Goal: Task Accomplishment & Management: Use online tool/utility

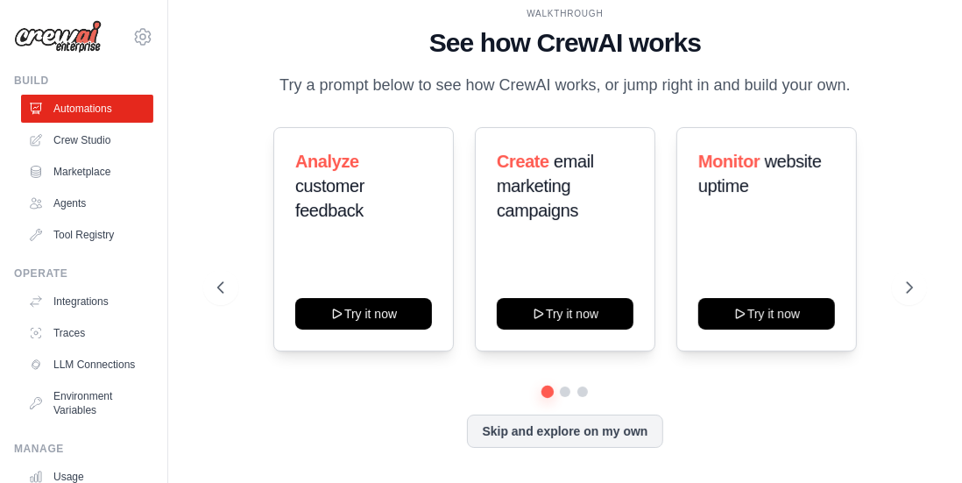
click at [396, 81] on p "Try a prompt below to see how CrewAI works, or jump right in and build your own." at bounding box center [565, 85] width 589 height 25
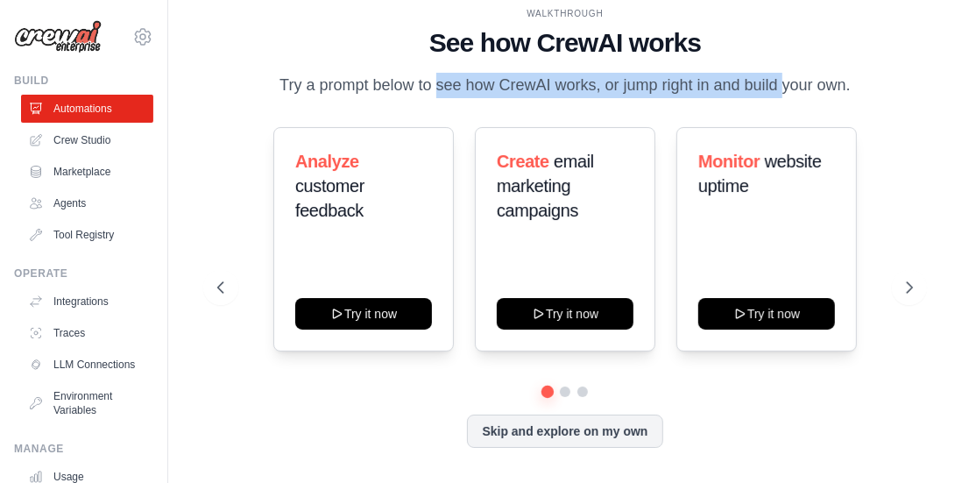
drag, startPoint x: 396, startPoint y: 81, endPoint x: 772, endPoint y: 74, distance: 376.6
click at [772, 74] on p "Try a prompt below to see how CrewAI works, or jump right in and build your own." at bounding box center [565, 85] width 589 height 25
click at [765, 87] on p "Try a prompt below to see how CrewAI works, or jump right in and build your own." at bounding box center [565, 85] width 589 height 25
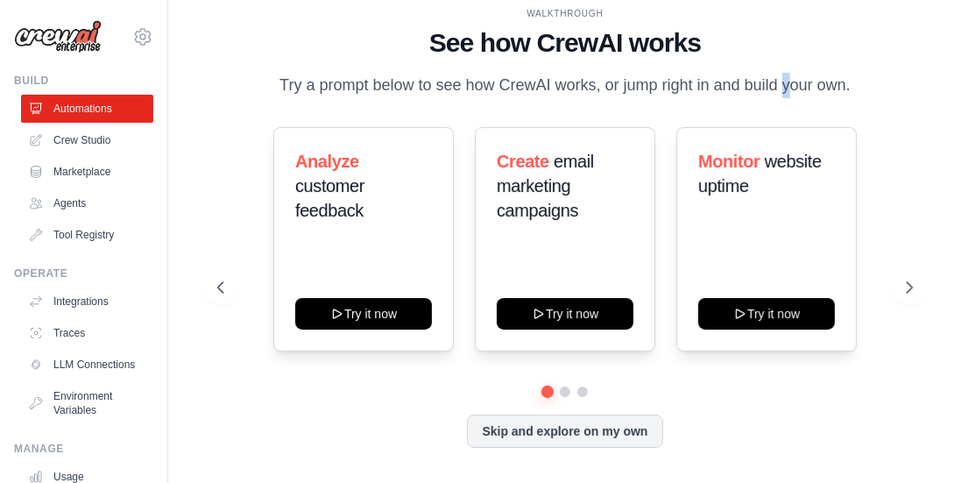
click at [765, 87] on p "Try a prompt below to see how CrewAI works, or jump right in and build your own." at bounding box center [565, 85] width 589 height 25
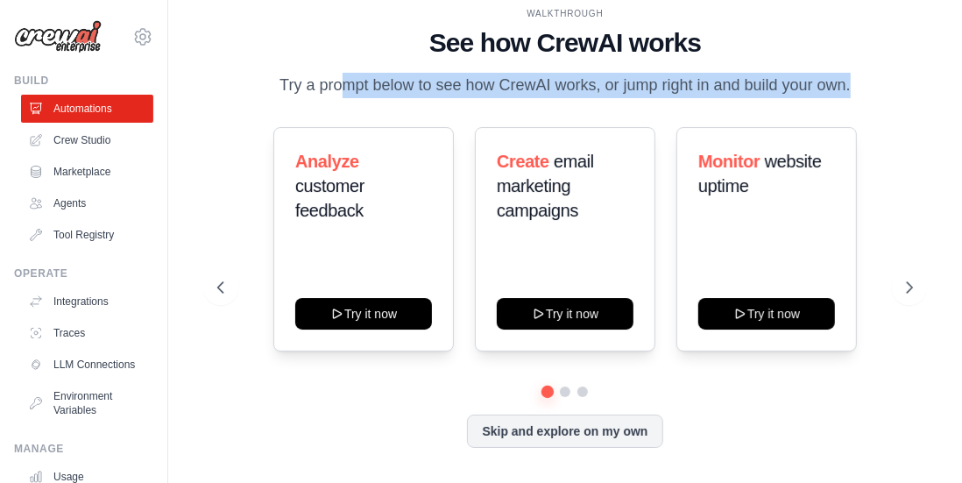
drag, startPoint x: 765, startPoint y: 87, endPoint x: 582, endPoint y: 87, distance: 183.0
click at [582, 87] on p "Try a prompt below to see how CrewAI works, or jump right in and build your own." at bounding box center [565, 85] width 589 height 25
click at [581, 86] on p "Try a prompt below to see how CrewAI works, or jump right in and build your own." at bounding box center [565, 85] width 589 height 25
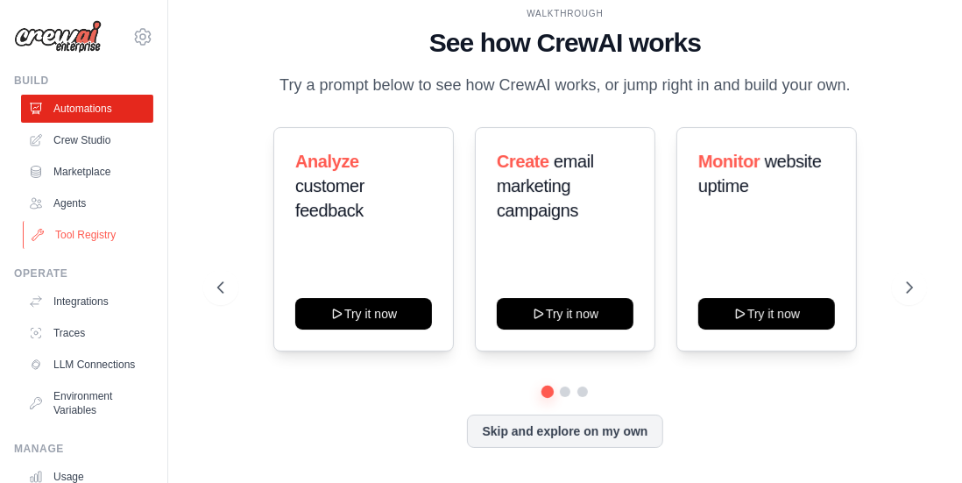
click at [76, 233] on link "Tool Registry" at bounding box center [89, 235] width 132 height 28
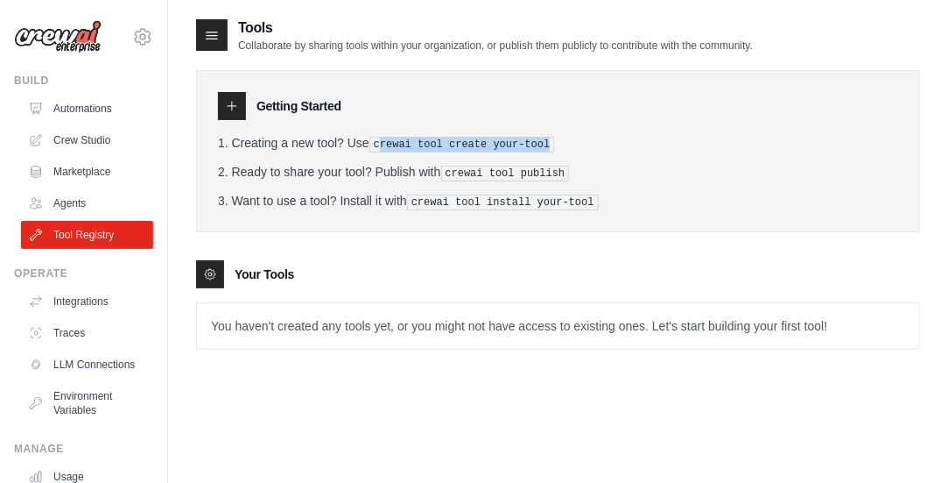
drag, startPoint x: 535, startPoint y: 145, endPoint x: 380, endPoint y: 144, distance: 155.0
click at [380, 144] on pre "crewai tool create your-tool" at bounding box center [463, 145] width 186 height 16
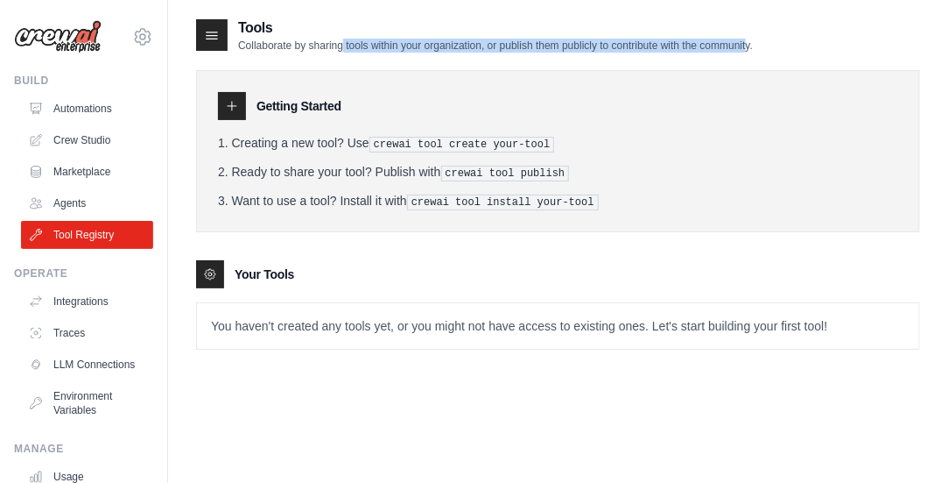
drag, startPoint x: 324, startPoint y: 44, endPoint x: 728, endPoint y: 46, distance: 403.7
click at [728, 46] on p "Collaborate by sharing tools within your organization, or publish them publicly…" at bounding box center [495, 46] width 515 height 14
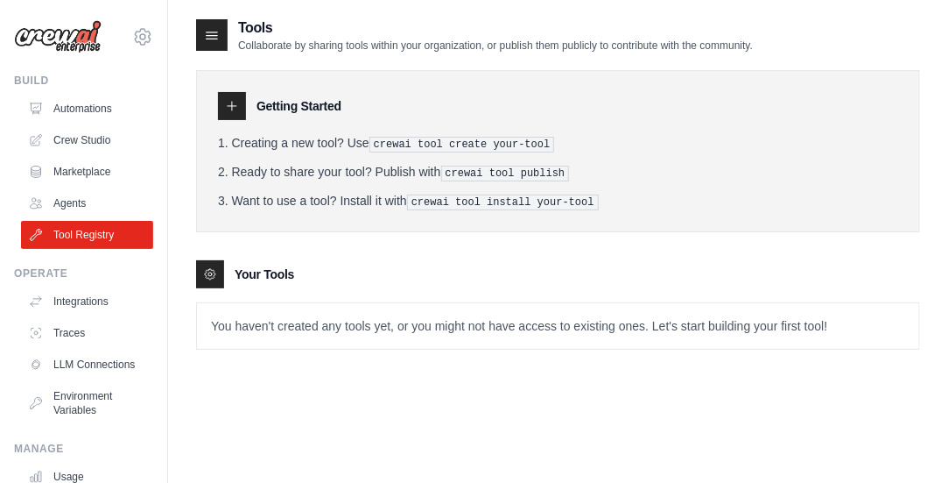
drag, startPoint x: 696, startPoint y: 39, endPoint x: 397, endPoint y: 35, distance: 299.5
click at [397, 35] on div "Tools Collaborate by sharing tools within your organization, or publish them pu…" at bounding box center [495, 35] width 515 height 35
click at [397, 35] on h2 "Tools" at bounding box center [495, 28] width 515 height 21
drag, startPoint x: 415, startPoint y: 318, endPoint x: 353, endPoint y: 330, distance: 63.4
click at [353, 330] on p "You haven't created any tools yet, or you might not have access to existing one…" at bounding box center [558, 326] width 723 height 46
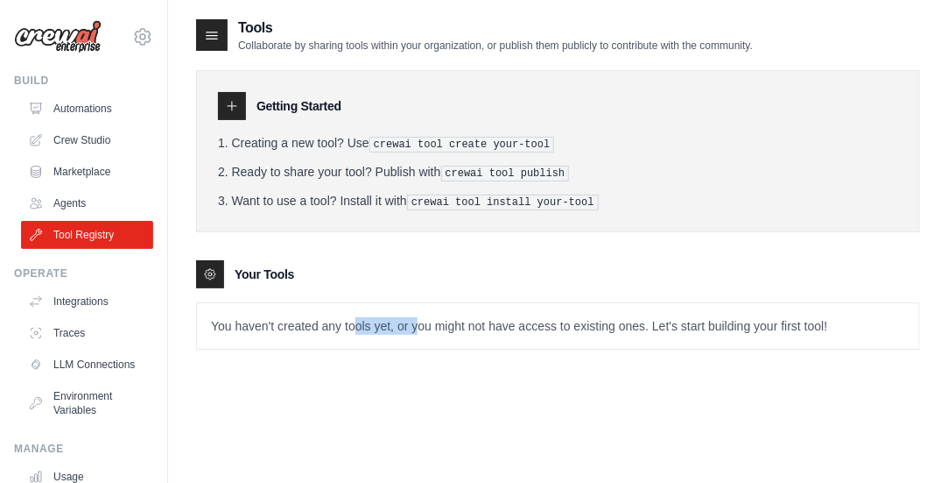
click at [353, 330] on p "You haven't created any tools yet, or you might not have access to existing one…" at bounding box center [558, 326] width 723 height 46
drag, startPoint x: 353, startPoint y: 330, endPoint x: 678, endPoint y: 330, distance: 324.9
click at [678, 330] on p "You haven't created any tools yet, or you might not have access to existing one…" at bounding box center [558, 326] width 723 height 46
click at [687, 316] on p "You haven't created any tools yet, or you might not have access to existing one…" at bounding box center [558, 326] width 723 height 46
drag, startPoint x: 687, startPoint y: 316, endPoint x: 453, endPoint y: 323, distance: 234.8
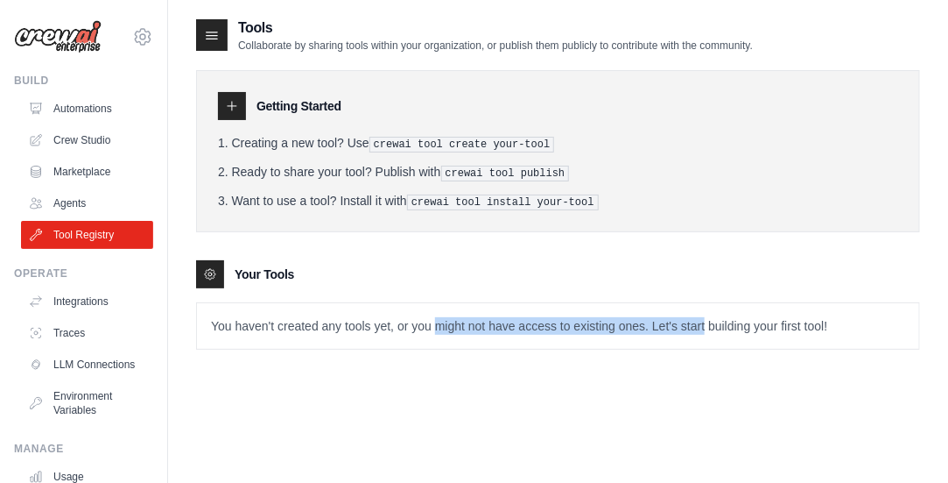
click at [453, 323] on p "You haven't created any tools yet, or you might not have access to existing one…" at bounding box center [558, 326] width 723 height 46
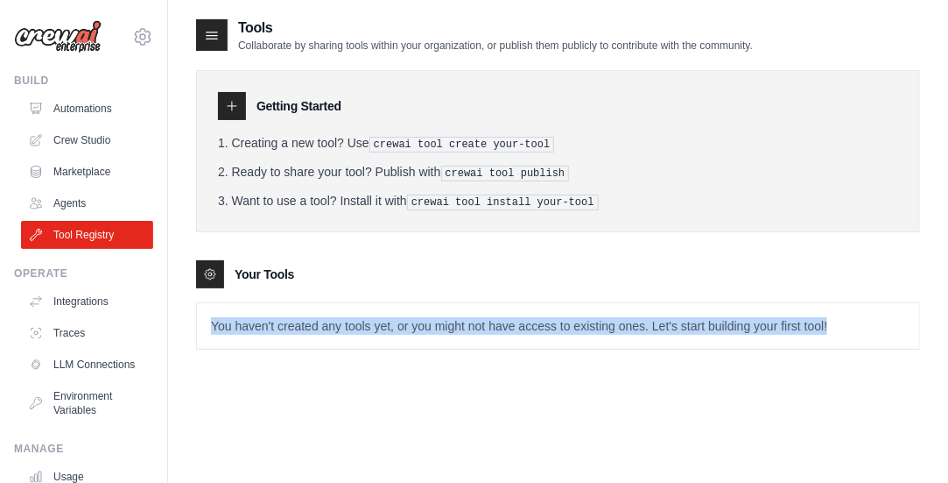
click at [453, 323] on p "You haven't created any tools yet, or you might not have access to existing one…" at bounding box center [558, 326] width 723 height 46
click at [387, 323] on p "You haven't created any tools yet, or you might not have access to existing one…" at bounding box center [558, 326] width 723 height 46
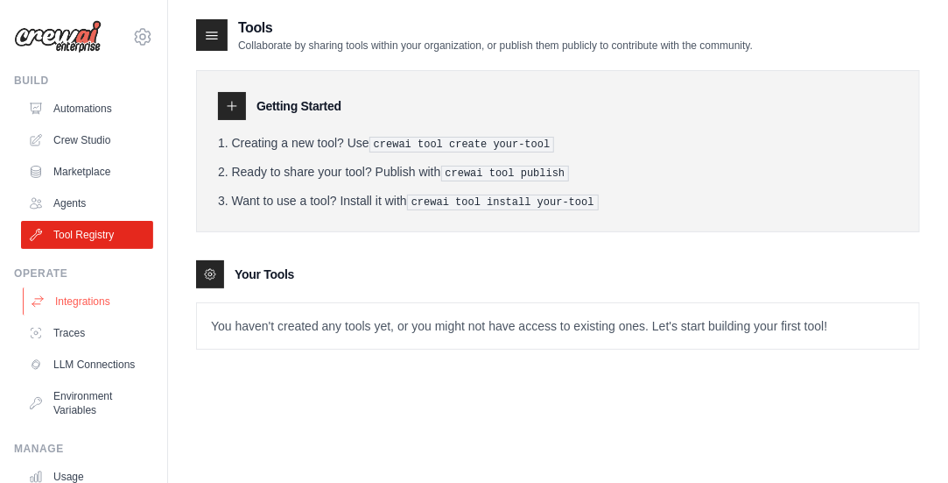
click at [92, 300] on link "Integrations" at bounding box center [89, 301] width 132 height 28
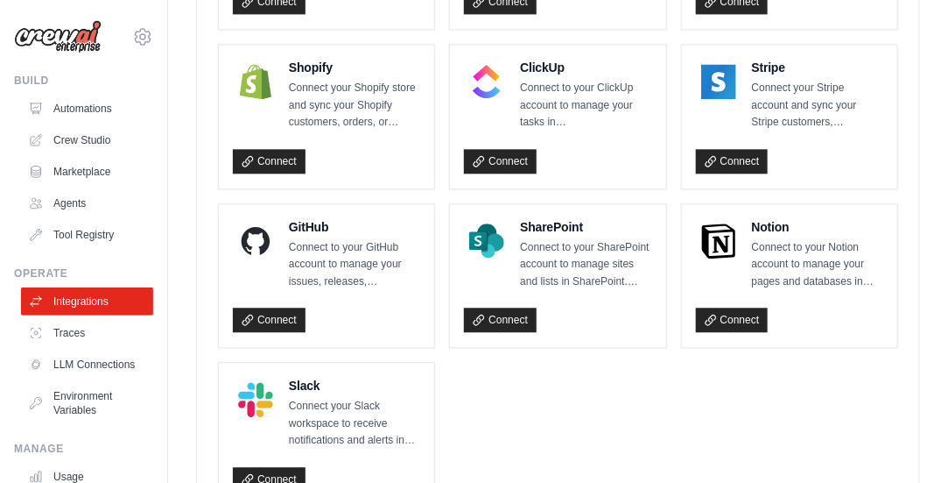
scroll to position [1384, 0]
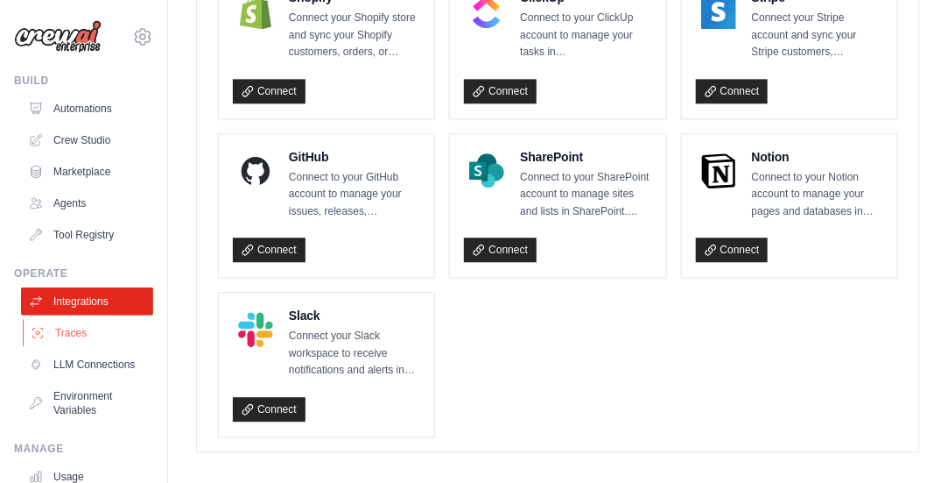
click at [70, 333] on link "Traces" at bounding box center [89, 333] width 132 height 28
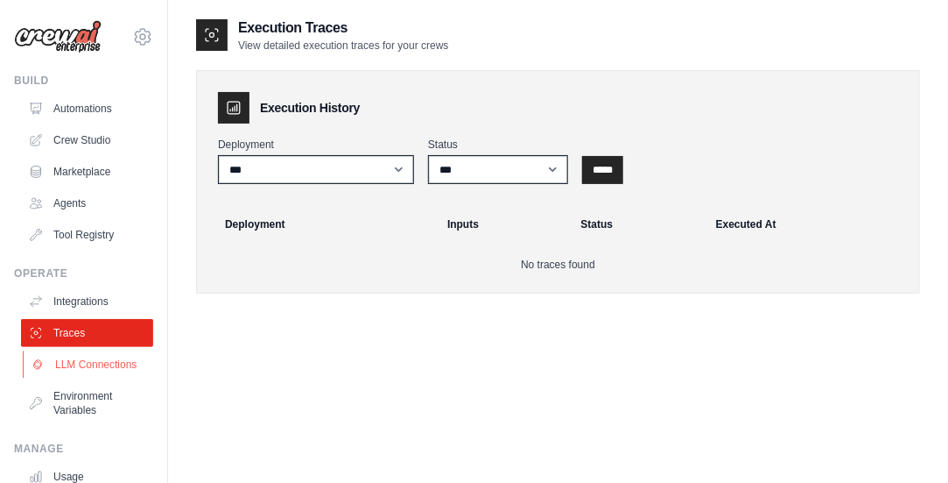
click at [75, 367] on link "LLM Connections" at bounding box center [89, 364] width 132 height 28
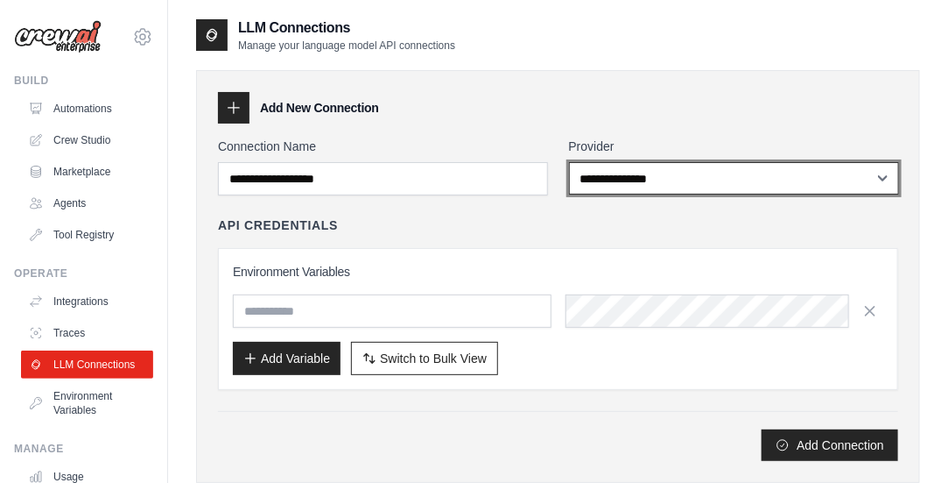
click at [666, 174] on select "**********" at bounding box center [734, 178] width 330 height 32
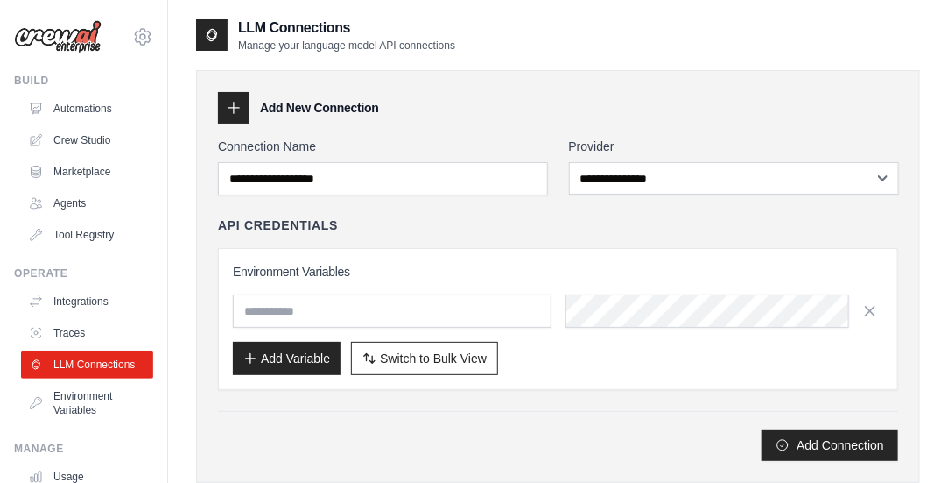
click at [499, 228] on div "API Credentials" at bounding box center [558, 225] width 680 height 18
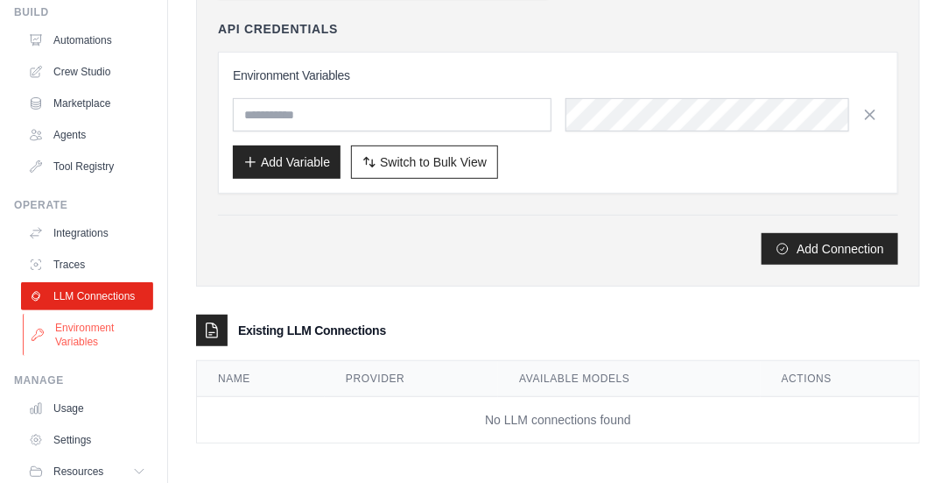
scroll to position [145, 0]
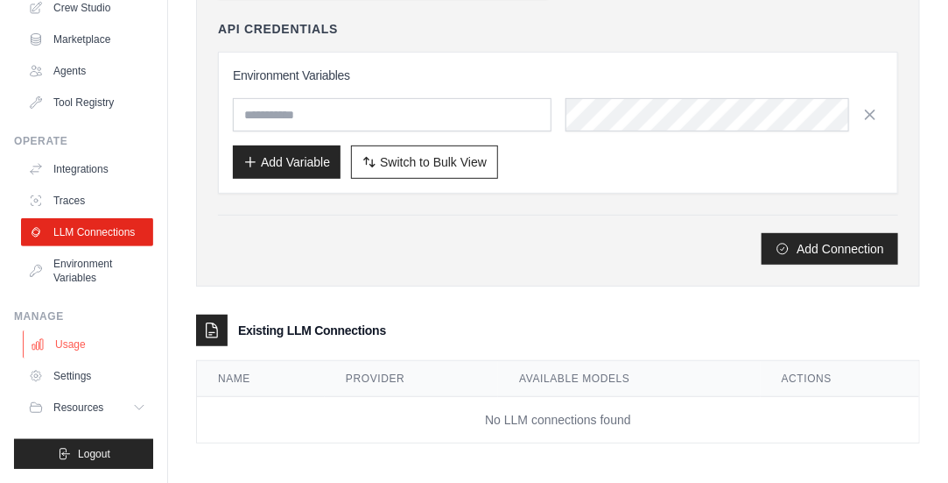
click at [74, 340] on link "Usage" at bounding box center [89, 344] width 132 height 28
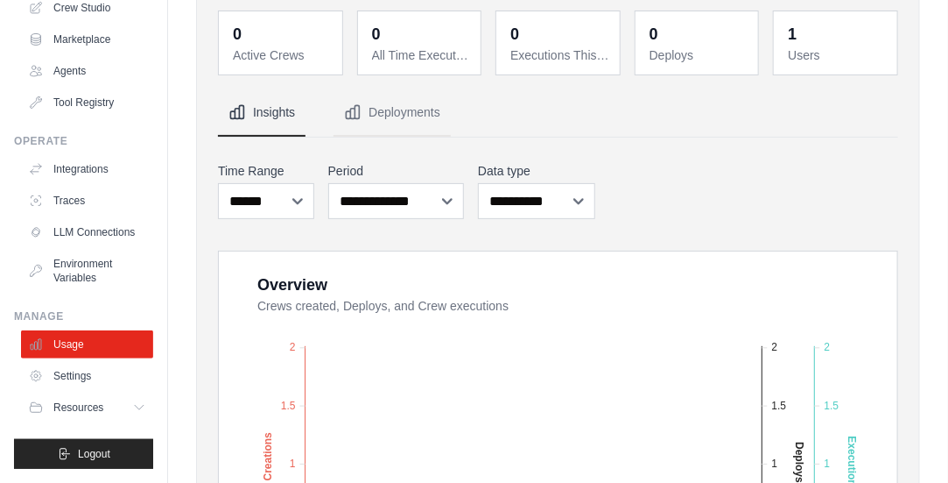
scroll to position [169, 0]
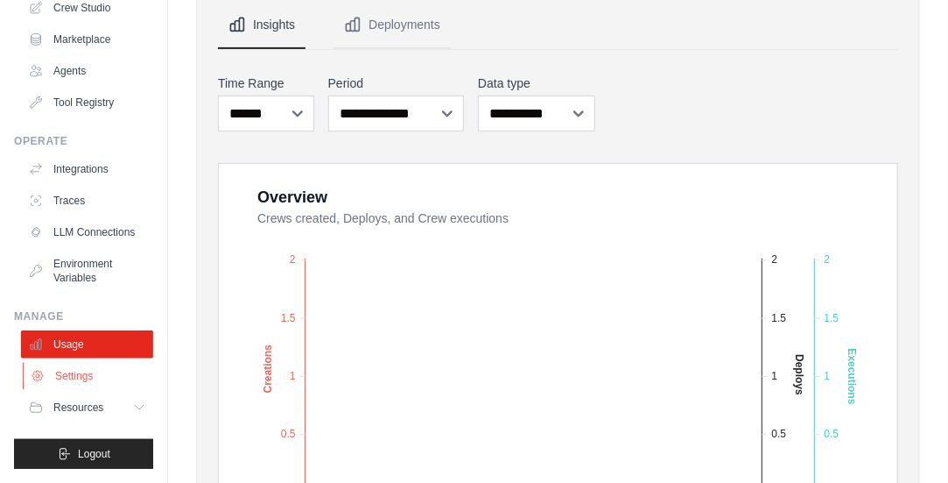
click at [85, 377] on link "Settings" at bounding box center [89, 376] width 132 height 28
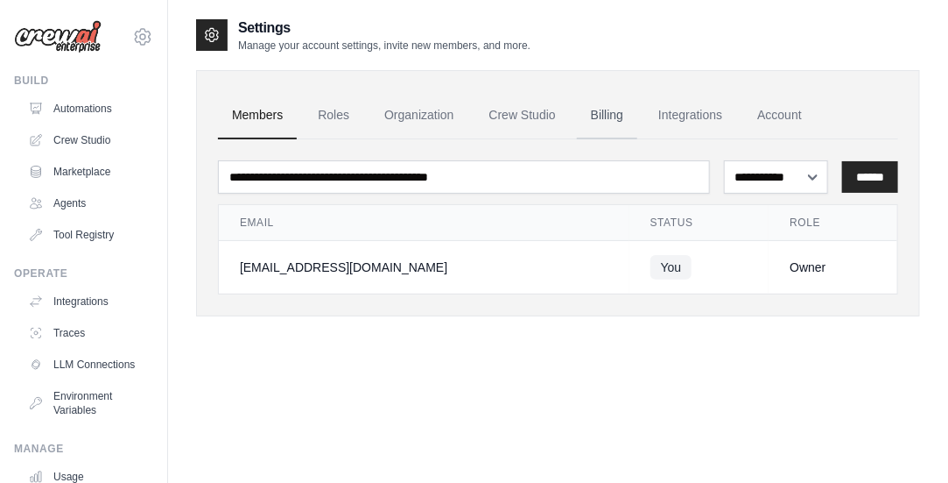
click at [617, 120] on link "Billing" at bounding box center [607, 115] width 60 height 47
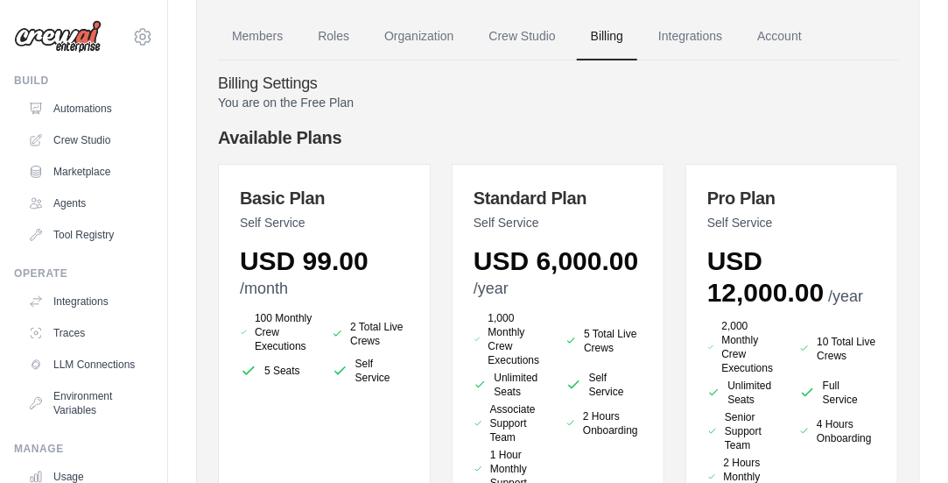
scroll to position [34, 0]
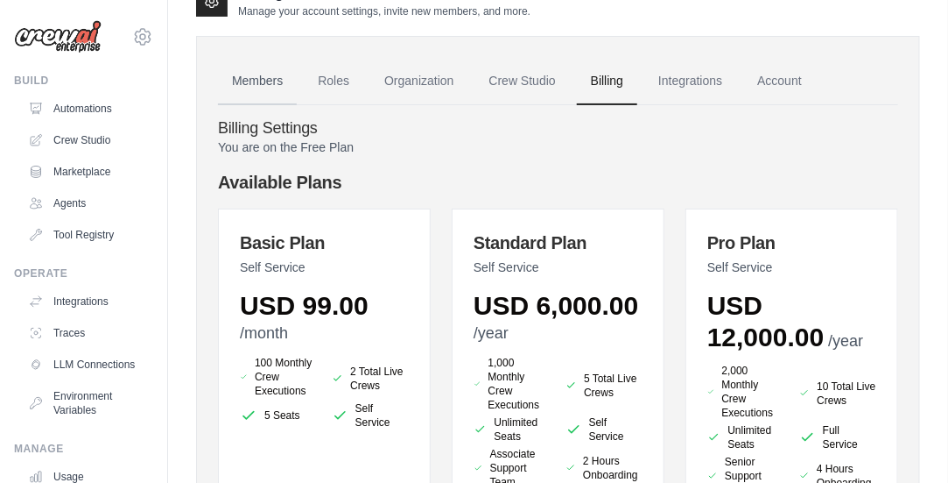
click at [278, 79] on link "Members" at bounding box center [257, 81] width 79 height 47
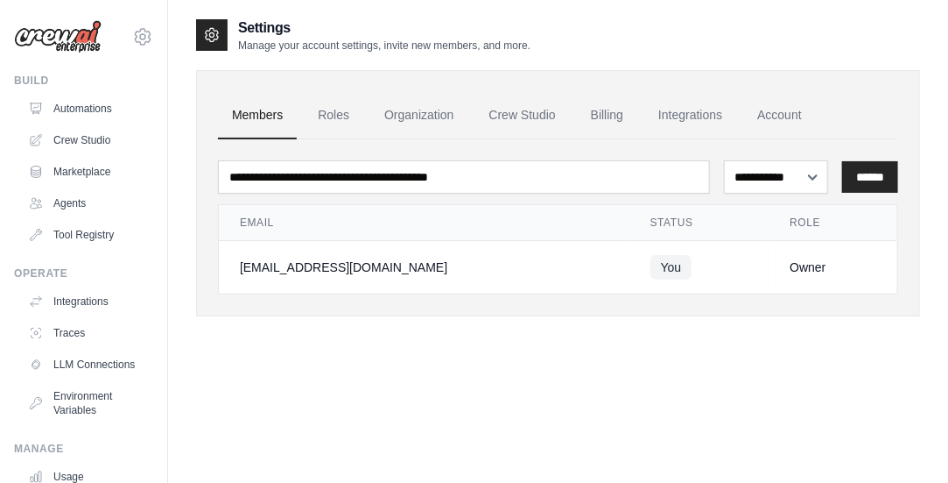
scroll to position [145, 0]
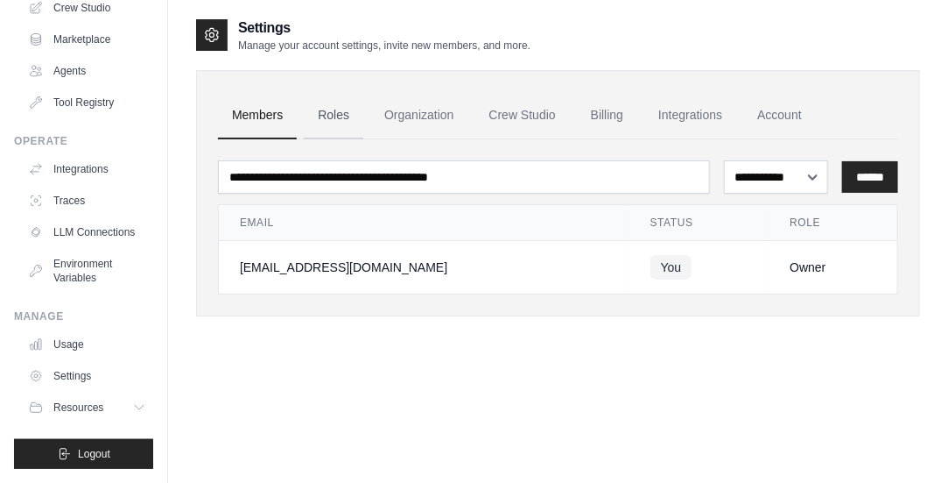
click at [333, 114] on link "Roles" at bounding box center [334, 115] width 60 height 47
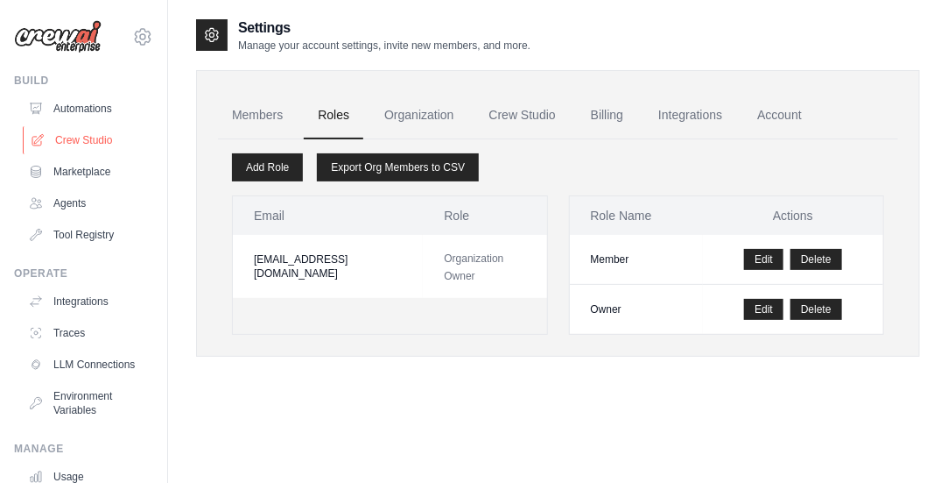
click at [74, 134] on link "Crew Studio" at bounding box center [89, 140] width 132 height 28
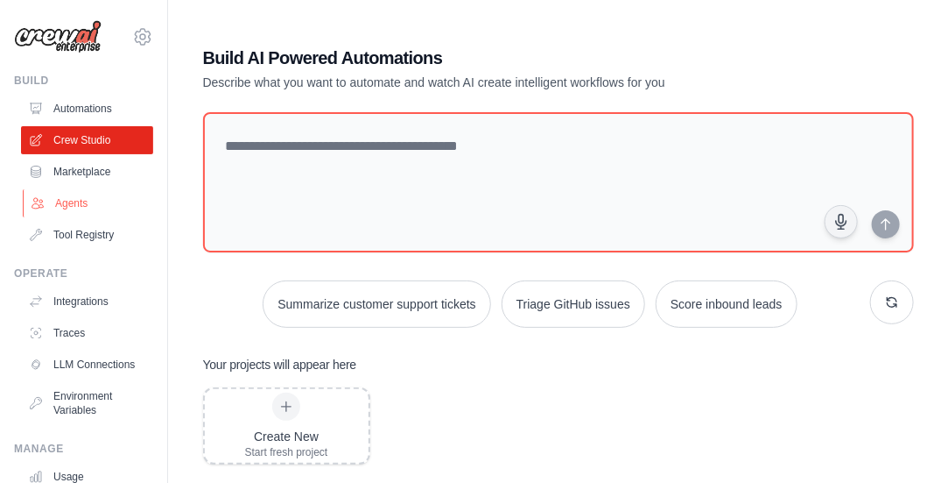
click at [78, 199] on link "Agents" at bounding box center [89, 203] width 132 height 28
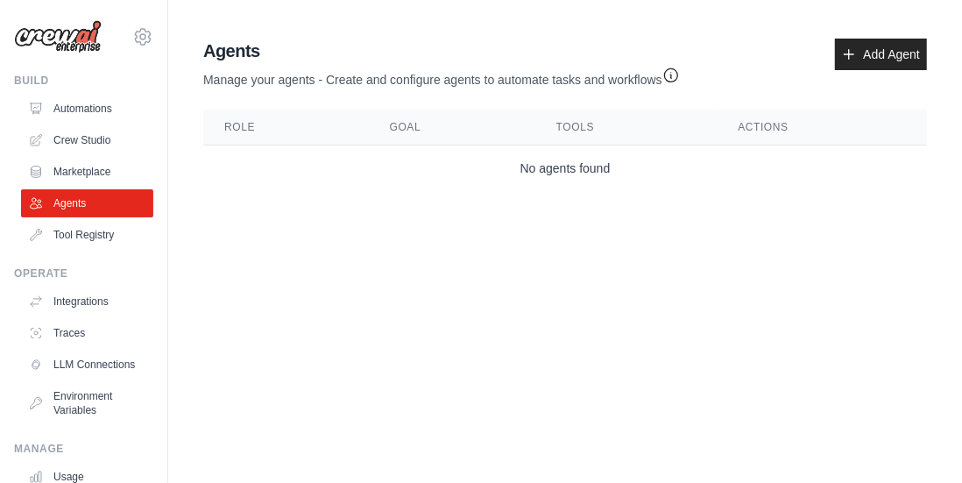
click at [238, 138] on th "Role" at bounding box center [286, 127] width 166 height 36
click at [246, 125] on th "Role" at bounding box center [286, 127] width 166 height 36
click at [264, 128] on th "Role" at bounding box center [286, 127] width 166 height 36
click at [256, 131] on th "Role" at bounding box center [286, 127] width 166 height 36
click at [476, 79] on p "Manage your agents - Create and configure agents to automate tasks and workflows" at bounding box center [441, 75] width 476 height 25
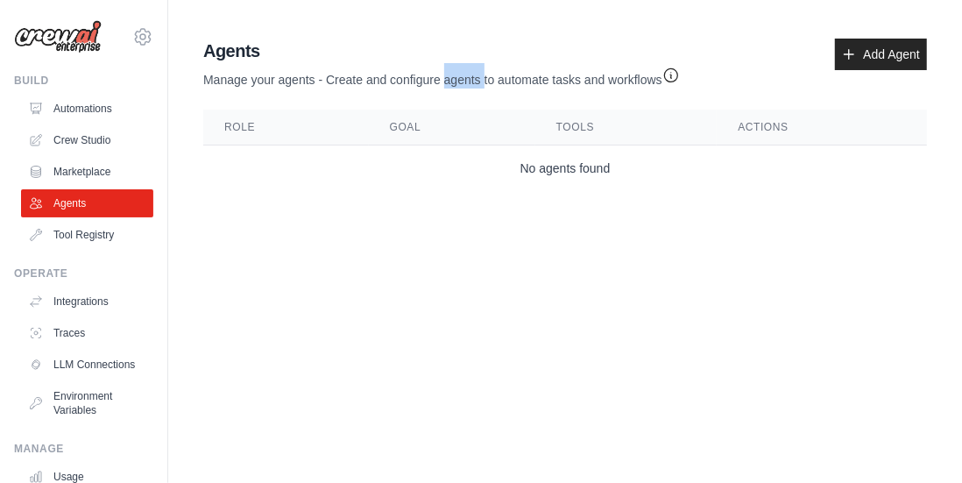
click at [476, 79] on p "Manage your agents - Create and configure agents to automate tasks and workflows" at bounding box center [441, 75] width 476 height 25
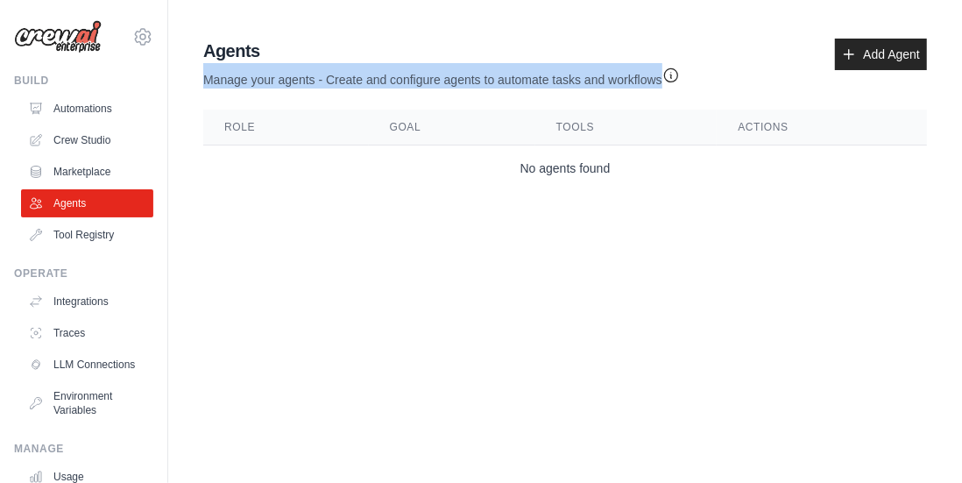
click at [476, 79] on p "Manage your agents - Create and configure agents to automate tasks and workflows" at bounding box center [441, 75] width 476 height 25
click at [516, 78] on p "Manage your agents - Create and configure agents to automate tasks and workflows" at bounding box center [441, 75] width 476 height 25
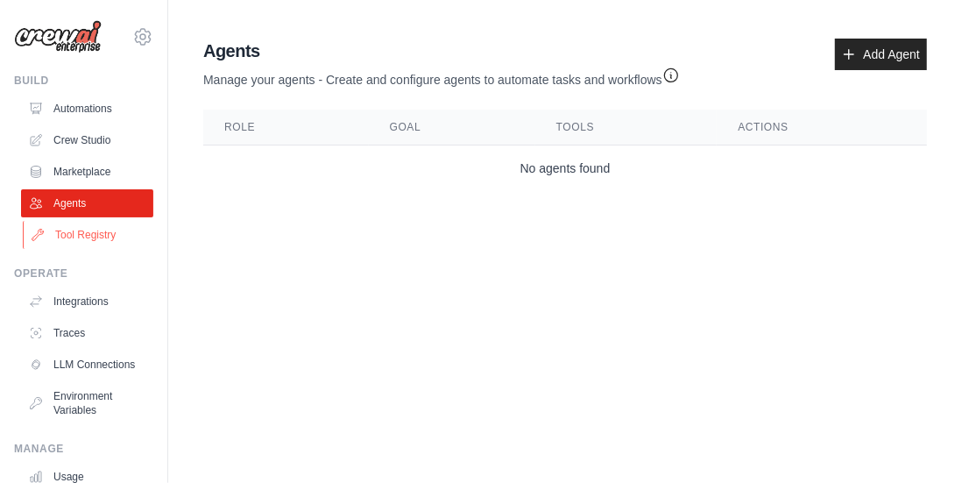
click at [89, 232] on link "Tool Registry" at bounding box center [89, 235] width 132 height 28
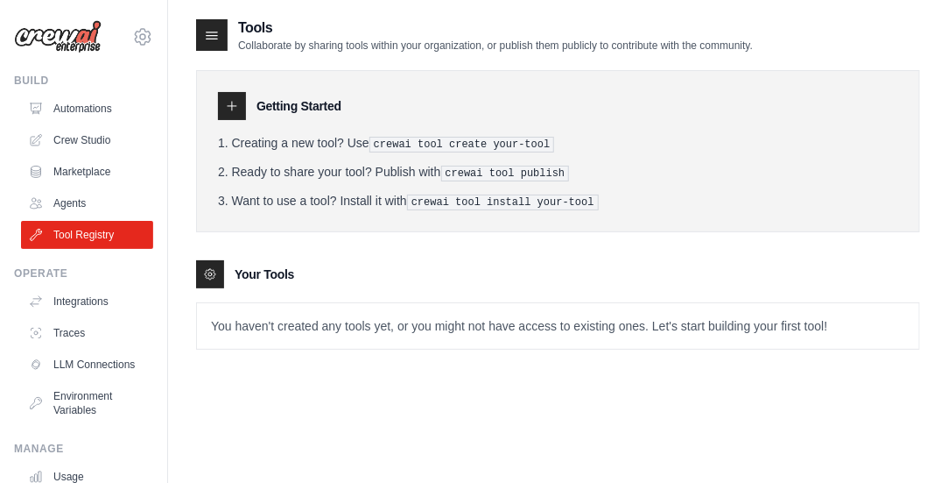
scroll to position [88, 0]
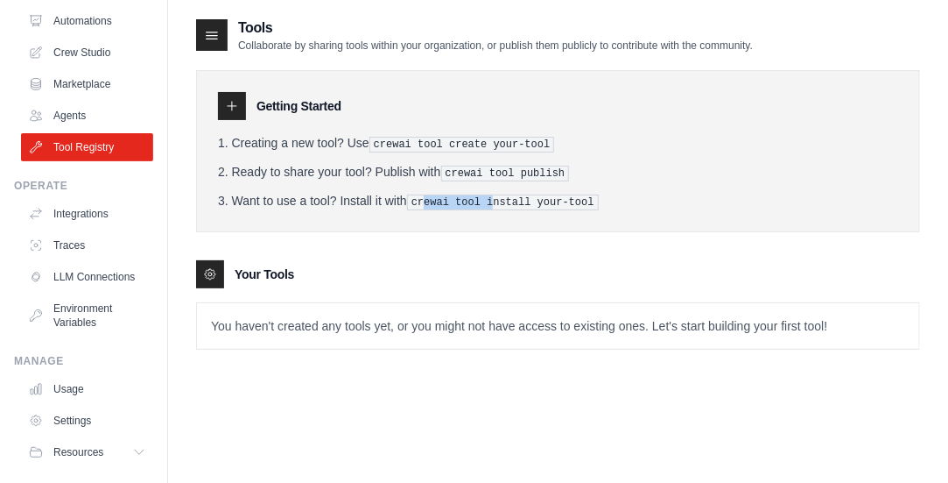
drag, startPoint x: 491, startPoint y: 196, endPoint x: 426, endPoint y: 201, distance: 65.8
click at [426, 201] on pre "crewai tool install your-tool" at bounding box center [503, 202] width 192 height 16
drag, startPoint x: 331, startPoint y: 197, endPoint x: 264, endPoint y: 202, distance: 67.6
click at [264, 202] on li "Want to use a tool? Install it with crewai tool install your-tool" at bounding box center [558, 201] width 680 height 18
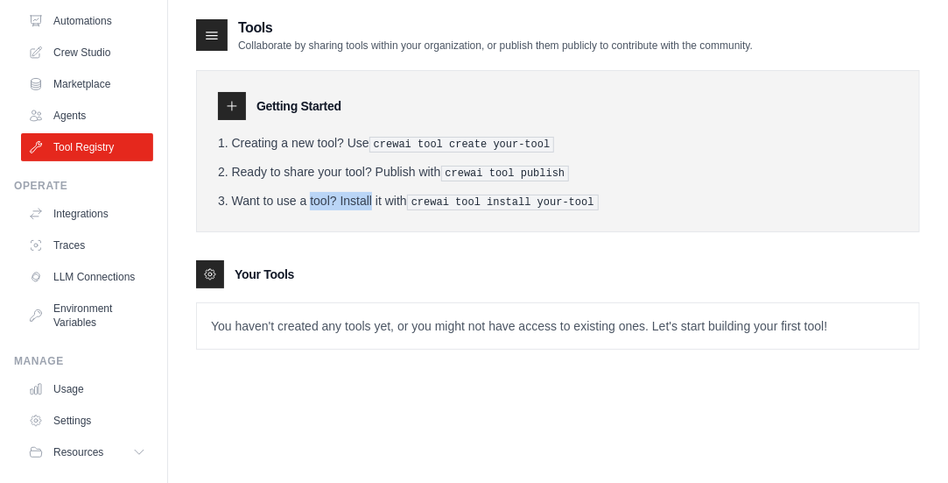
click at [264, 202] on li "Want to use a tool? Install it with crewai tool install your-tool" at bounding box center [558, 201] width 680 height 18
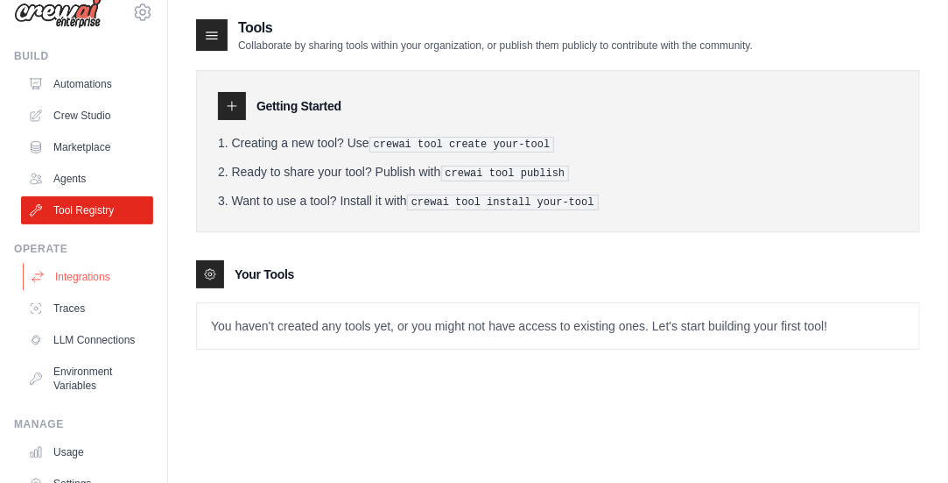
scroll to position [0, 0]
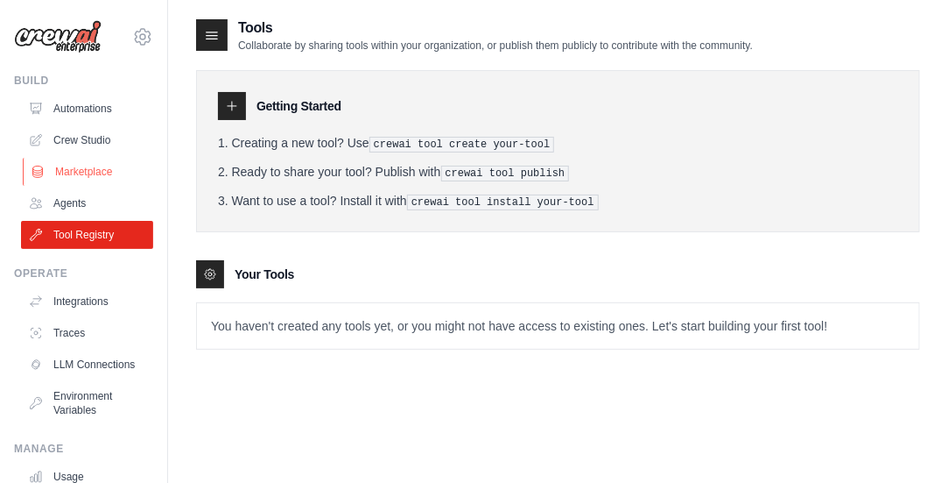
click at [87, 171] on link "Marketplace" at bounding box center [89, 172] width 132 height 28
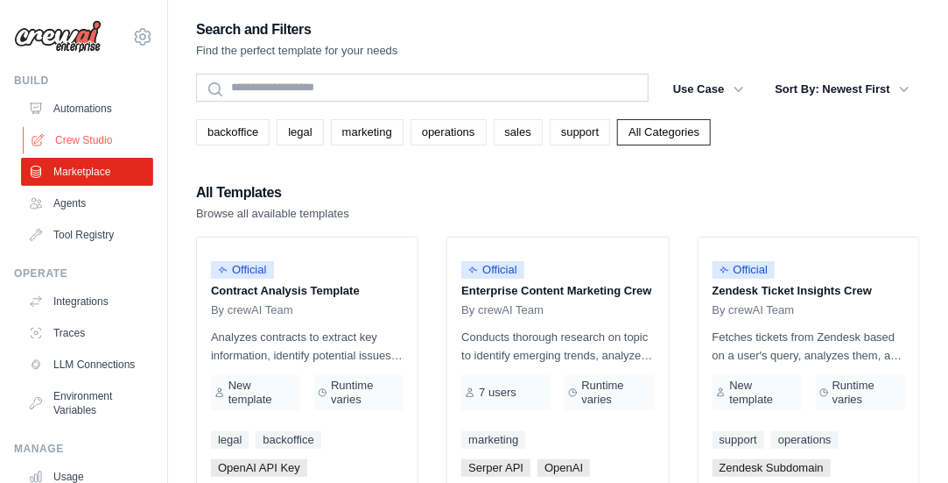
click at [103, 145] on link "Crew Studio" at bounding box center [89, 140] width 132 height 28
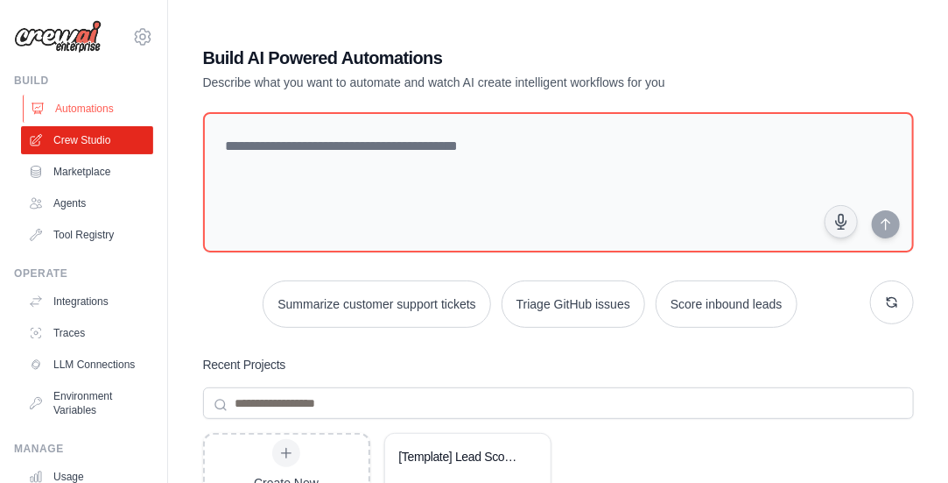
click at [95, 115] on link "Automations" at bounding box center [89, 109] width 132 height 28
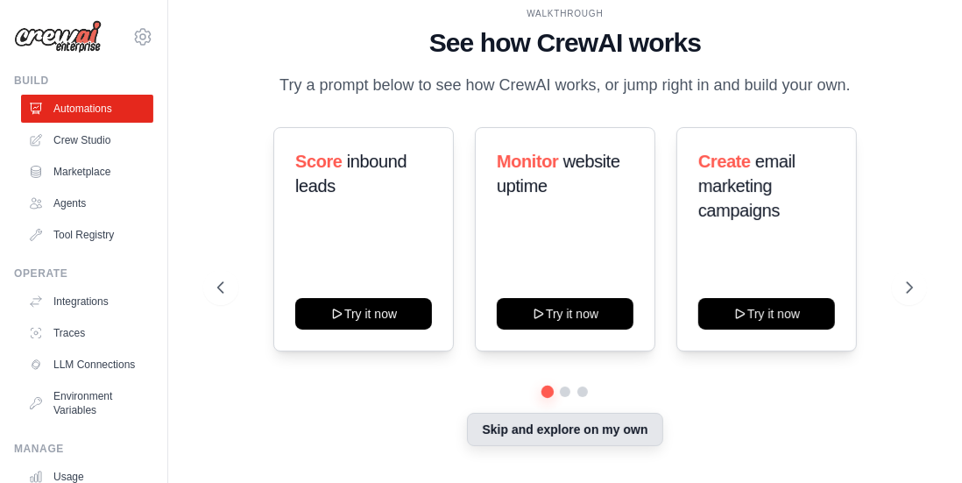
click at [553, 432] on button "Skip and explore on my own" at bounding box center [564, 428] width 195 height 33
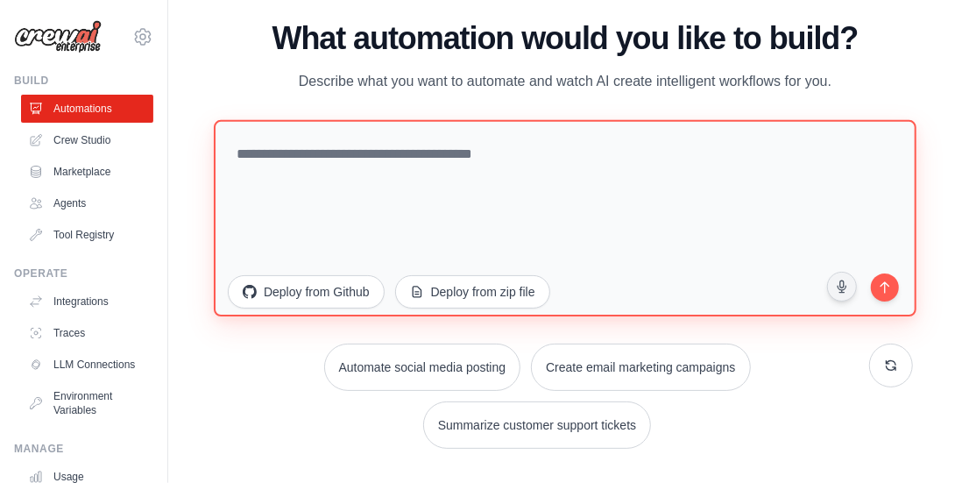
click at [372, 167] on textarea at bounding box center [565, 217] width 702 height 196
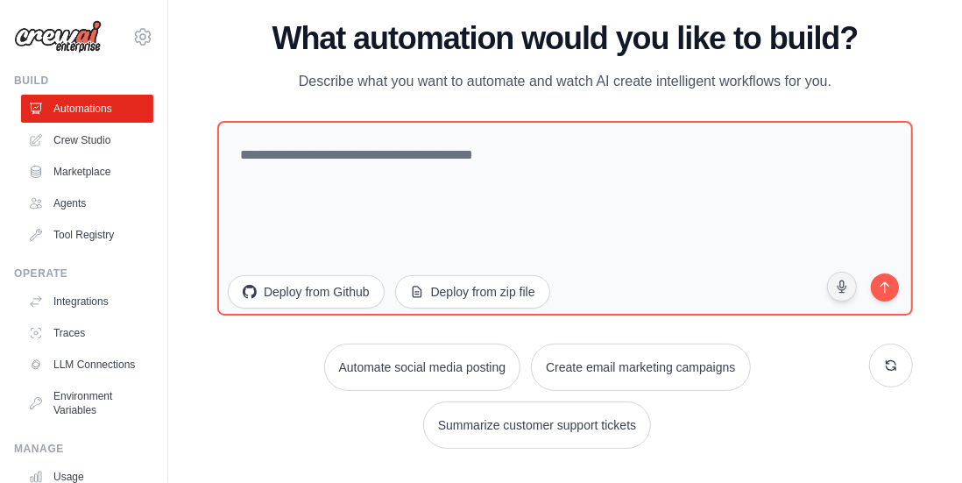
drag, startPoint x: 470, startPoint y: 74, endPoint x: 817, endPoint y: 71, distance: 346.8
click at [817, 71] on p "Describe what you want to automate and watch AI create intelligent workflows fo…" at bounding box center [565, 81] width 589 height 23
drag, startPoint x: 817, startPoint y: 71, endPoint x: 287, endPoint y: 83, distance: 530.0
click at [287, 83] on p "Describe what you want to automate and watch AI create intelligent workflows fo…" at bounding box center [565, 81] width 589 height 23
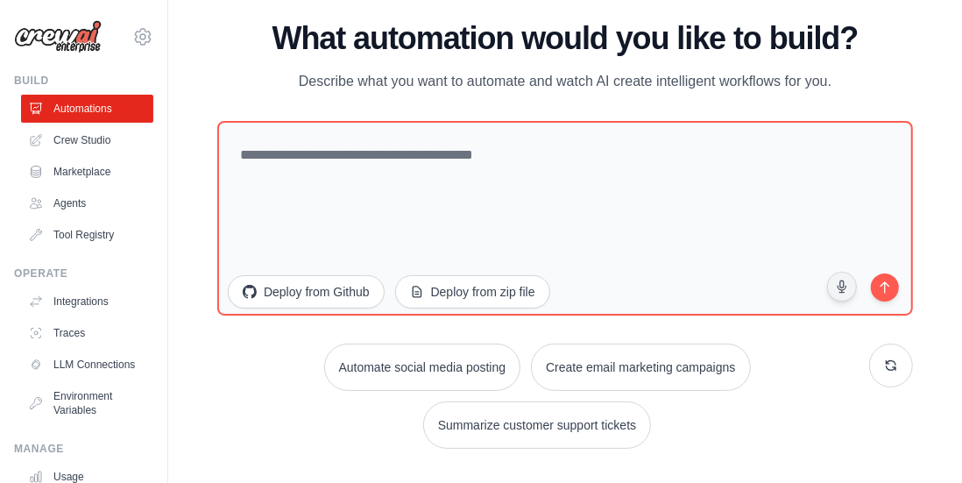
click at [338, 83] on p "Describe what you want to automate and watch AI create intelligent workflows fo…" at bounding box center [565, 81] width 589 height 23
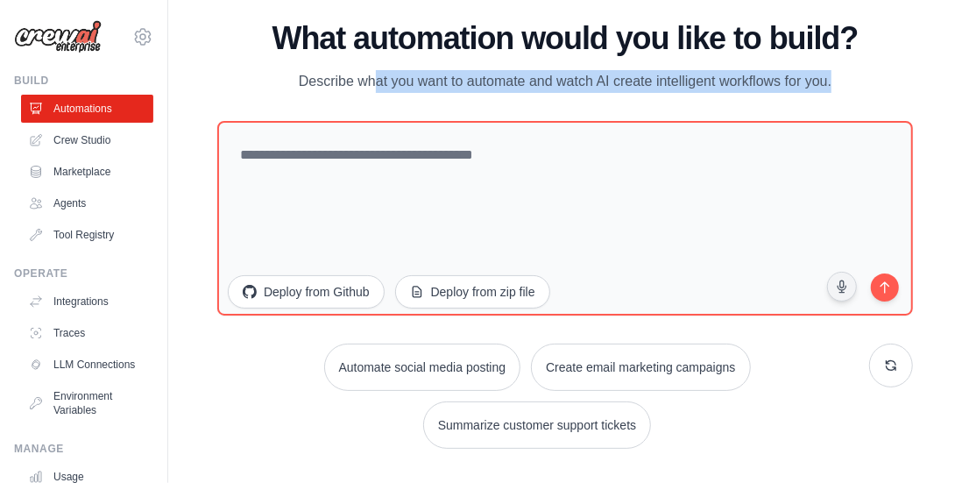
click at [338, 83] on p "Describe what you want to automate and watch AI create intelligent workflows fo…" at bounding box center [565, 81] width 589 height 23
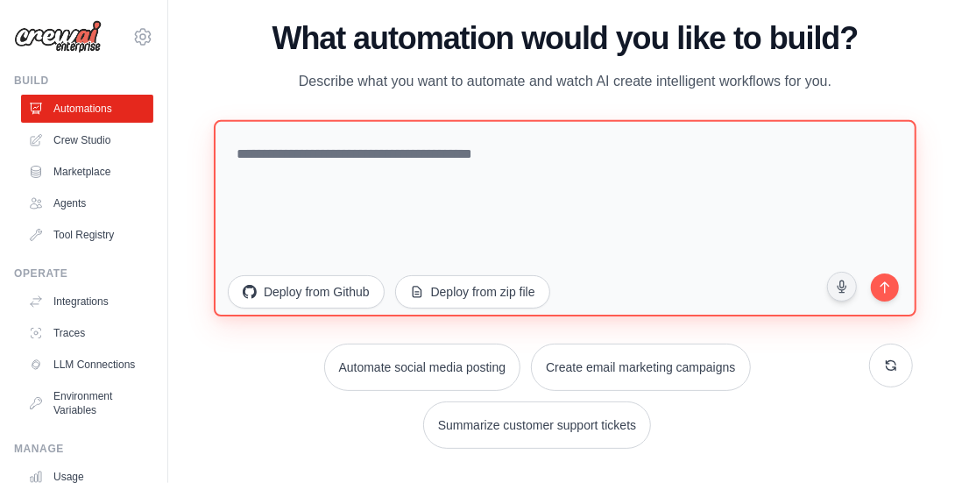
click at [319, 169] on textarea at bounding box center [565, 217] width 702 height 196
type textarea "*"
click at [293, 150] on textarea "**********" at bounding box center [565, 217] width 702 height 196
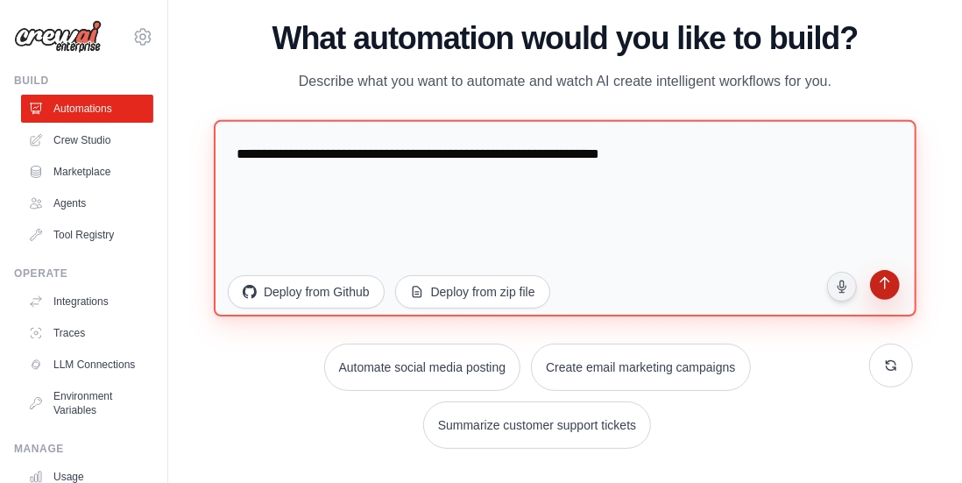
type textarea "**********"
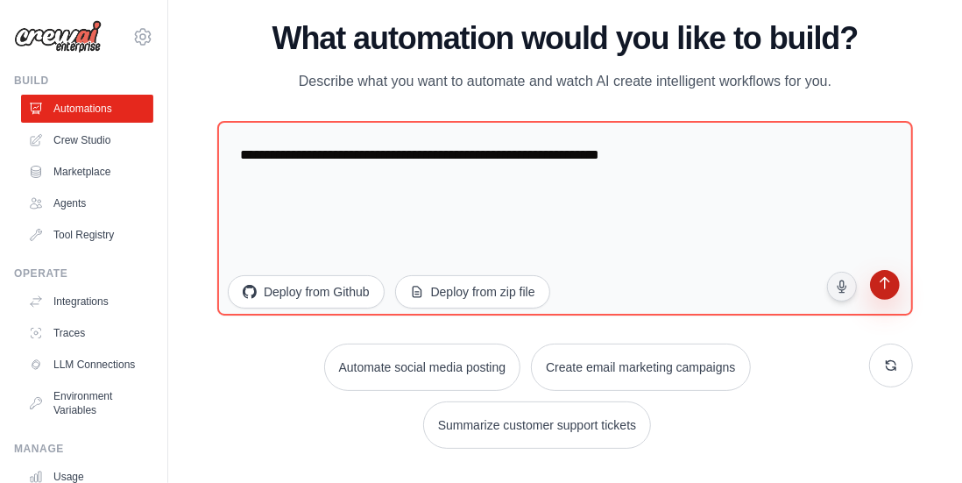
click at [883, 293] on icon "submit" at bounding box center [884, 285] width 17 height 17
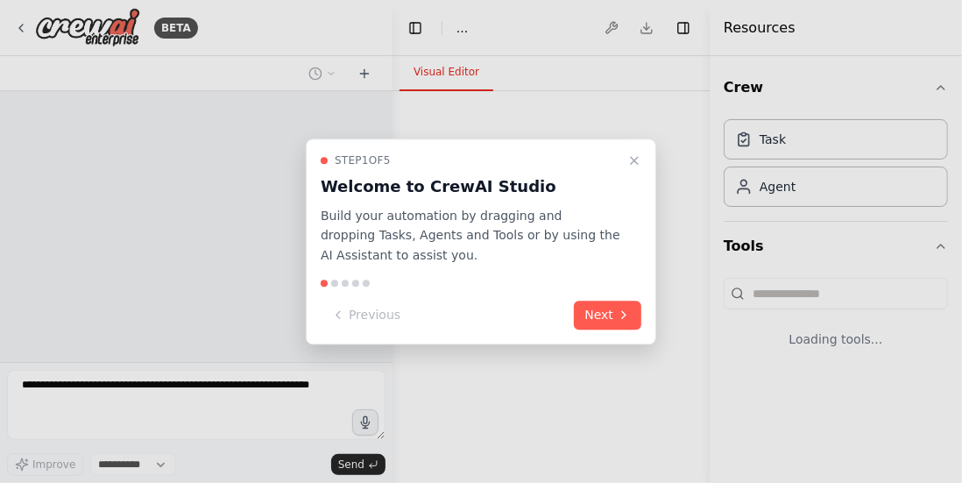
select select "****"
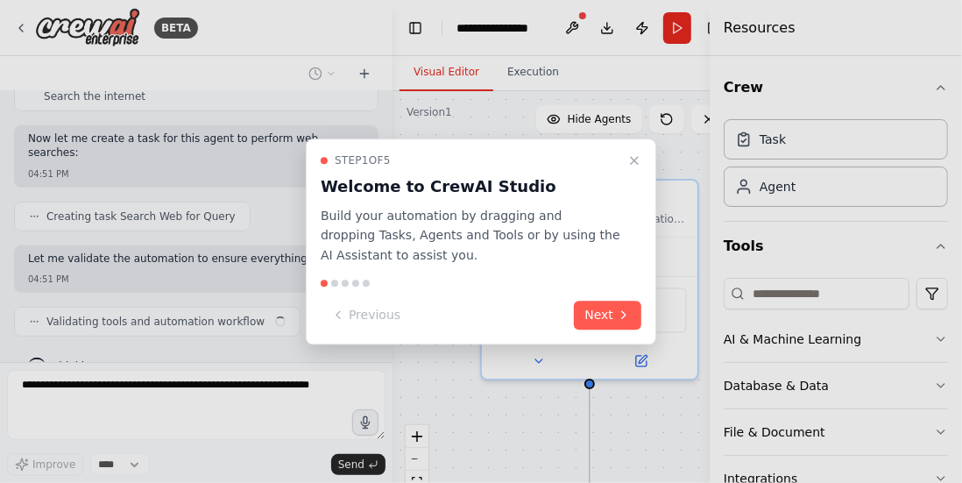
scroll to position [486, 0]
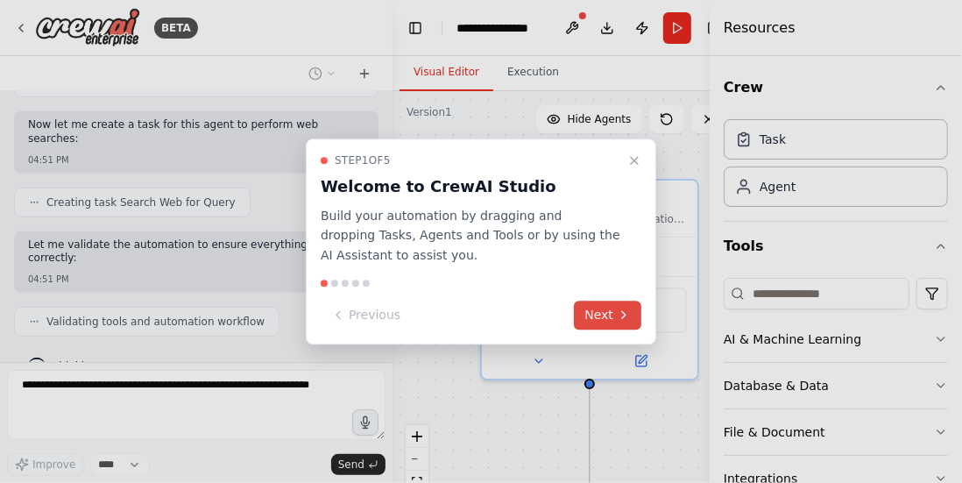
click at [600, 311] on button "Next" at bounding box center [607, 314] width 67 height 29
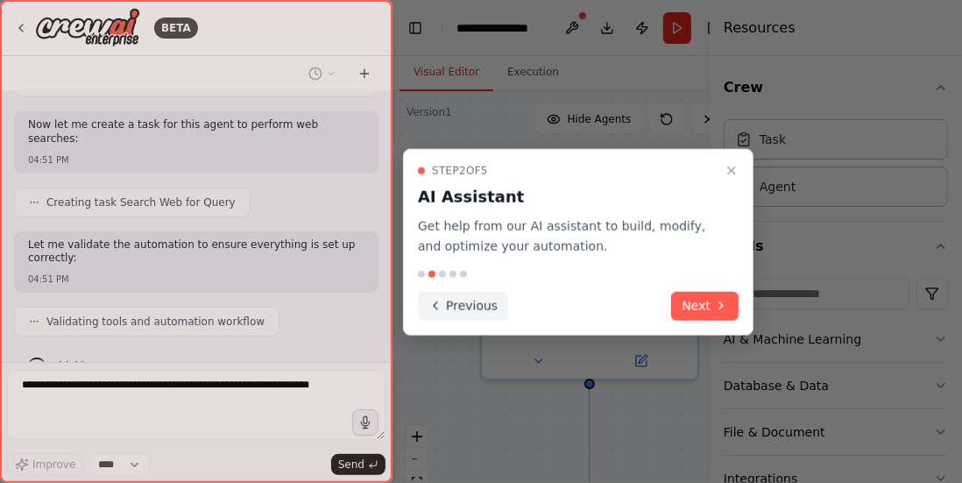
click at [462, 307] on button "Previous" at bounding box center [463, 305] width 90 height 29
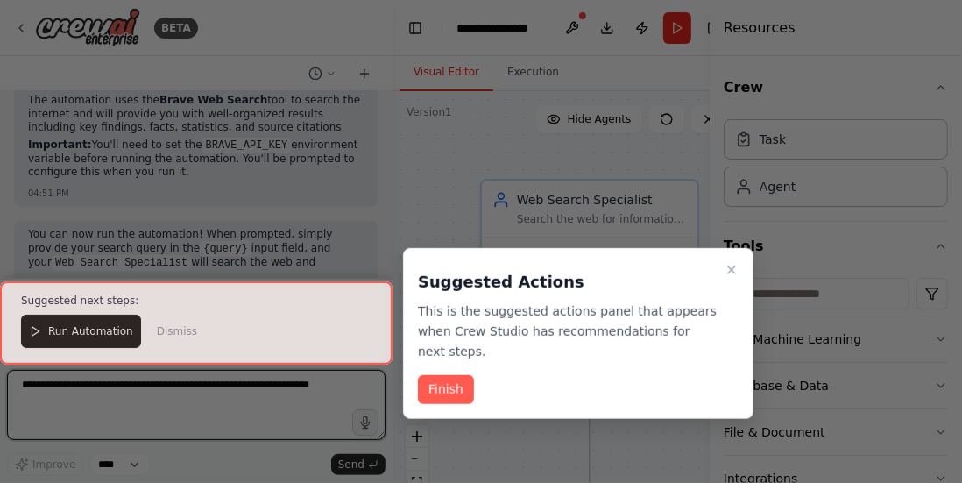
scroll to position [857, 0]
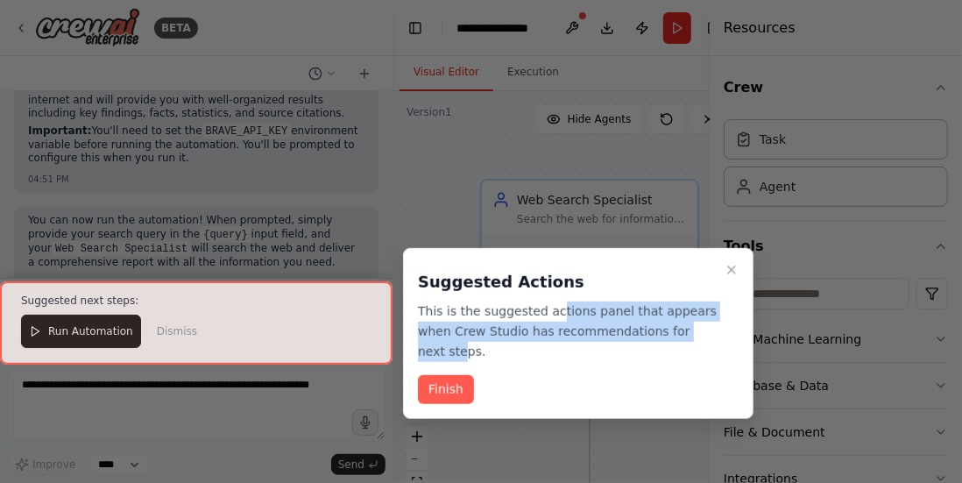
drag, startPoint x: 546, startPoint y: 314, endPoint x: 671, endPoint y: 325, distance: 125.7
click at [671, 325] on p "This is the suggested actions panel that appears when Crew Studio has recommend…" at bounding box center [568, 331] width 300 height 60
click at [632, 330] on p "This is the suggested actions panel that appears when Crew Studio has recommend…" at bounding box center [568, 331] width 300 height 60
drag, startPoint x: 639, startPoint y: 328, endPoint x: 523, endPoint y: 320, distance: 116.8
click at [523, 320] on p "This is the suggested actions panel that appears when Crew Studio has recommend…" at bounding box center [568, 331] width 300 height 60
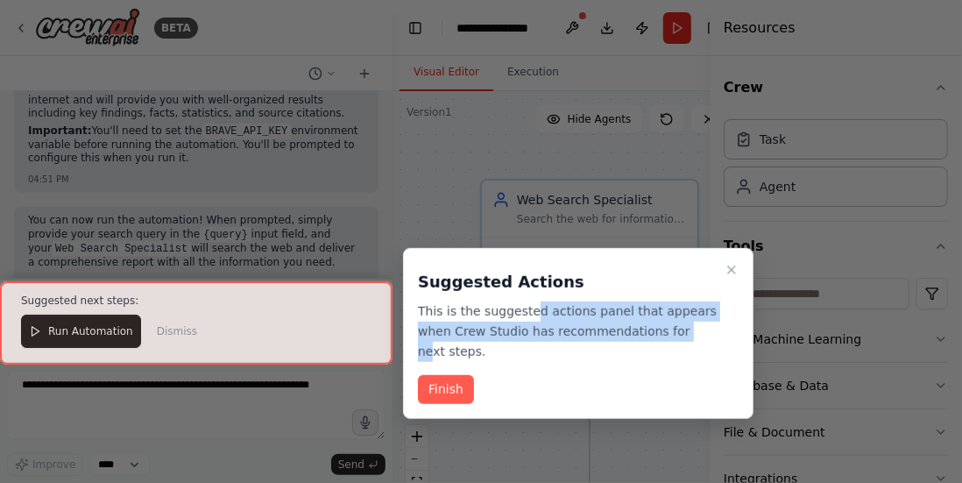
click at [523, 320] on p "This is the suggested actions panel that appears when Crew Studio has recommend…" at bounding box center [568, 331] width 300 height 60
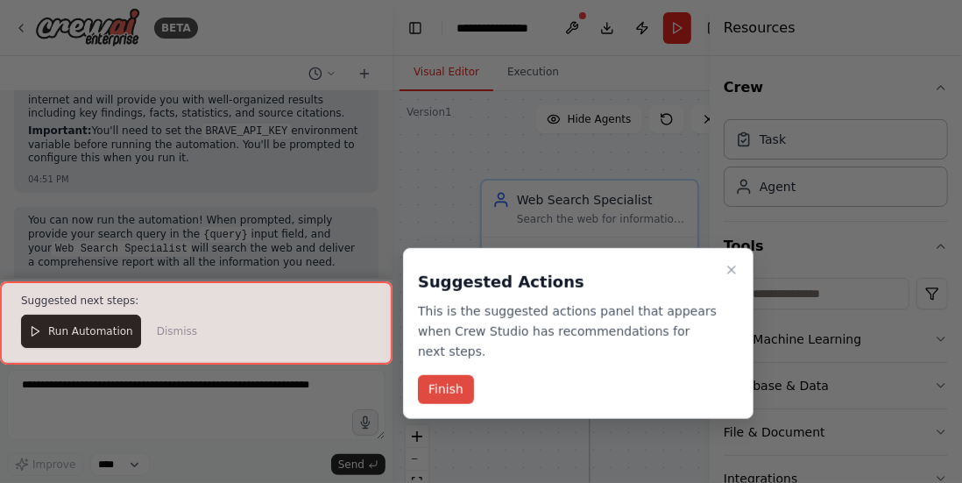
click at [452, 375] on button "Finish" at bounding box center [446, 389] width 56 height 29
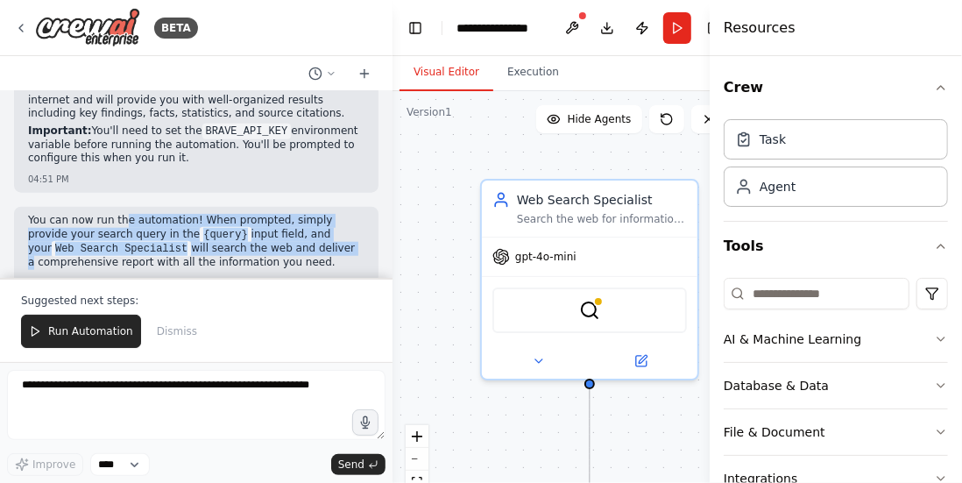
drag, startPoint x: 116, startPoint y: 192, endPoint x: 238, endPoint y: 220, distance: 125.8
click at [238, 220] on p "You can now run the automation! When prompted, simply provide your search query…" at bounding box center [196, 241] width 336 height 55
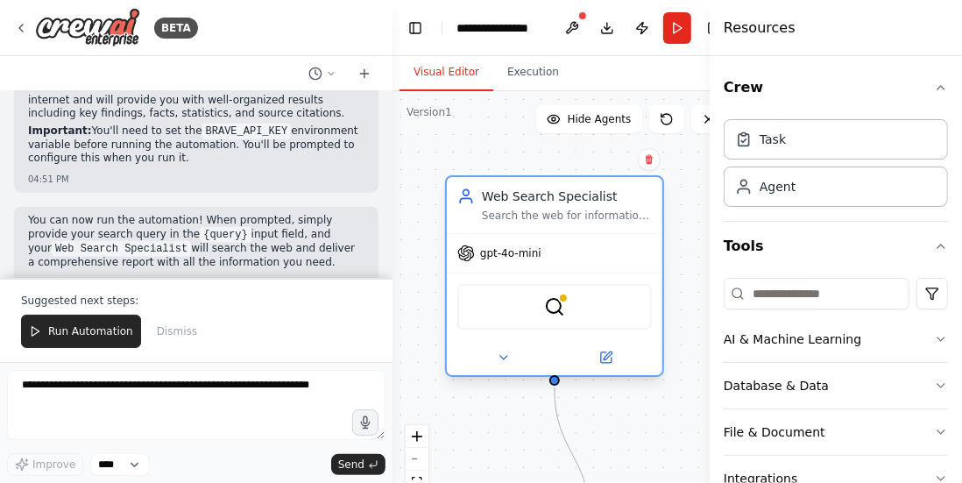
drag, startPoint x: 602, startPoint y: 207, endPoint x: 567, endPoint y: 199, distance: 35.9
click at [567, 199] on div "Web Search Specialist Search the web for information on {query} and provide com…" at bounding box center [567, 204] width 170 height 35
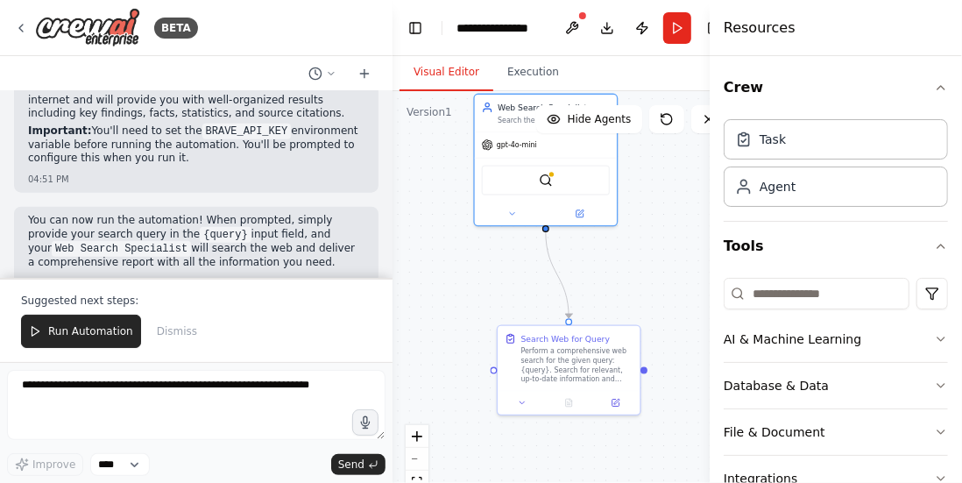
drag, startPoint x: 528, startPoint y: 363, endPoint x: 507, endPoint y: 241, distance: 123.5
click at [507, 241] on div ".deletable-edge-delete-btn { width: 20px; height: 20px; border: 0px solid #ffff…" at bounding box center [566, 310] width 348 height 438
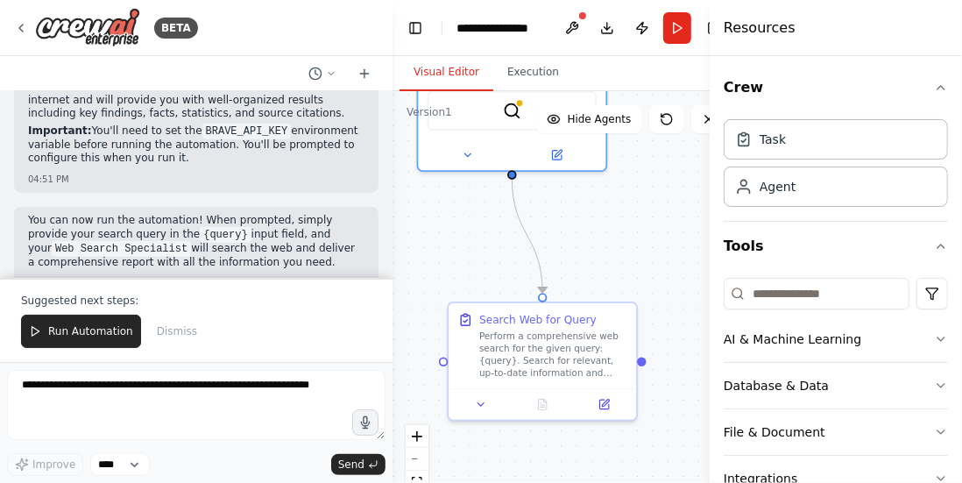
drag, startPoint x: 484, startPoint y: 226, endPoint x: 469, endPoint y: 247, distance: 26.3
click at [469, 247] on div ".deletable-edge-delete-btn { width: 20px; height: 20px; border: 0px solid #ffff…" at bounding box center [566, 310] width 348 height 438
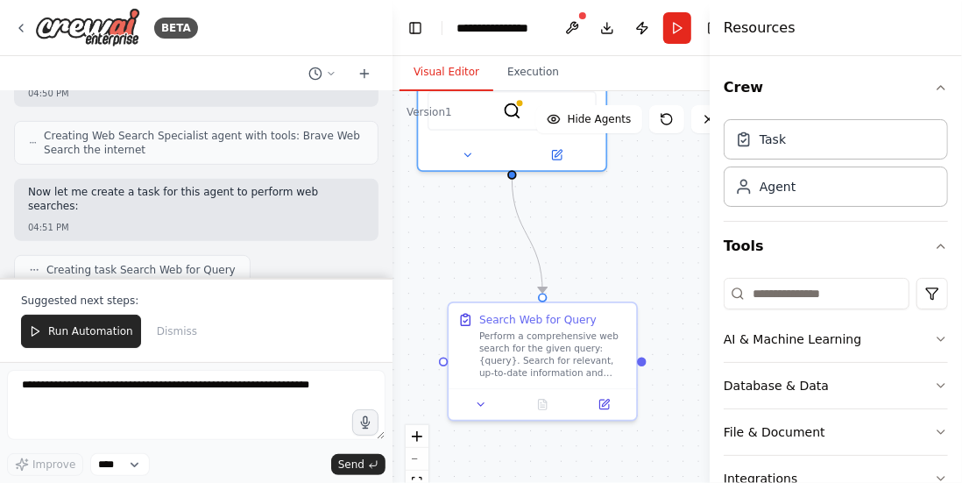
scroll to position [0, 0]
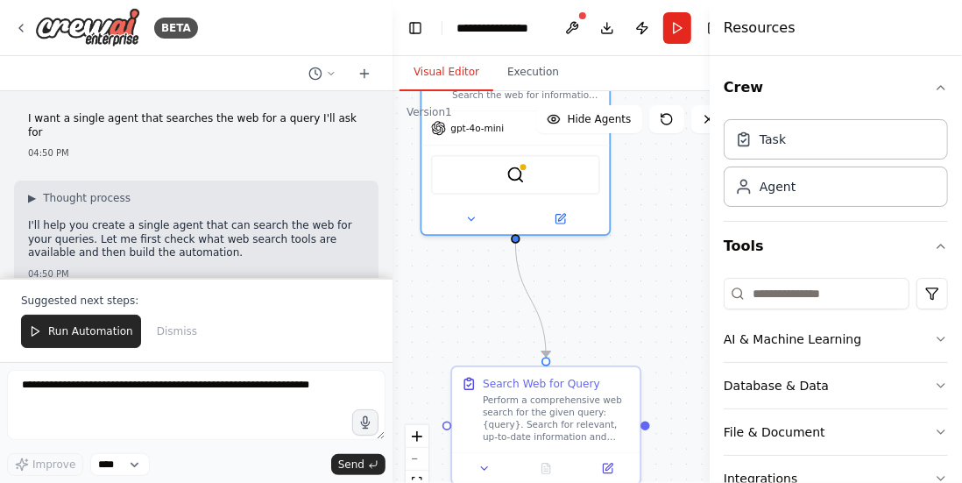
drag, startPoint x: 587, startPoint y: 228, endPoint x: 590, endPoint y: 292, distance: 64.0
click at [590, 292] on div ".deletable-edge-delete-btn { width: 20px; height: 20px; border: 0px solid #ffff…" at bounding box center [566, 310] width 348 height 438
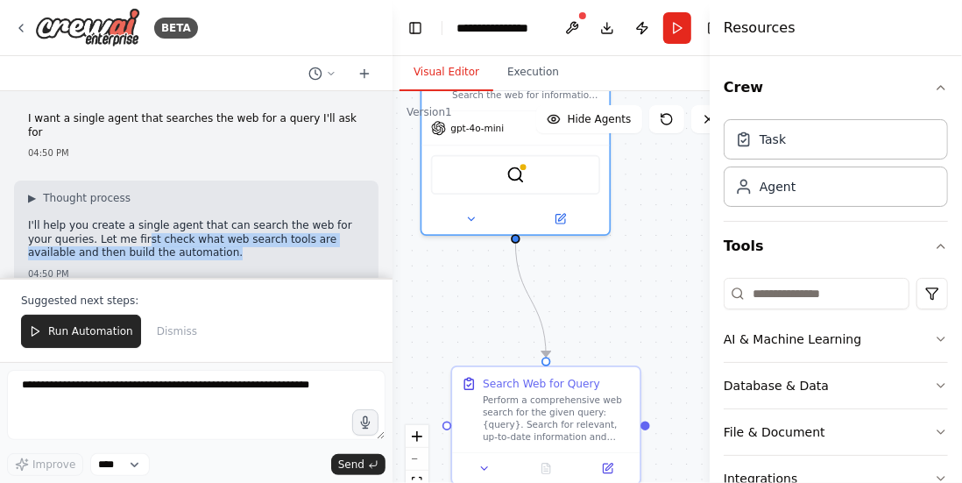
drag, startPoint x: 109, startPoint y: 227, endPoint x: 198, endPoint y: 236, distance: 88.9
click at [198, 236] on p "I'll help you create a single agent that can search the web for your queries. L…" at bounding box center [196, 239] width 336 height 41
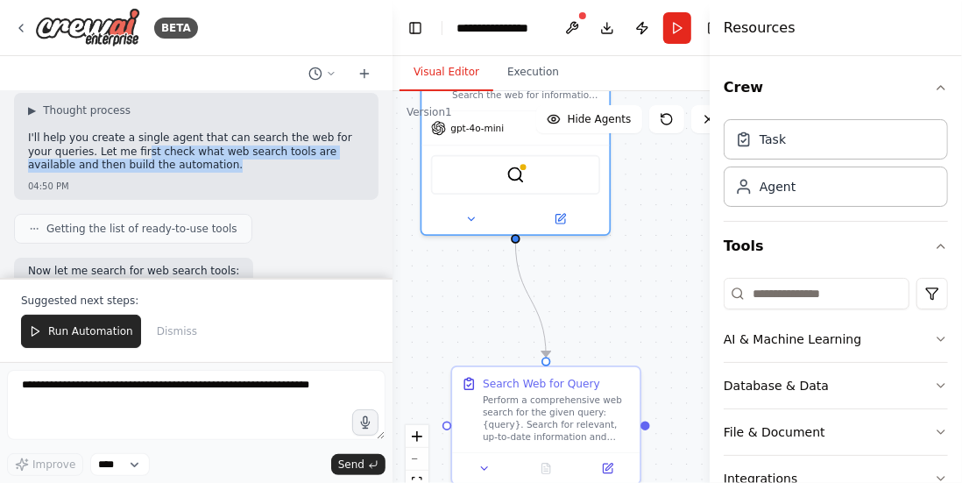
scroll to position [175, 0]
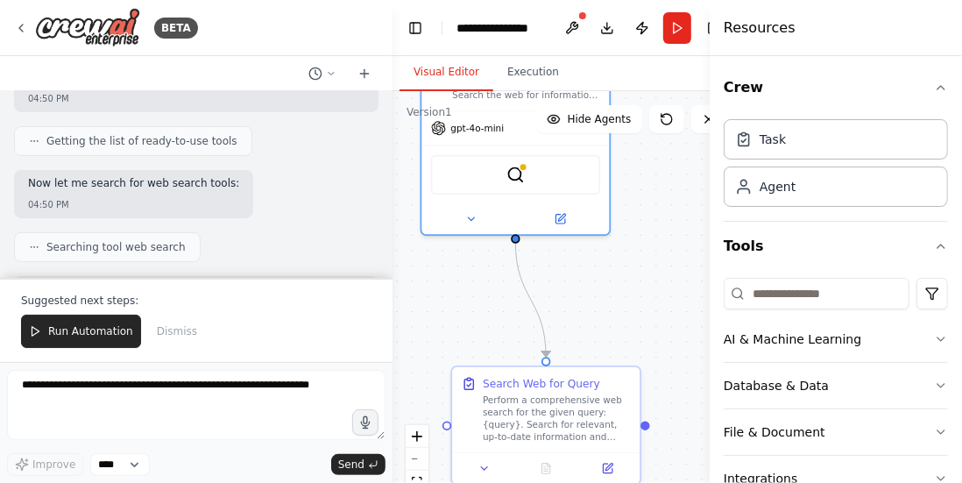
click at [32, 136] on icon at bounding box center [34, 141] width 11 height 11
drag, startPoint x: 67, startPoint y: 170, endPoint x: 180, endPoint y: 164, distance: 112.3
click at [180, 177] on p "Now let me search for web search tools:" at bounding box center [133, 184] width 211 height 14
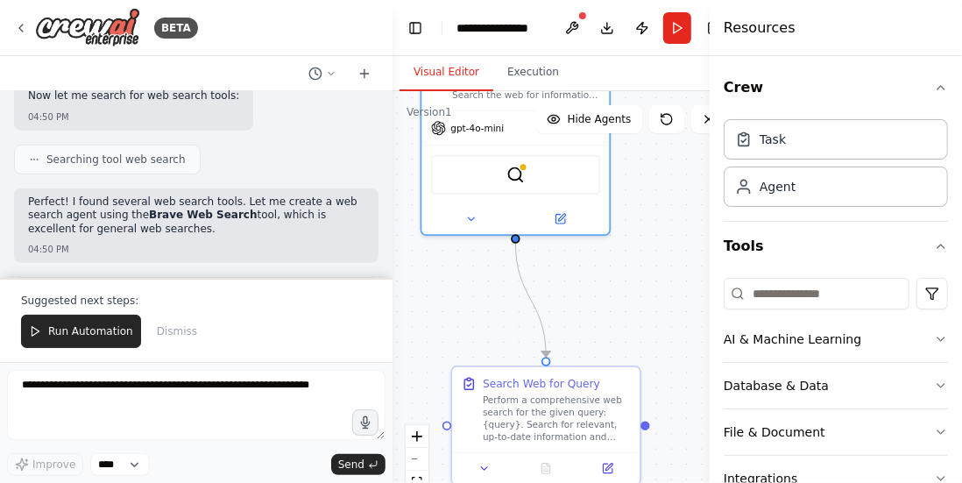
drag, startPoint x: 77, startPoint y: 185, endPoint x: 154, endPoint y: 211, distance: 81.4
click at [154, 211] on p "Perfect! I found several web search tools. Let me create a web search agent usi…" at bounding box center [196, 215] width 336 height 41
drag, startPoint x: 114, startPoint y: 202, endPoint x: 233, endPoint y: 208, distance: 119.2
click at [233, 208] on p "Perfect! I found several web search tools. Let me create a web search agent usi…" at bounding box center [196, 215] width 336 height 41
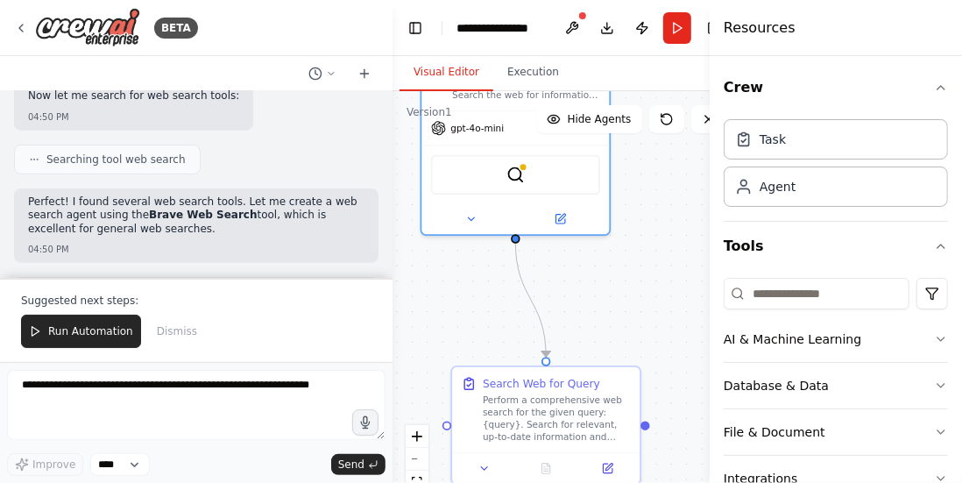
click at [183, 208] on p "Perfect! I found several web search tools. Let me create a web search agent usi…" at bounding box center [196, 215] width 336 height 41
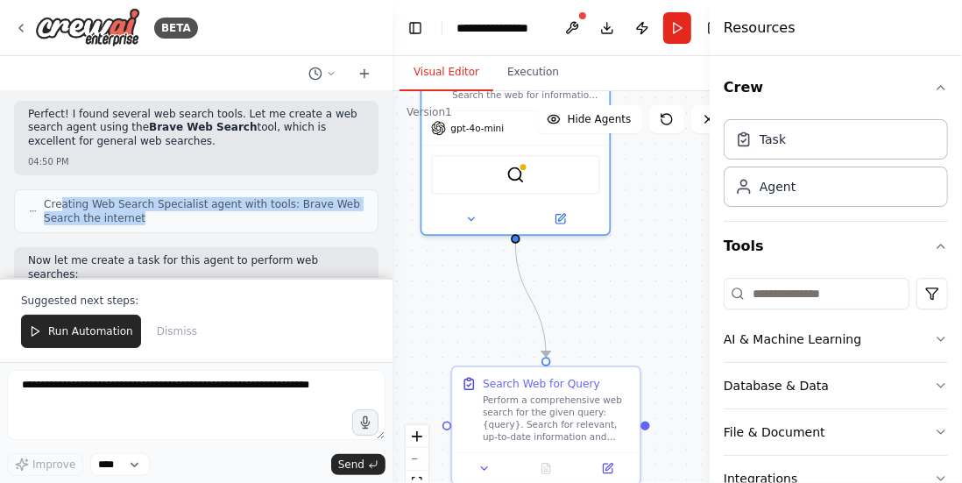
drag, startPoint x: 59, startPoint y: 190, endPoint x: 202, endPoint y: 203, distance: 144.2
click at [202, 203] on span "Creating Web Search Specialist agent with tools: Brave Web Search the internet" at bounding box center [204, 211] width 320 height 28
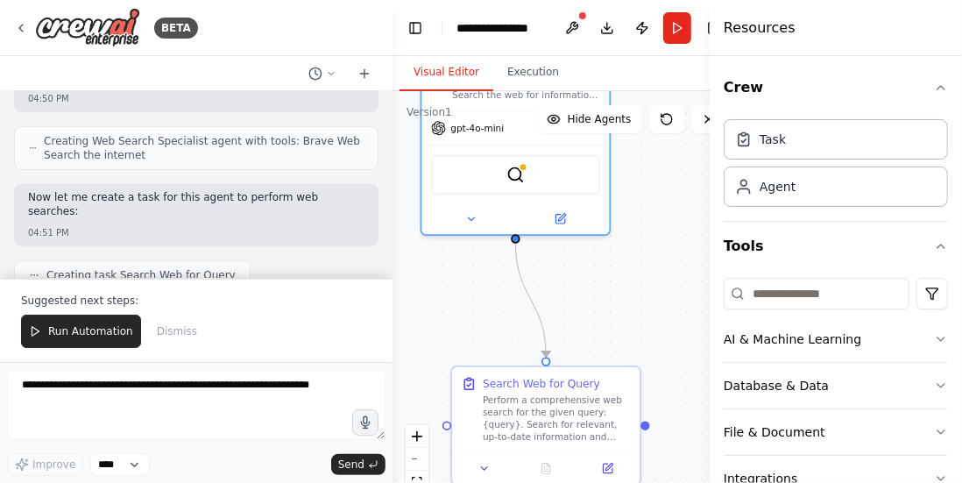
scroll to position [438, 0]
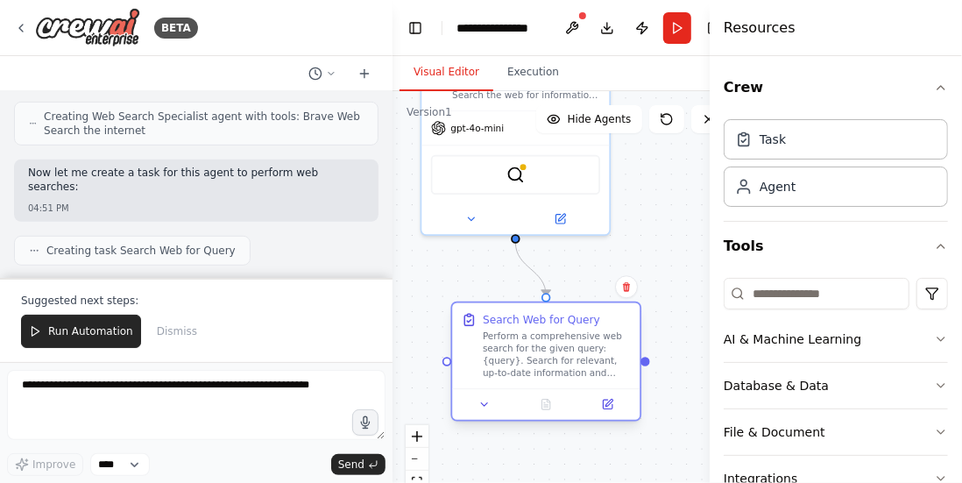
drag, startPoint x: 534, startPoint y: 409, endPoint x: 534, endPoint y: 350, distance: 58.7
click at [534, 350] on div "Perform a comprehensive web search for the given query: {query}. Search for rel…" at bounding box center [557, 354] width 148 height 49
click at [607, 409] on icon at bounding box center [608, 404] width 12 height 12
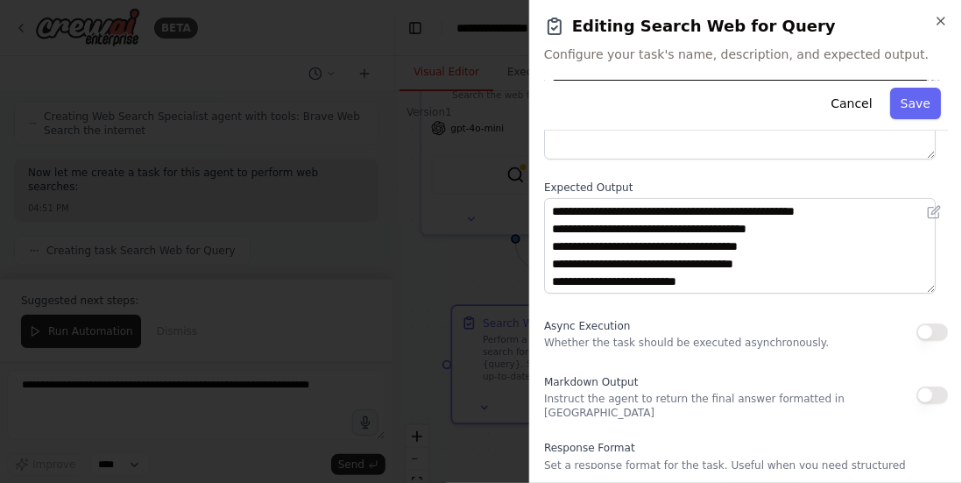
scroll to position [214, 0]
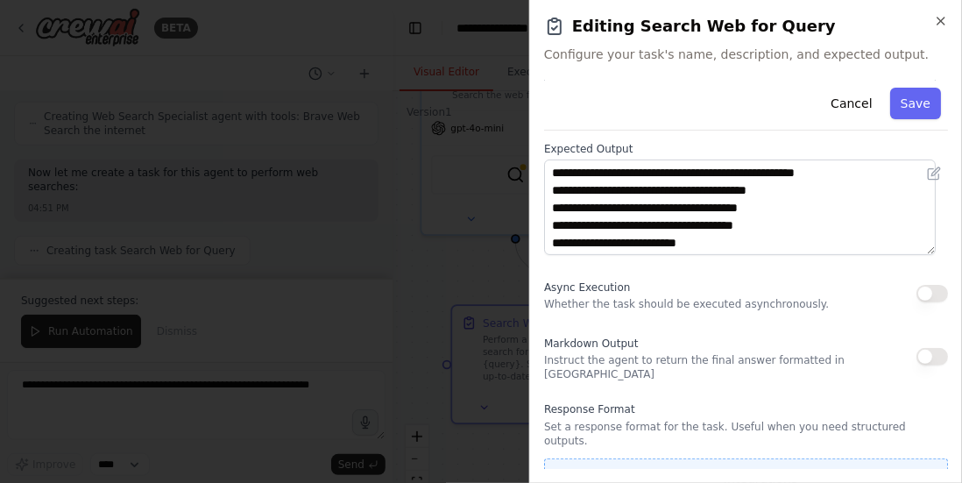
click at [703, 460] on button "Add Property" at bounding box center [746, 478] width 404 height 40
click at [925, 467] on icon "button" at bounding box center [932, 474] width 14 height 14
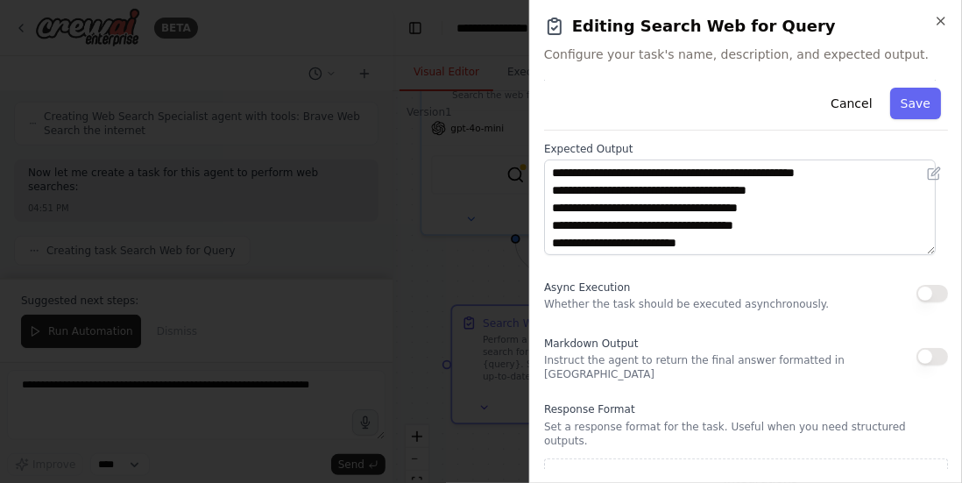
click at [507, 95] on div at bounding box center [481, 241] width 962 height 483
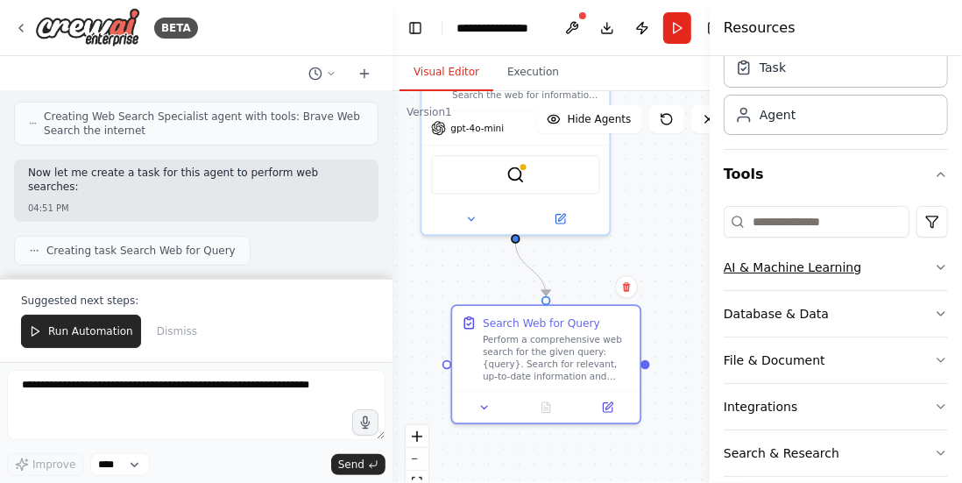
scroll to position [135, 0]
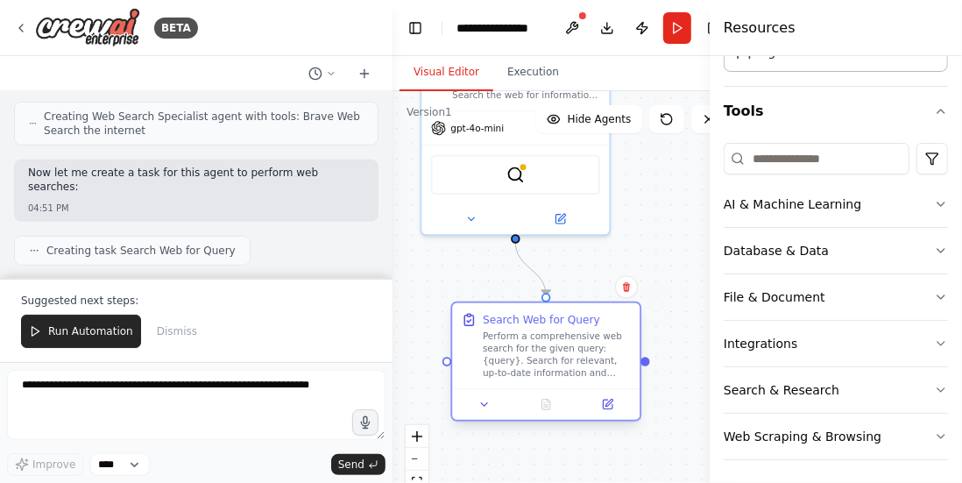
click at [512, 324] on div "Search Web for Query" at bounding box center [541, 319] width 117 height 15
click at [606, 406] on icon at bounding box center [607, 403] width 9 height 9
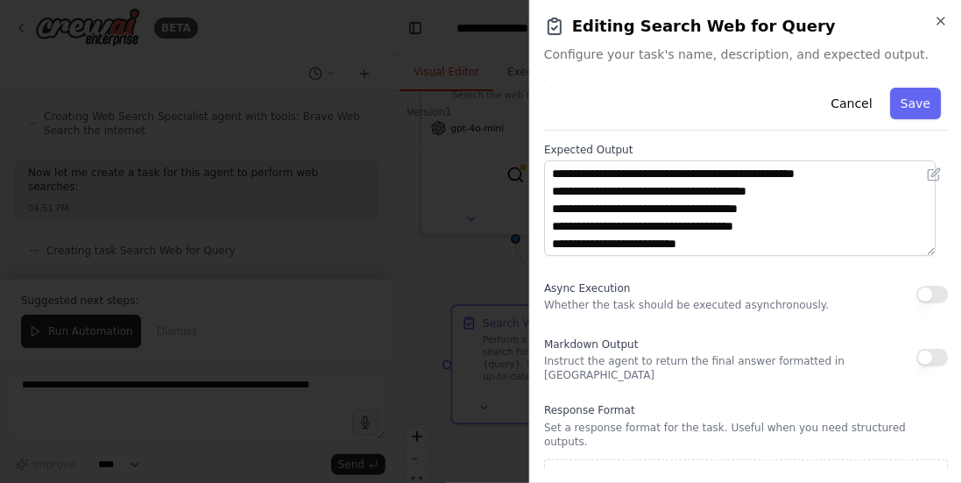
scroll to position [214, 0]
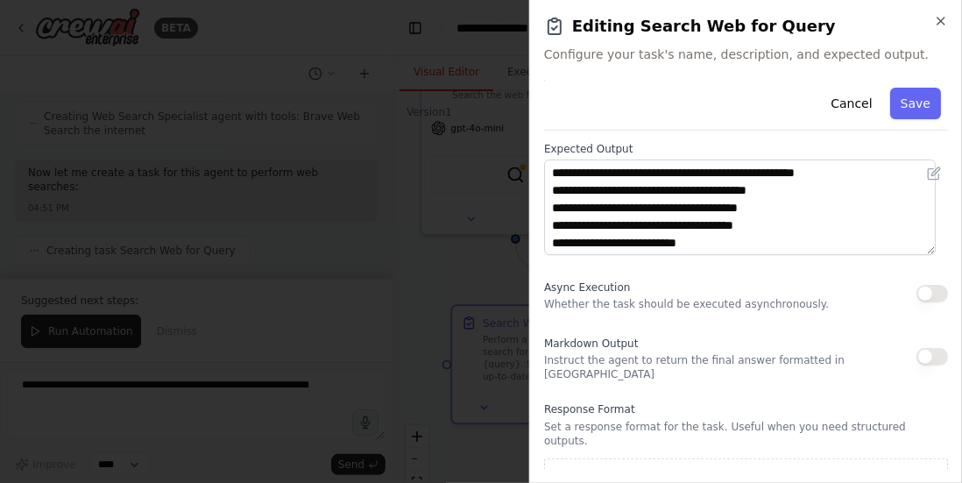
click at [490, 267] on div at bounding box center [481, 241] width 962 height 483
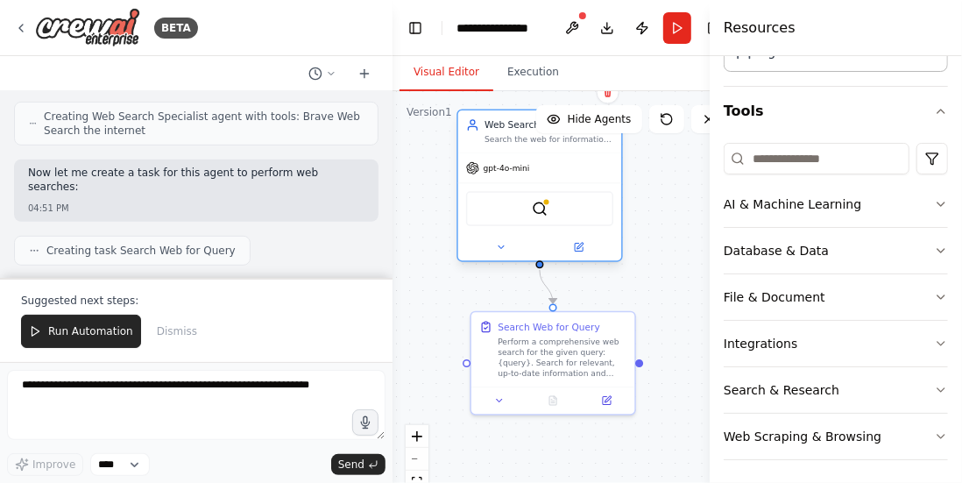
drag, startPoint x: 578, startPoint y: 183, endPoint x: 590, endPoint y: 193, distance: 15.6
click at [590, 193] on div "BraveSearchTool" at bounding box center [539, 208] width 147 height 34
click at [509, 239] on button at bounding box center [500, 247] width 75 height 16
click at [501, 247] on icon at bounding box center [500, 247] width 5 height 3
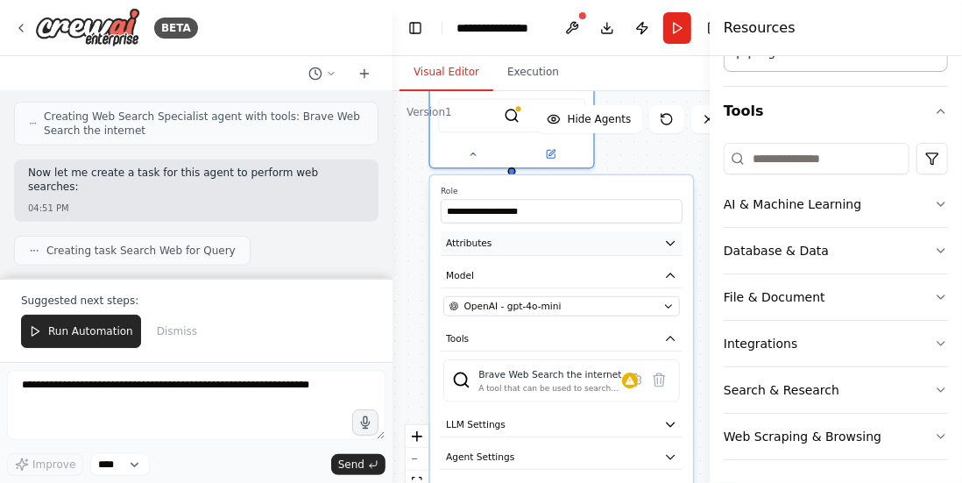
drag, startPoint x: 511, startPoint y: 322, endPoint x: 483, endPoint y: 232, distance: 94.5
click at [483, 232] on button "Attributes" at bounding box center [562, 243] width 242 height 25
click at [638, 377] on icon at bounding box center [635, 380] width 11 height 12
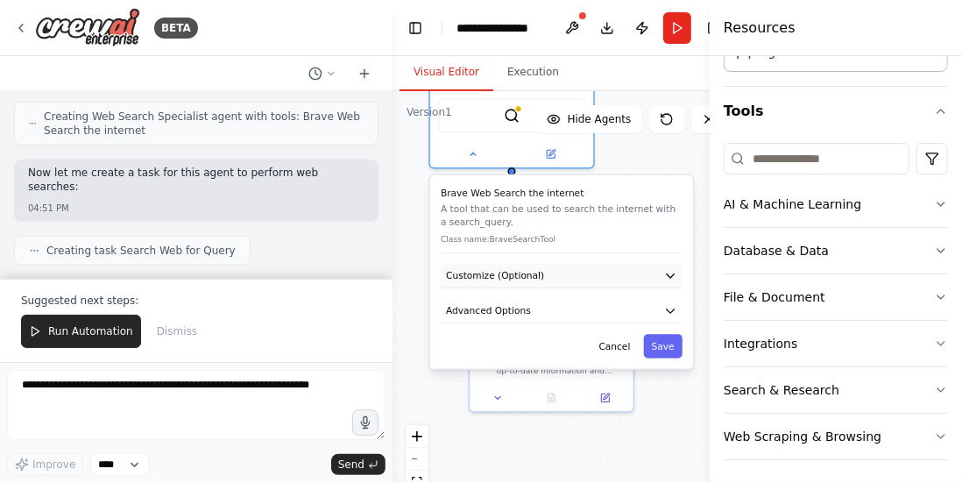
click at [672, 275] on icon "button" at bounding box center [670, 275] width 13 height 13
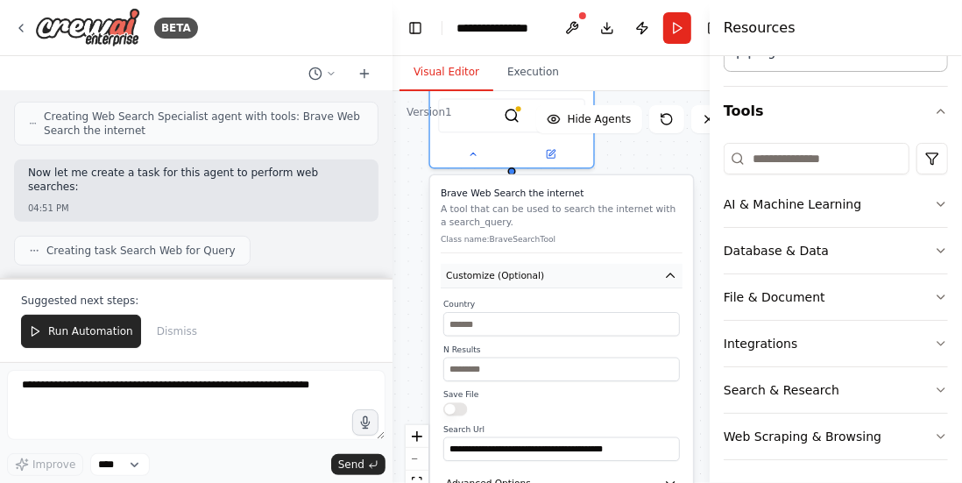
click at [670, 273] on icon "button" at bounding box center [670, 275] width 8 height 4
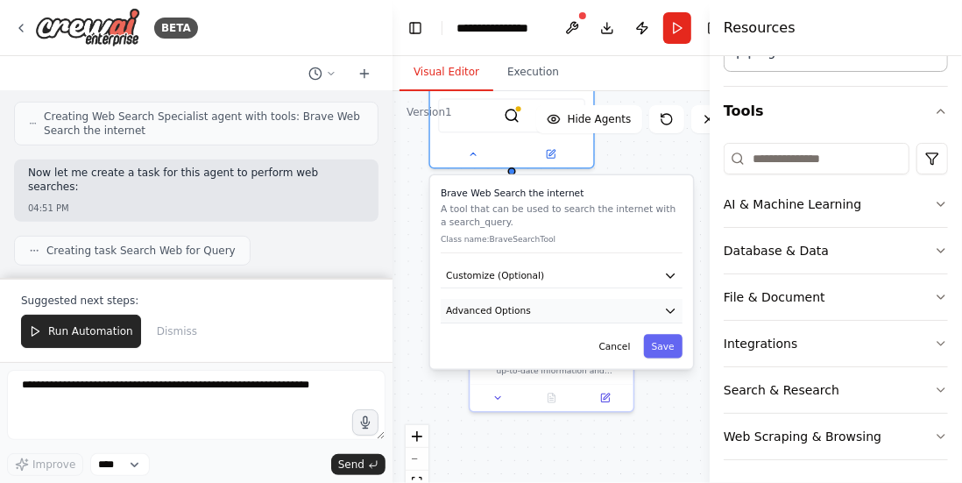
click at [670, 304] on icon "button" at bounding box center [670, 310] width 13 height 13
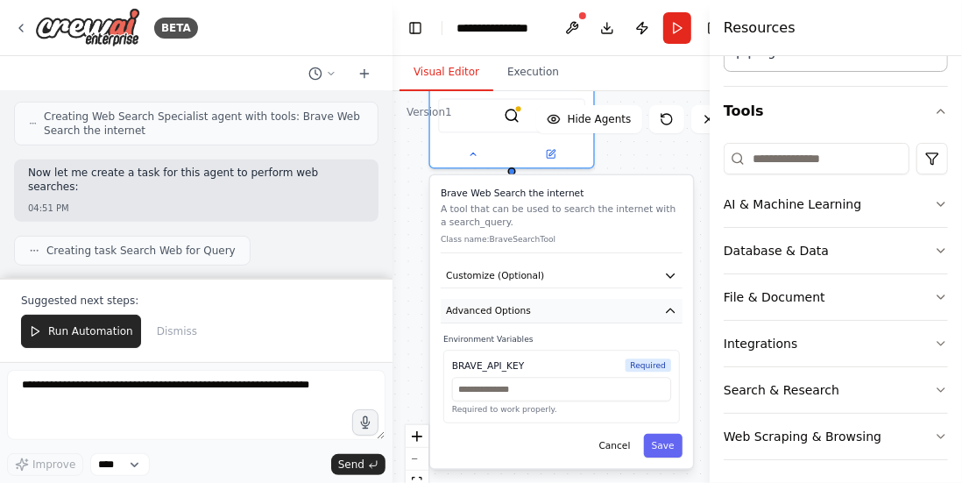
click at [670, 313] on icon "button" at bounding box center [670, 310] width 13 height 13
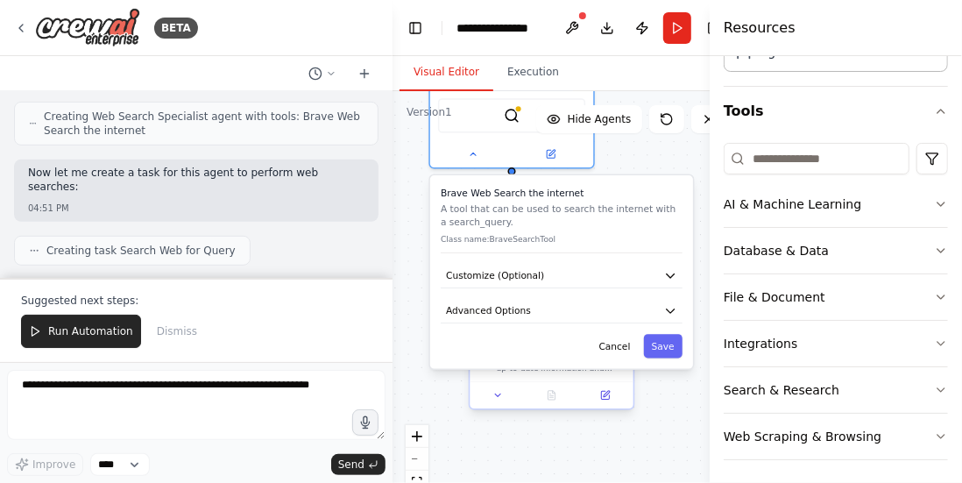
click at [471, 376] on div "Search Web for Query Perform a comprehensive web search for the given query: {q…" at bounding box center [550, 344] width 163 height 74
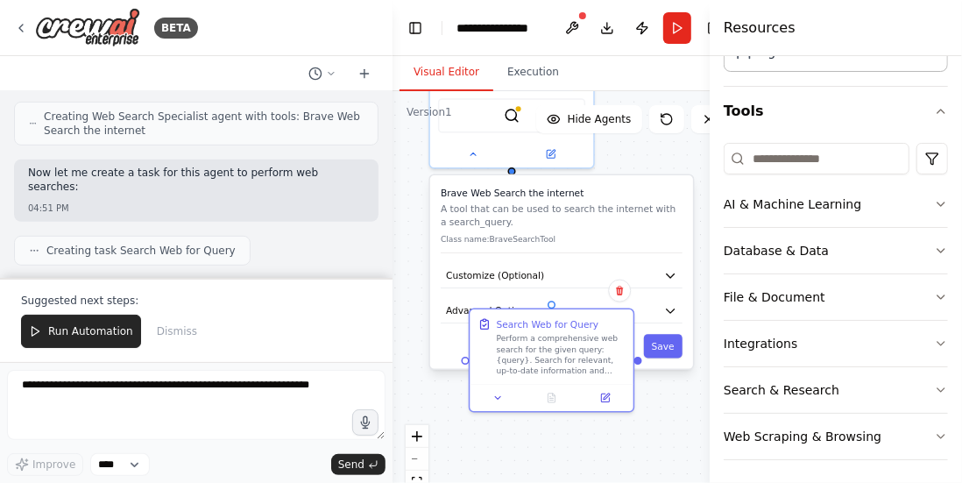
click at [431, 215] on div "Brave Web Search the internet A tool that can be used to search the internet wi…" at bounding box center [561, 272] width 263 height 194
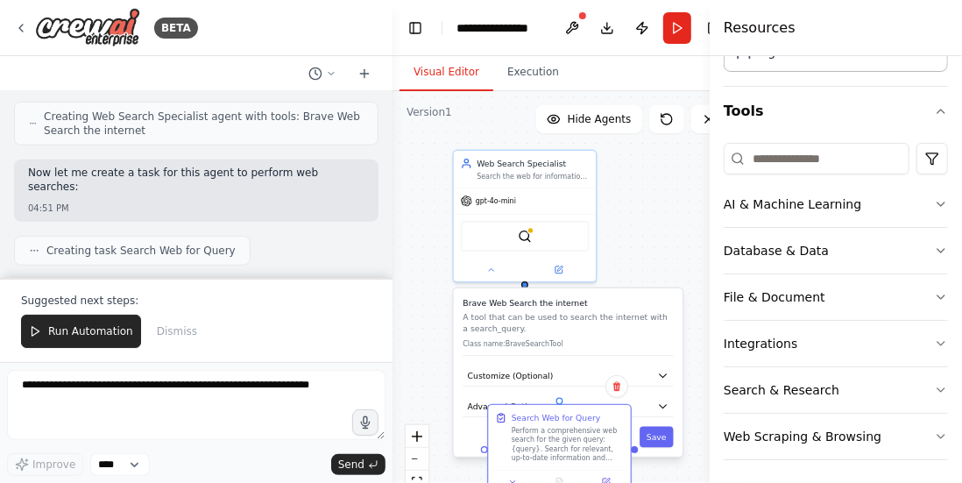
drag, startPoint x: 426, startPoint y: 214, endPoint x: 455, endPoint y: 327, distance: 116.8
click at [448, 330] on div ".deletable-edge-delete-btn { width: 20px; height: 20px; border: 0px solid #ffff…" at bounding box center [566, 310] width 348 height 438
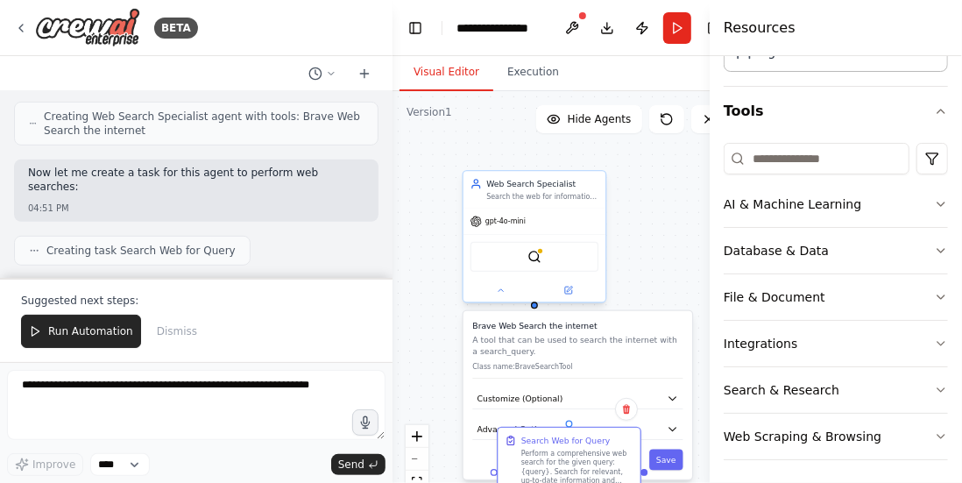
click at [498, 300] on div "Web Search Specialist Search the web for information on {query} and provide com…" at bounding box center [534, 236] width 145 height 133
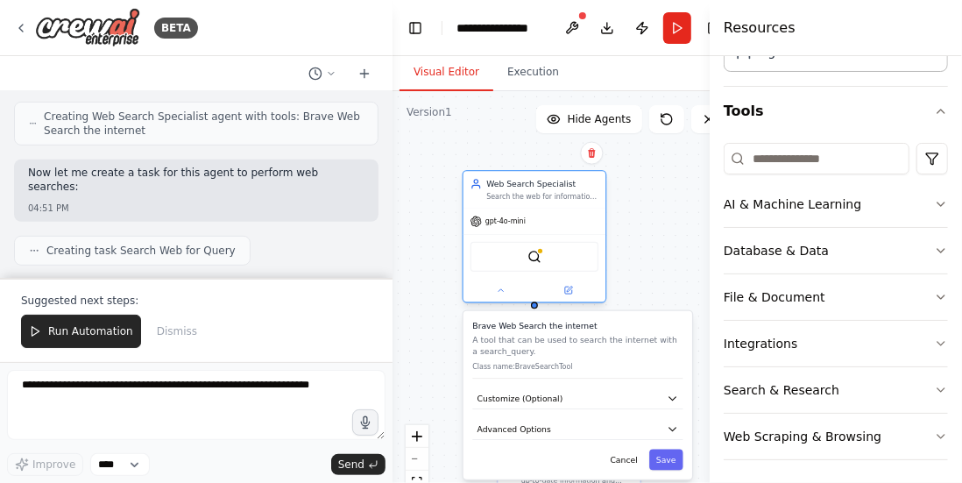
click at [499, 299] on div at bounding box center [534, 289] width 142 height 23
click at [499, 292] on icon at bounding box center [501, 291] width 10 height 10
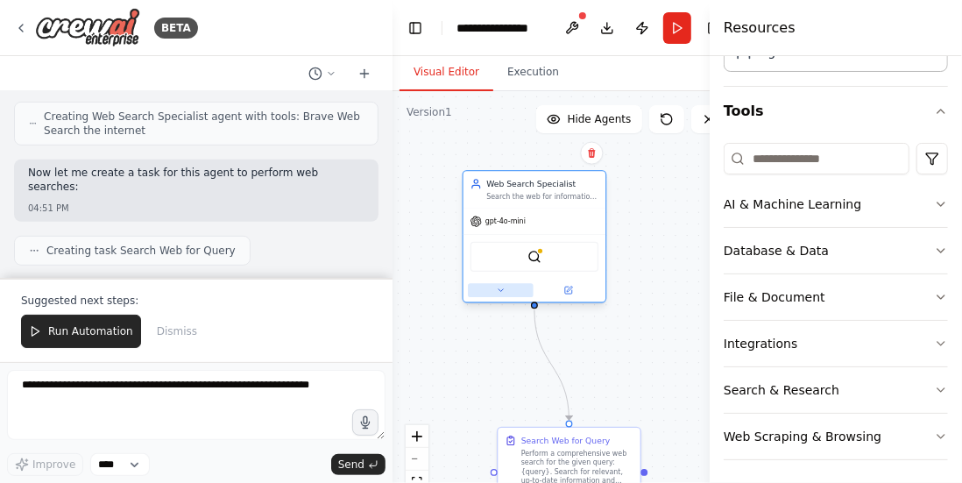
click at [500, 287] on icon at bounding box center [501, 291] width 10 height 10
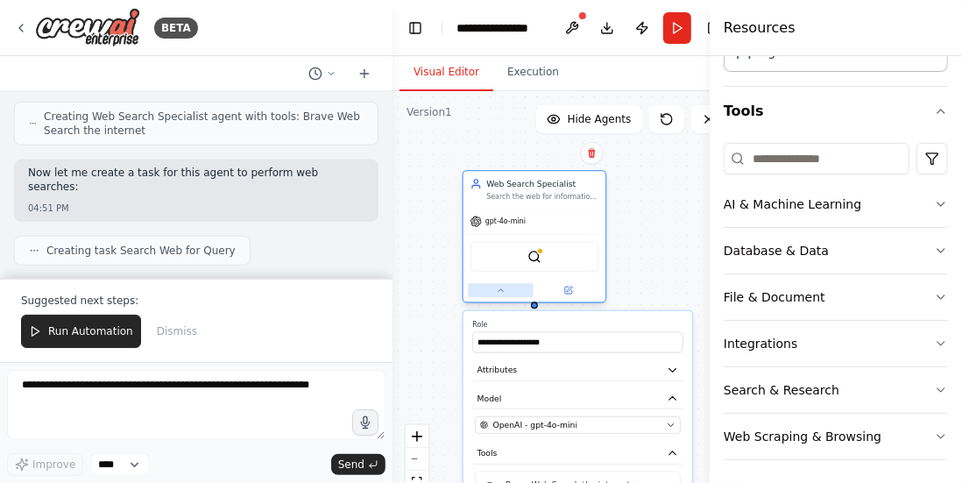
click at [500, 289] on icon at bounding box center [500, 290] width 4 height 3
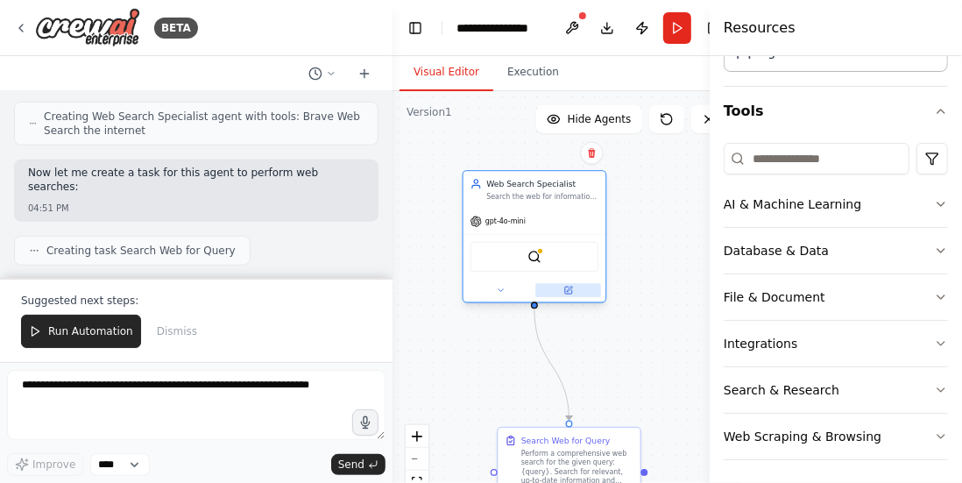
click at [568, 288] on icon at bounding box center [569, 288] width 5 height 5
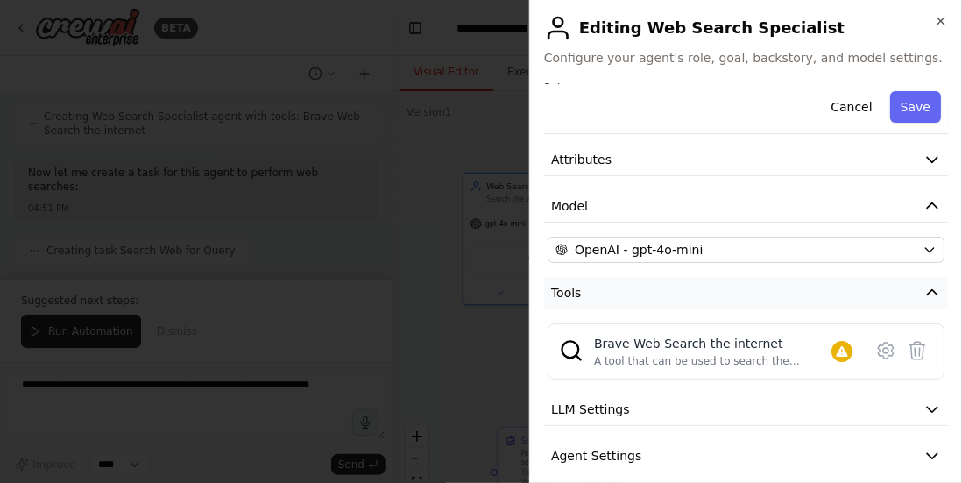
scroll to position [127, 0]
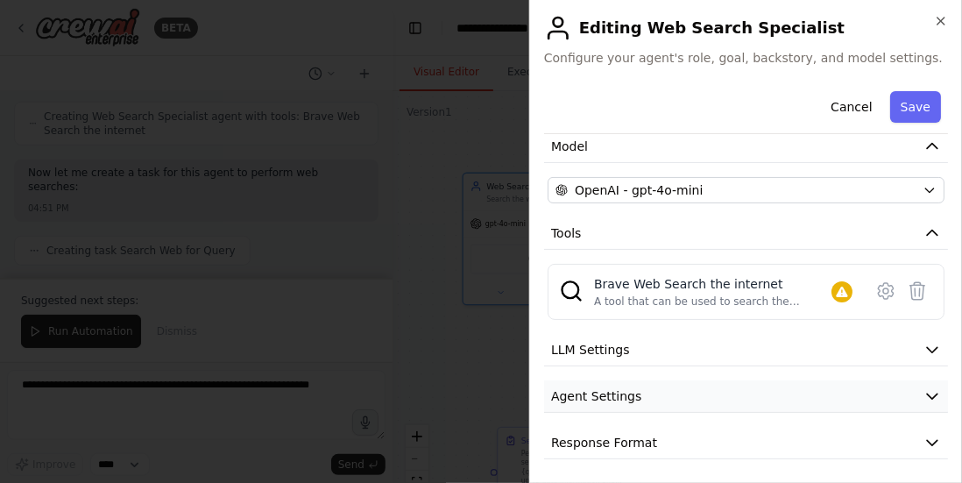
click at [674, 391] on button "Agent Settings" at bounding box center [746, 396] width 404 height 32
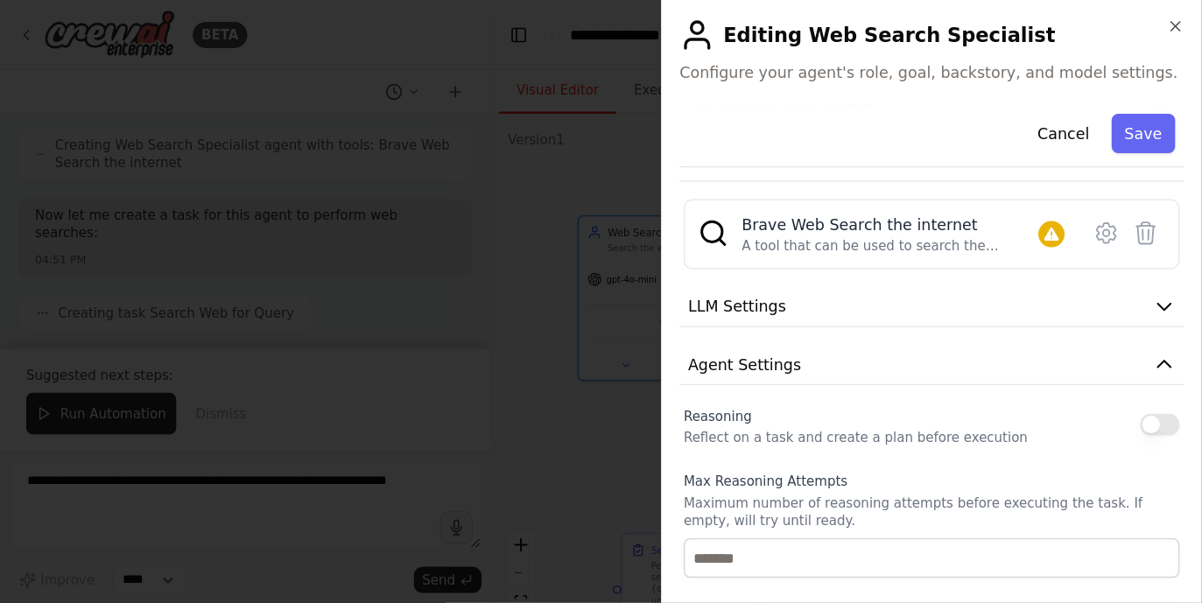
scroll to position [0, 0]
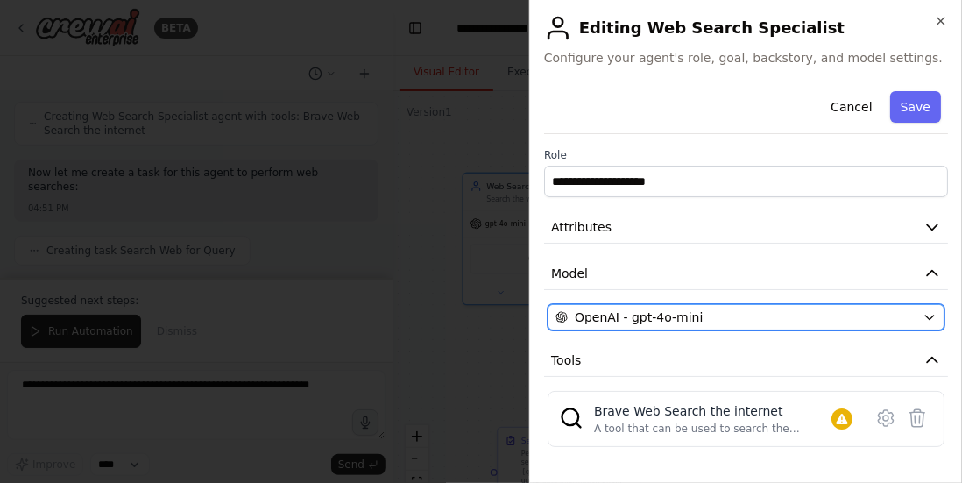
click at [706, 310] on div "OpenAI - gpt-4o-mini" at bounding box center [735, 317] width 360 height 18
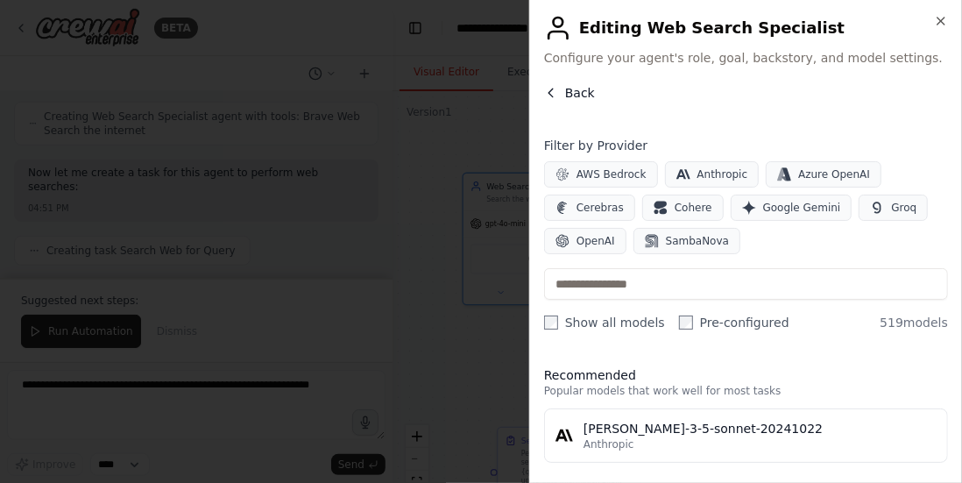
click at [561, 94] on button "Back" at bounding box center [569, 93] width 51 height 18
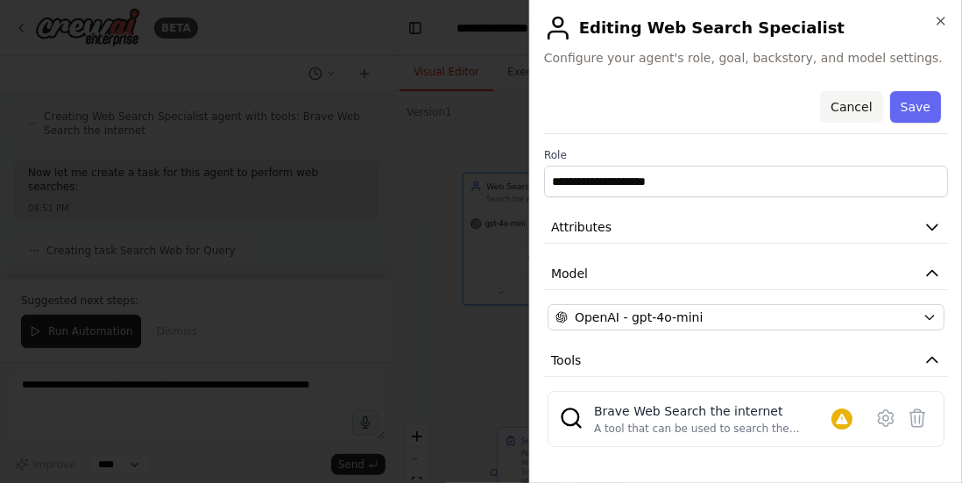
click at [843, 110] on button "Cancel" at bounding box center [851, 107] width 62 height 32
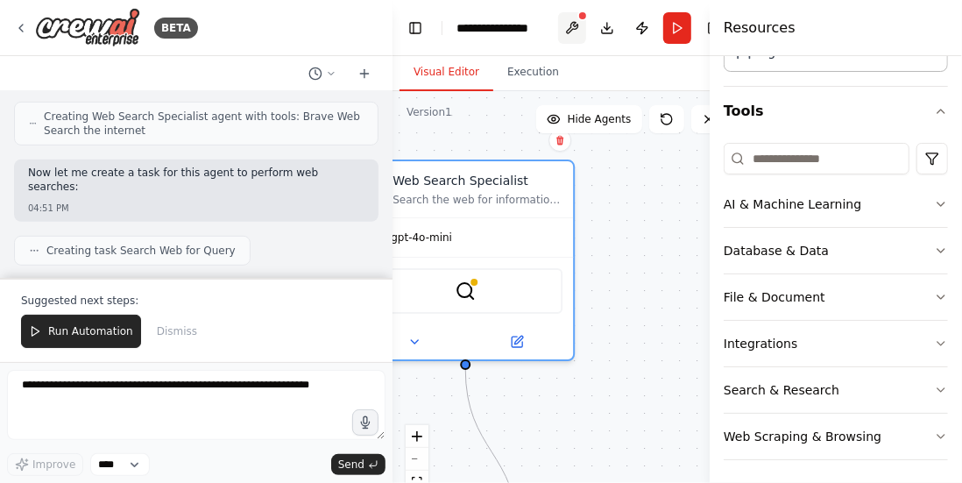
click at [572, 27] on button at bounding box center [572, 28] width 28 height 32
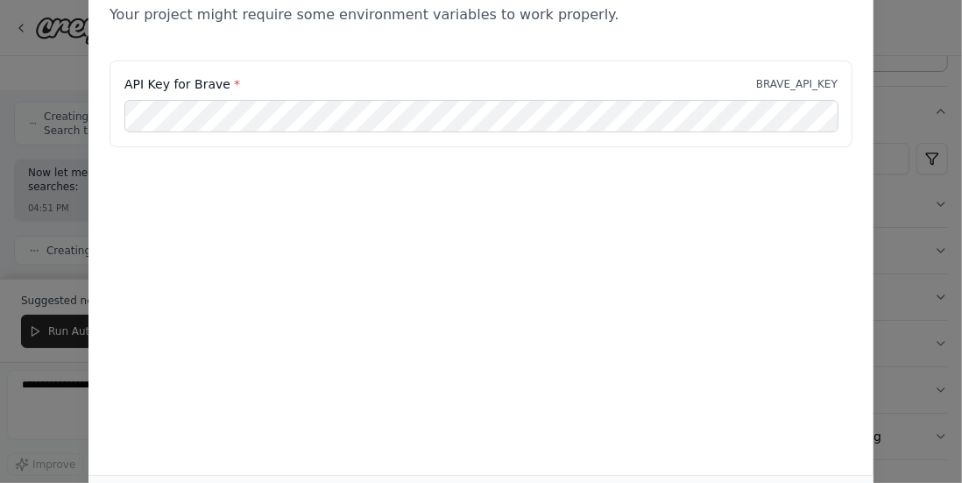
click at [882, 135] on div "Environment configuration Your project might require some environment variables…" at bounding box center [481, 241] width 962 height 483
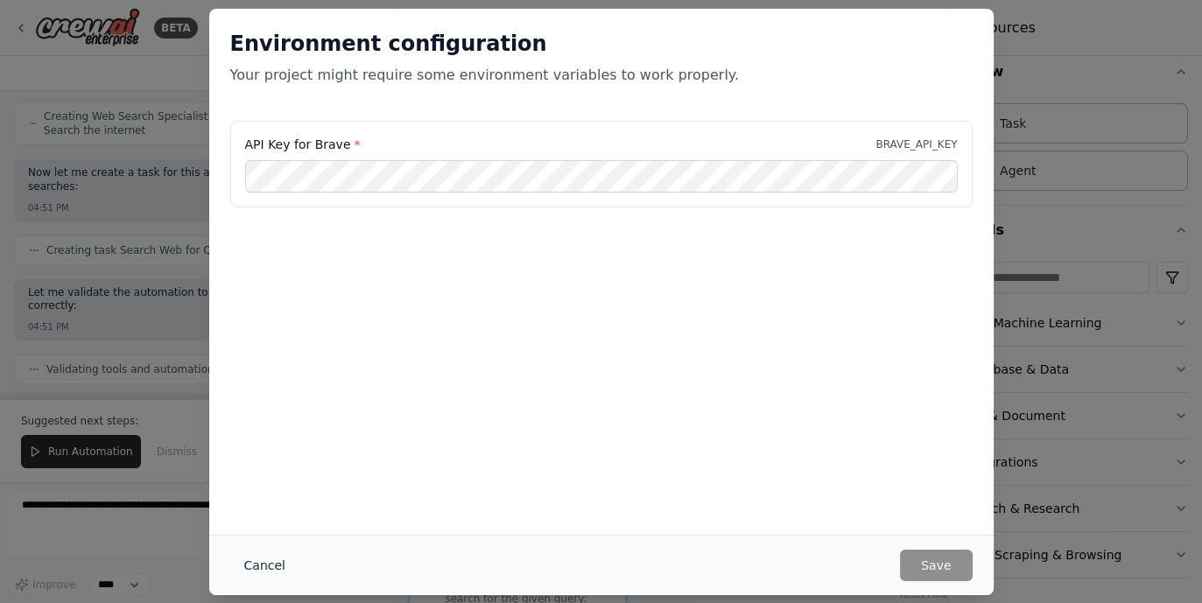
click at [260, 482] on button "Cancel" at bounding box center [264, 566] width 69 height 32
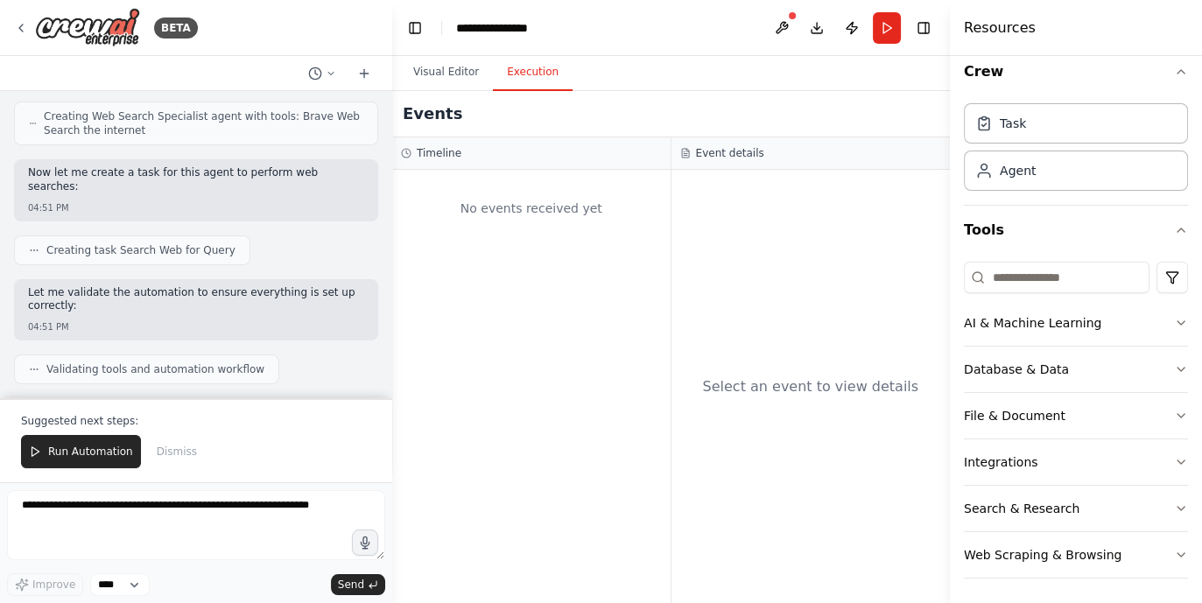
click at [527, 71] on button "Execution" at bounding box center [533, 72] width 80 height 37
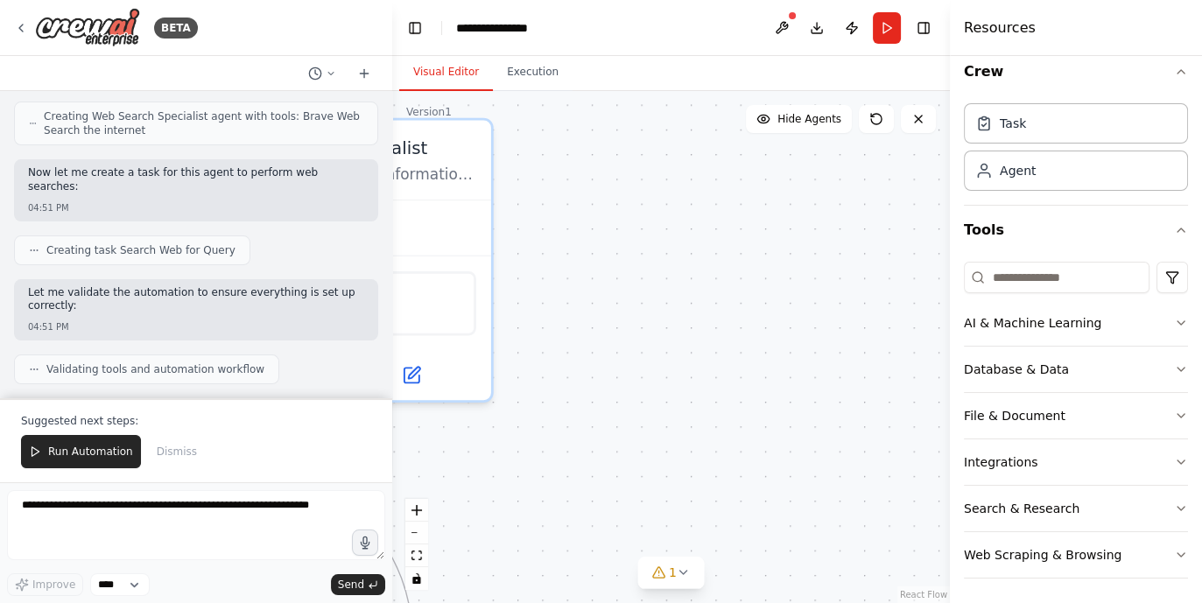
click at [436, 74] on button "Visual Editor" at bounding box center [446, 72] width 94 height 37
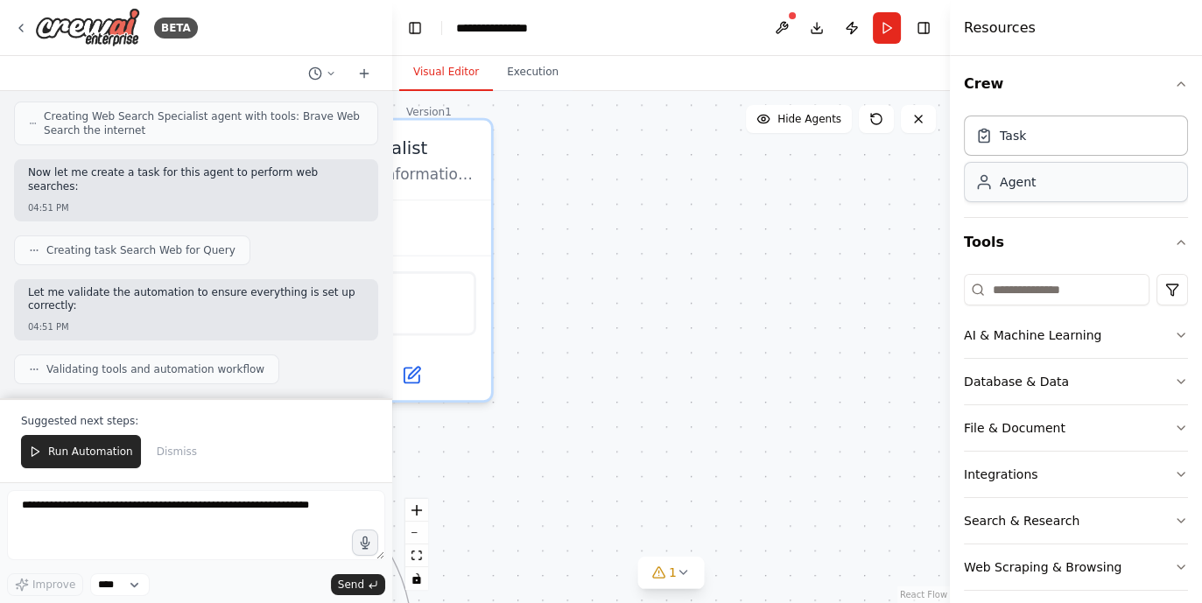
scroll to position [0, 0]
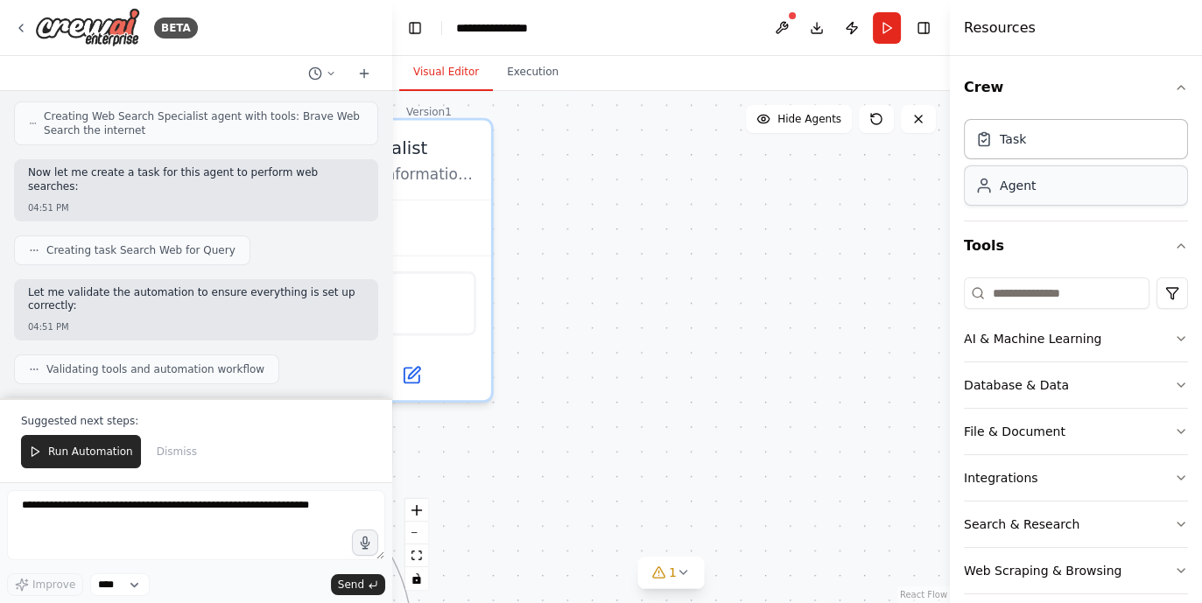
click at [961, 194] on div "Agent" at bounding box center [1076, 186] width 224 height 40
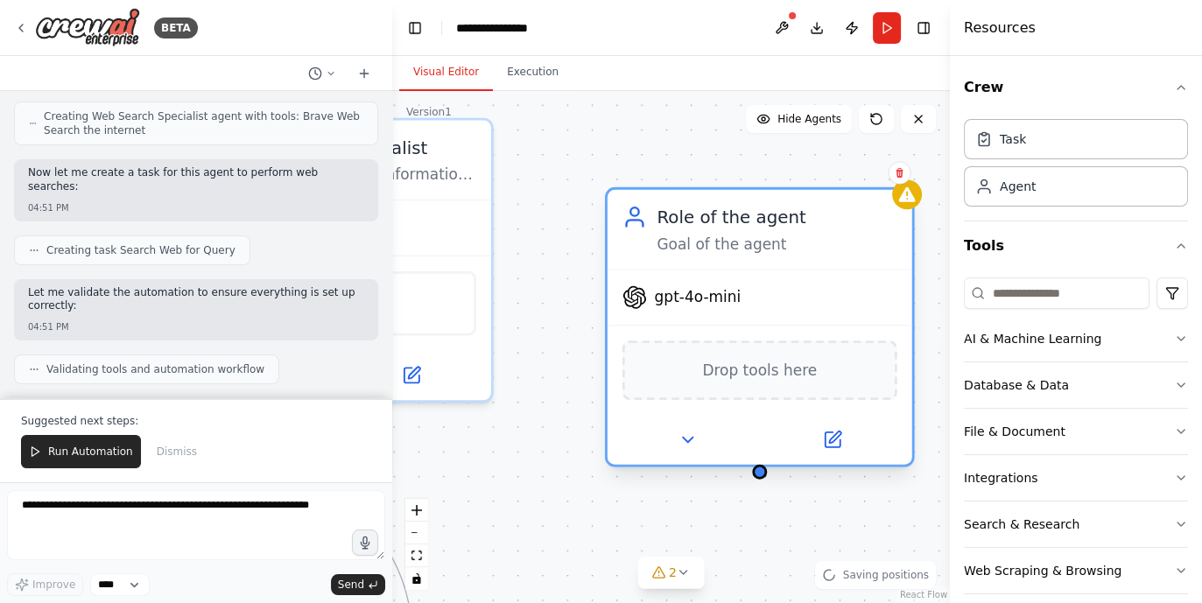
drag, startPoint x: 821, startPoint y: 249, endPoint x: 696, endPoint y: 223, distance: 127.8
click at [696, 223] on div "Role of the agent" at bounding box center [777, 217] width 240 height 25
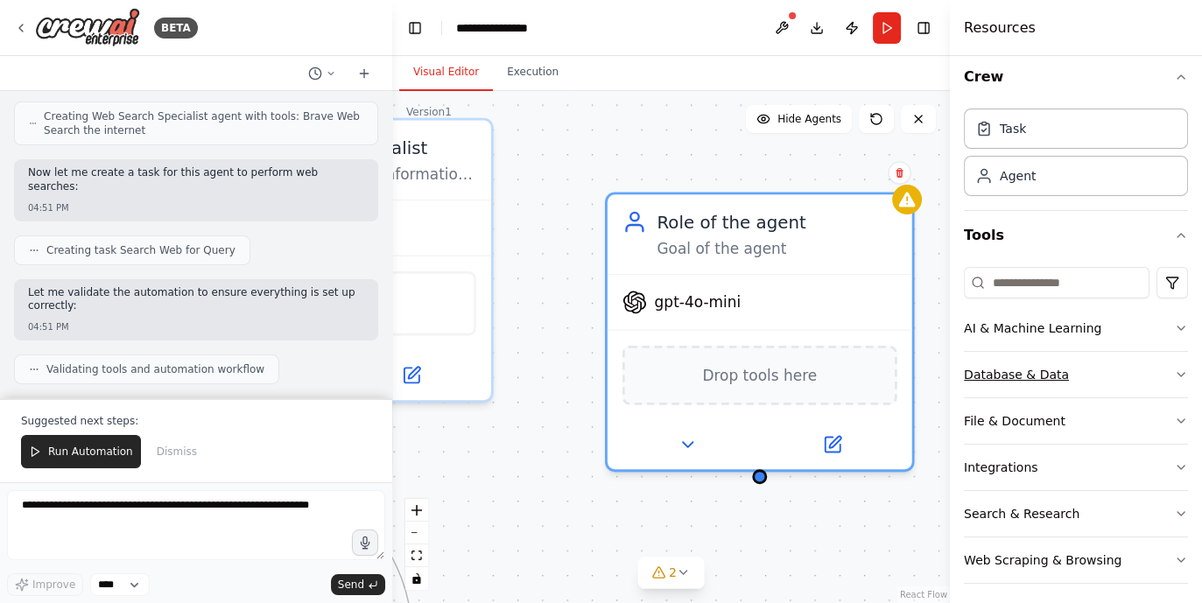
scroll to position [16, 0]
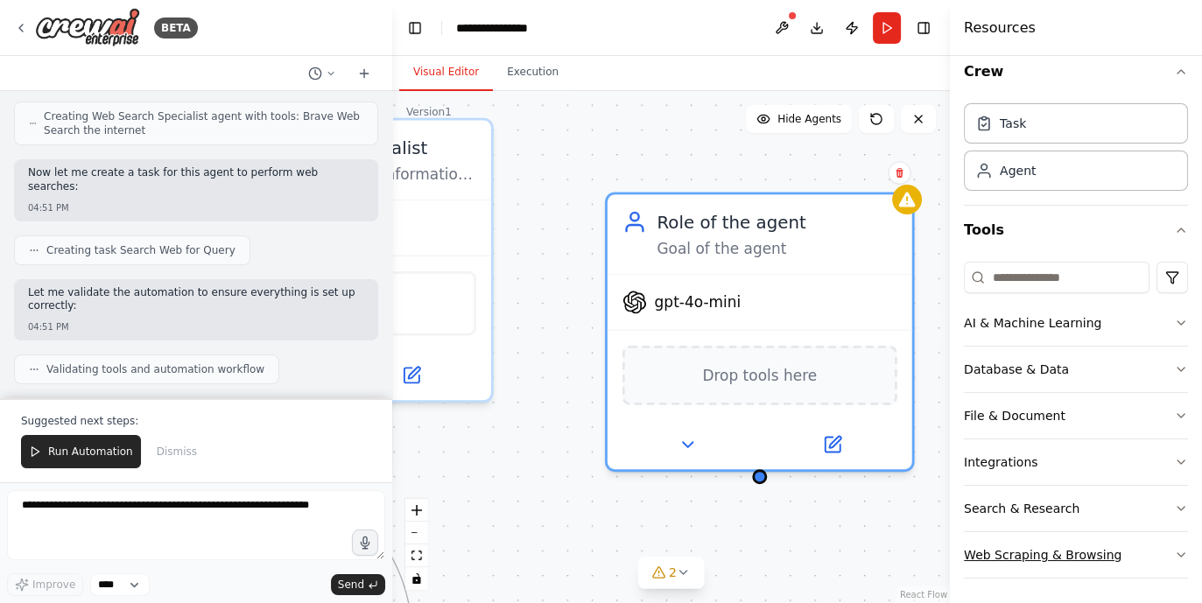
click at [961, 482] on button "Web Scraping & Browsing" at bounding box center [1076, 555] width 224 height 46
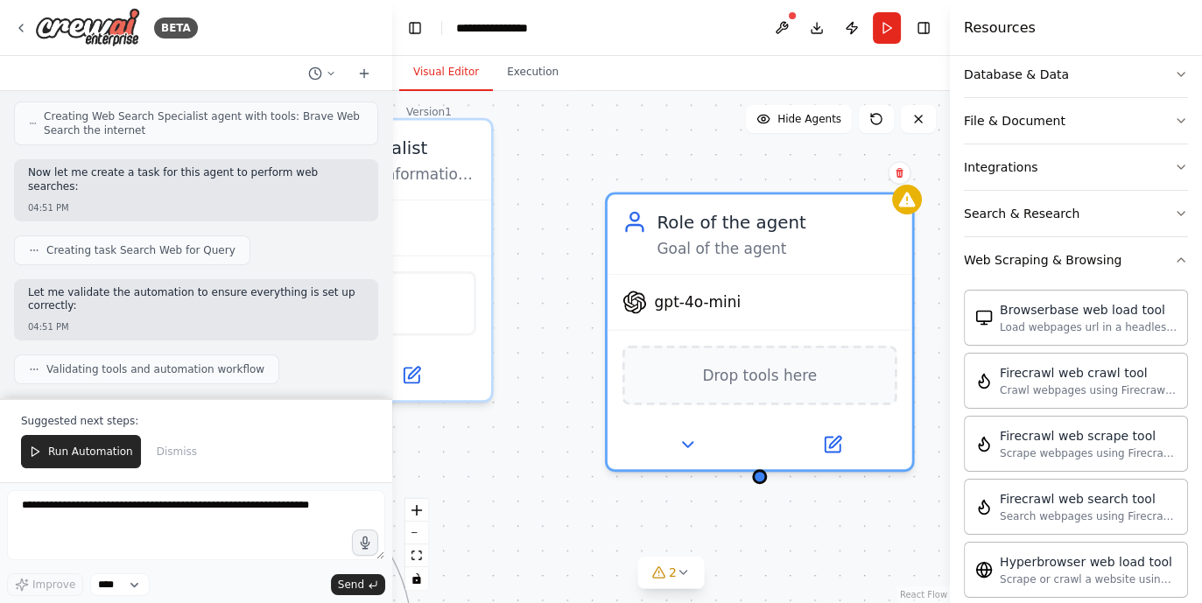
scroll to position [201, 0]
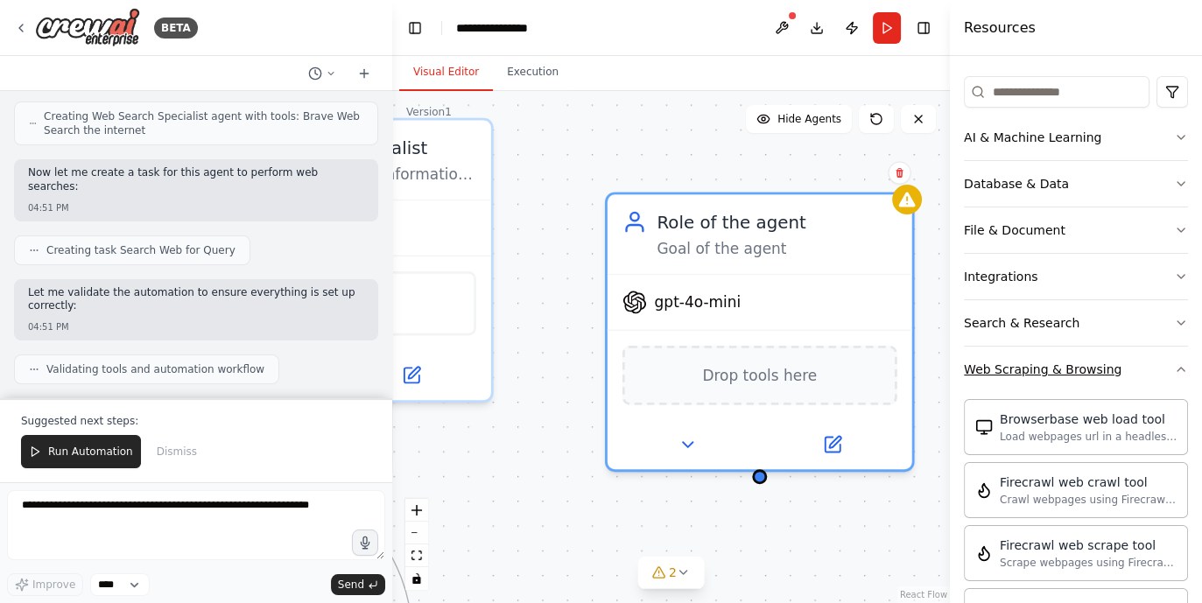
click at [961, 375] on button "Web Scraping & Browsing" at bounding box center [1076, 370] width 224 height 46
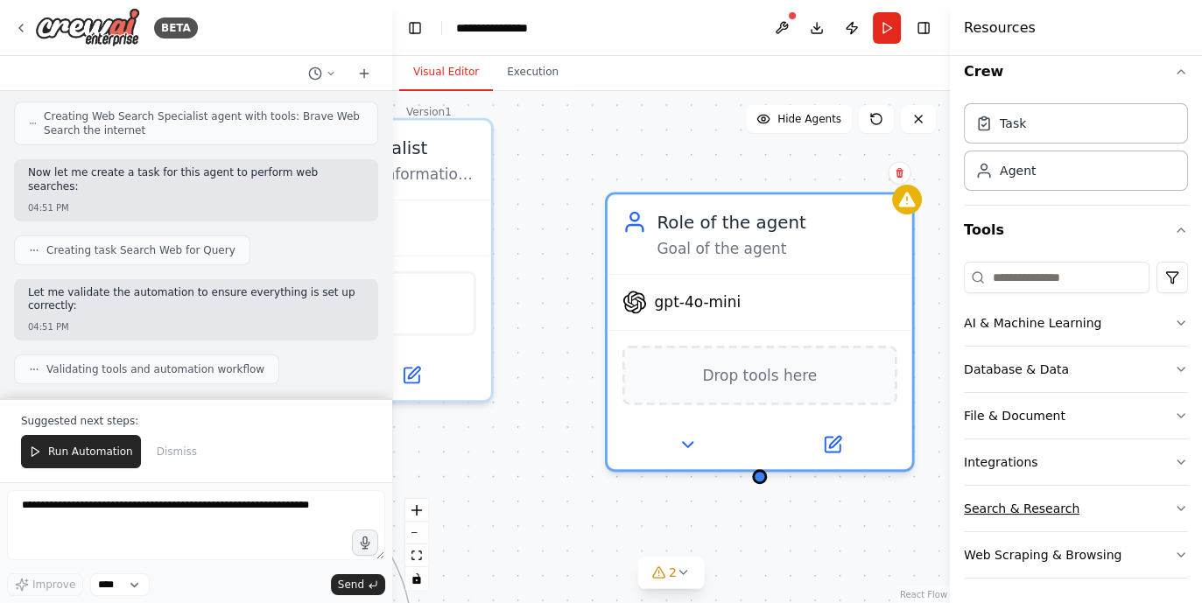
click at [961, 482] on div "Search & Research" at bounding box center [1022, 509] width 116 height 18
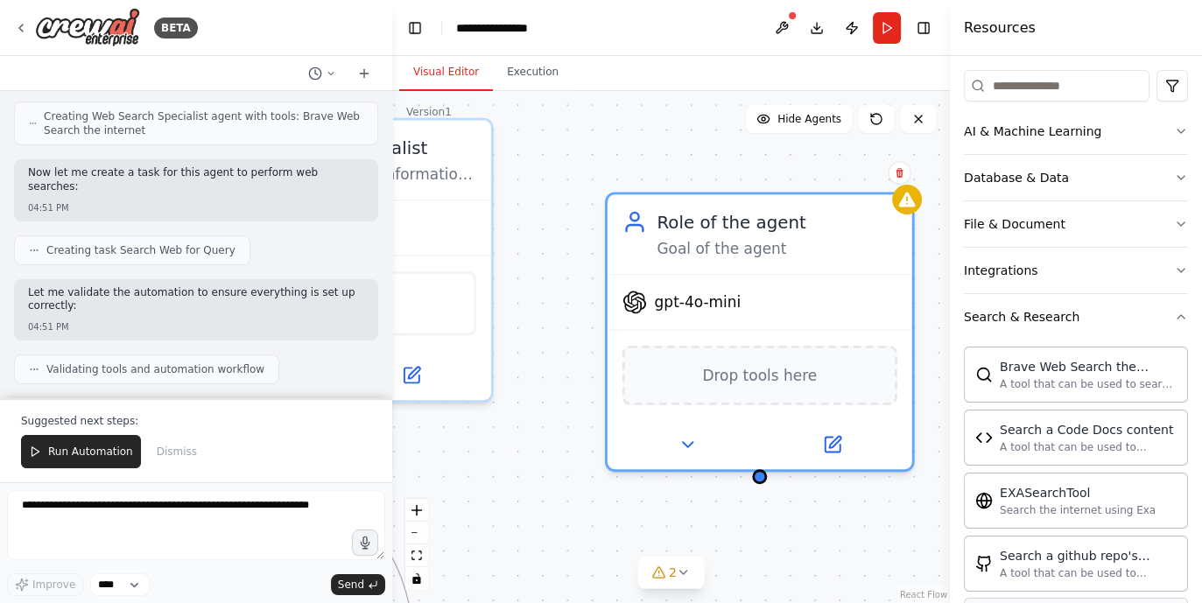
scroll to position [139, 0]
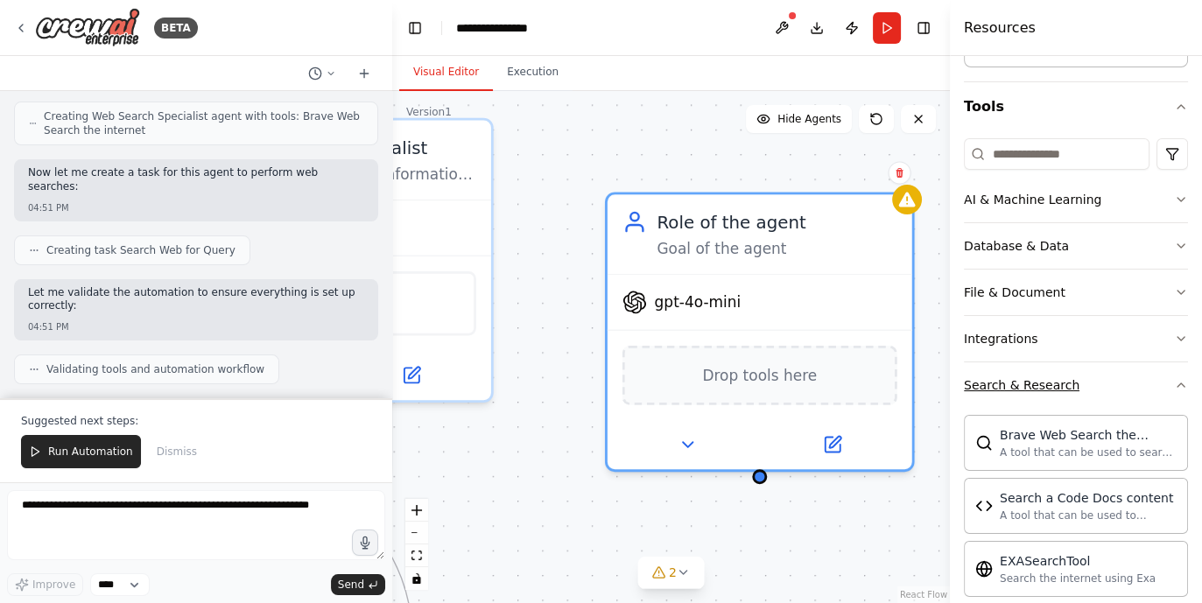
click at [961, 380] on div "Search & Research" at bounding box center [1022, 386] width 116 height 18
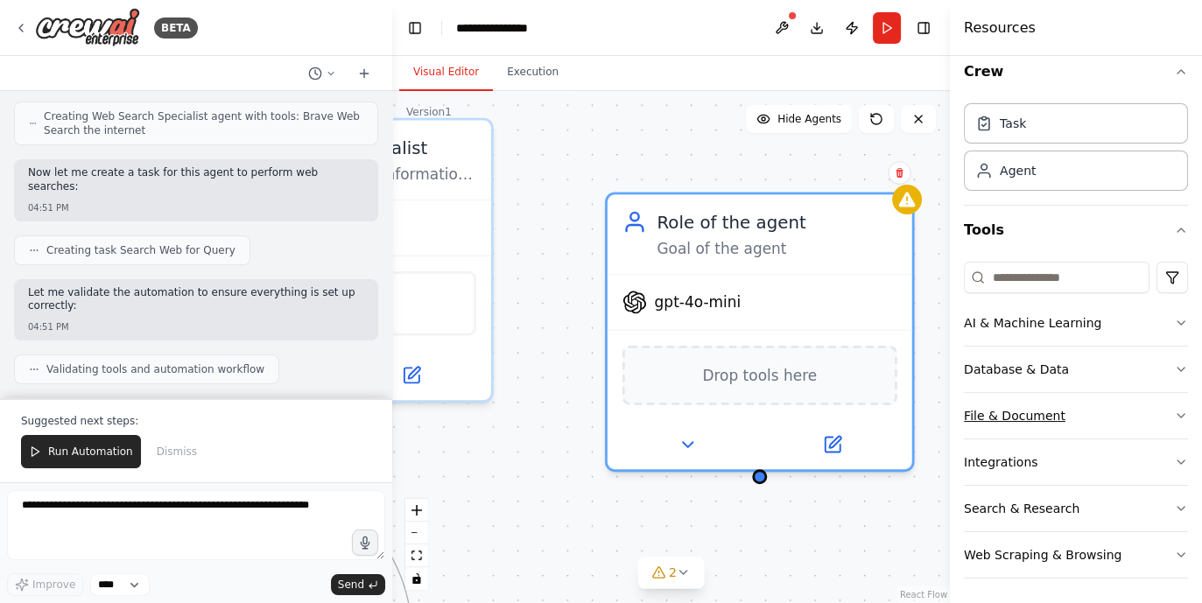
click at [961, 411] on div "File & Document" at bounding box center [1015, 416] width 102 height 18
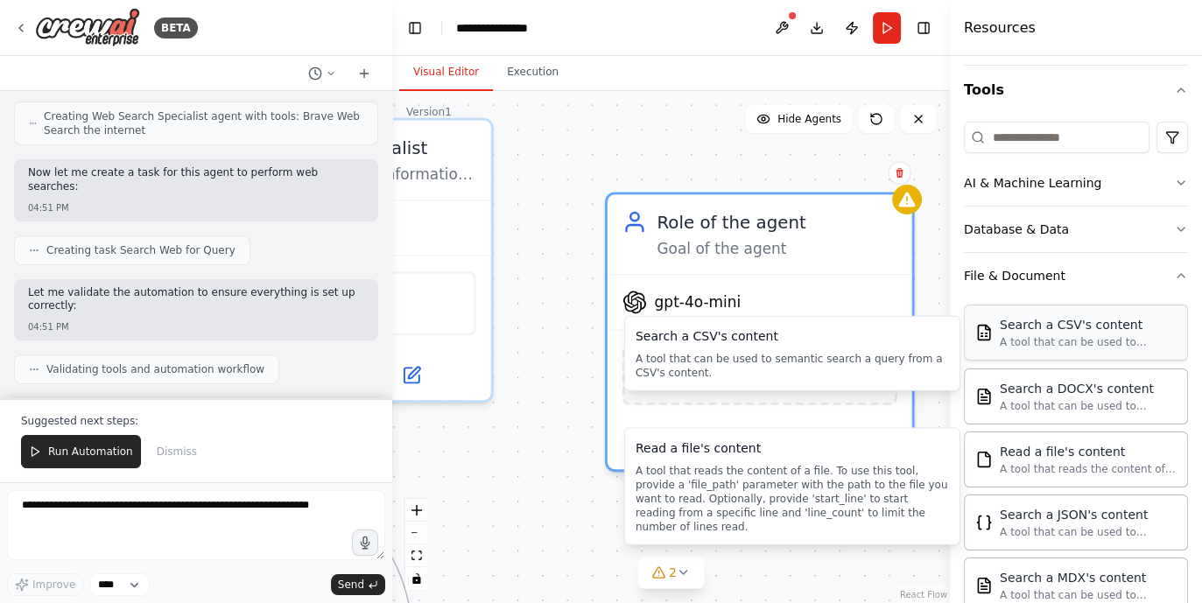
scroll to position [125, 0]
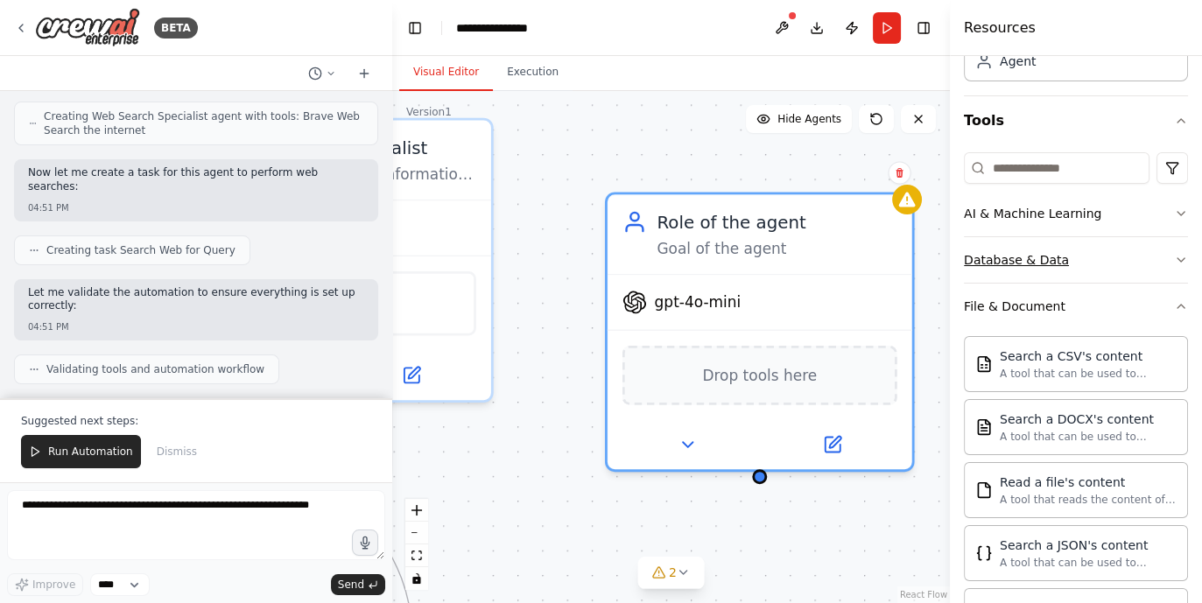
click at [961, 258] on button "Database & Data" at bounding box center [1076, 260] width 224 height 46
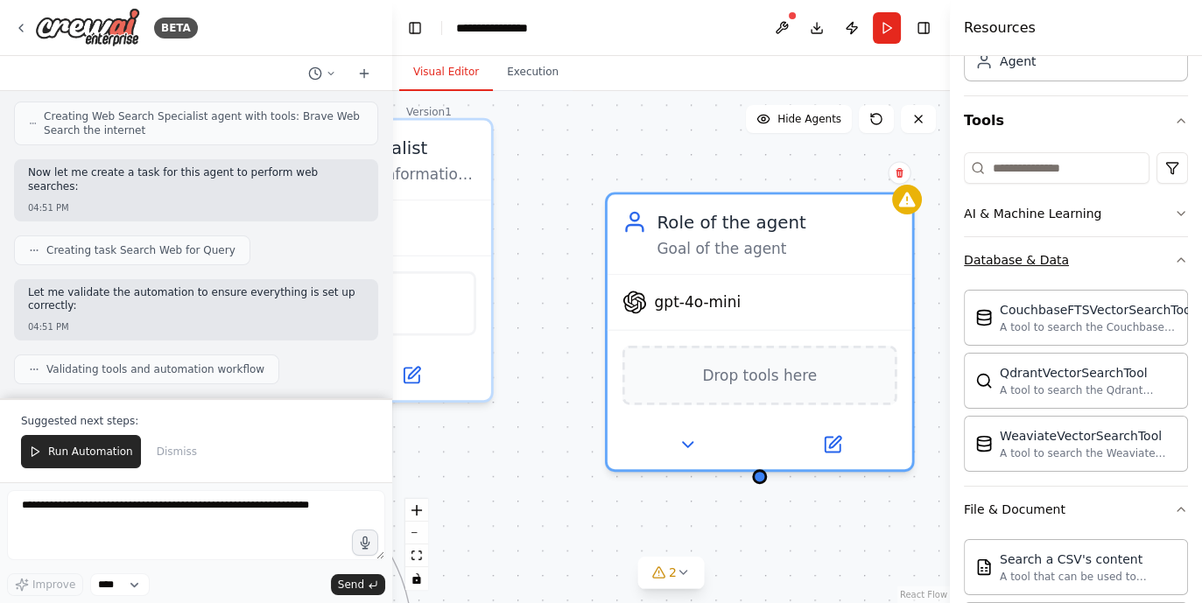
click at [961, 254] on button "Database & Data" at bounding box center [1076, 260] width 224 height 46
click at [961, 215] on button "AI & Machine Learning" at bounding box center [1076, 214] width 224 height 46
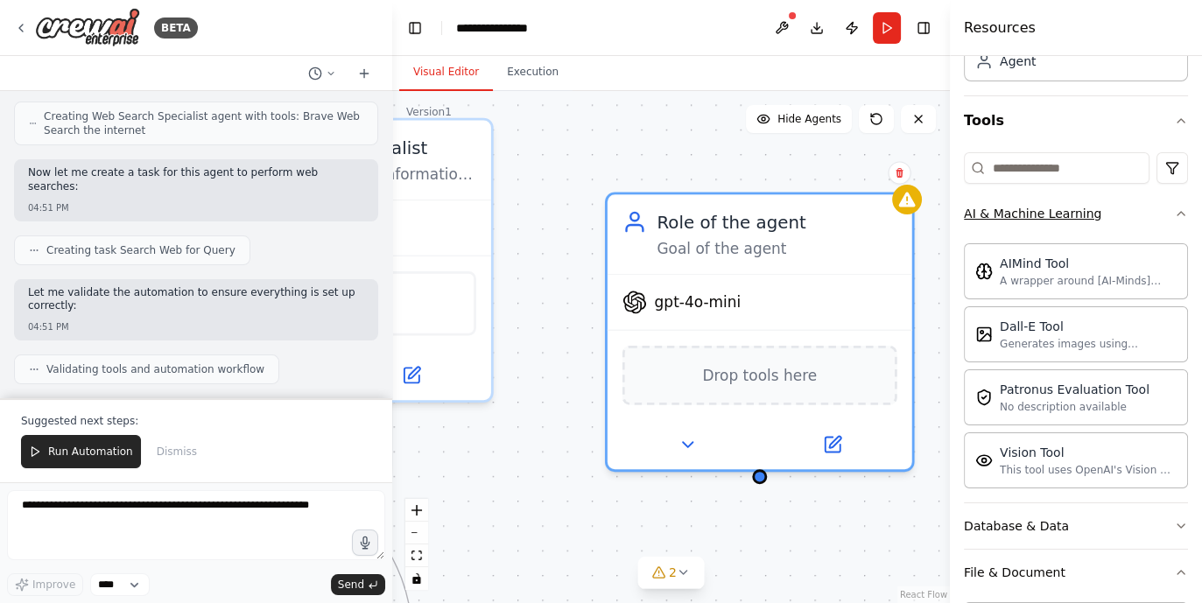
click at [961, 214] on button "AI & Machine Learning" at bounding box center [1076, 214] width 224 height 46
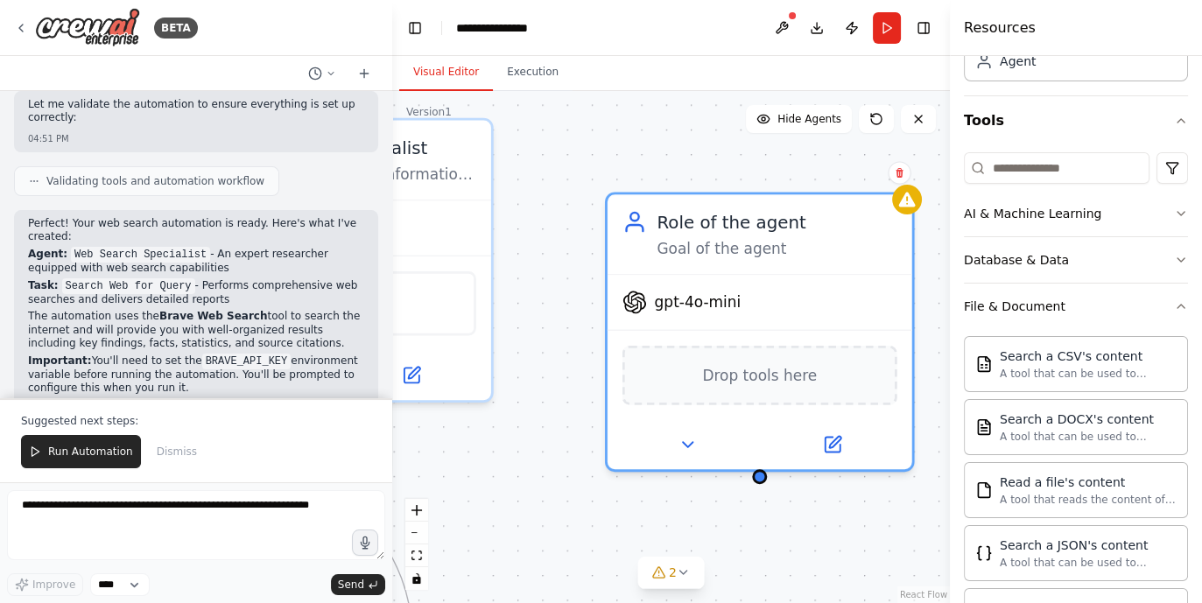
scroll to position [657, 0]
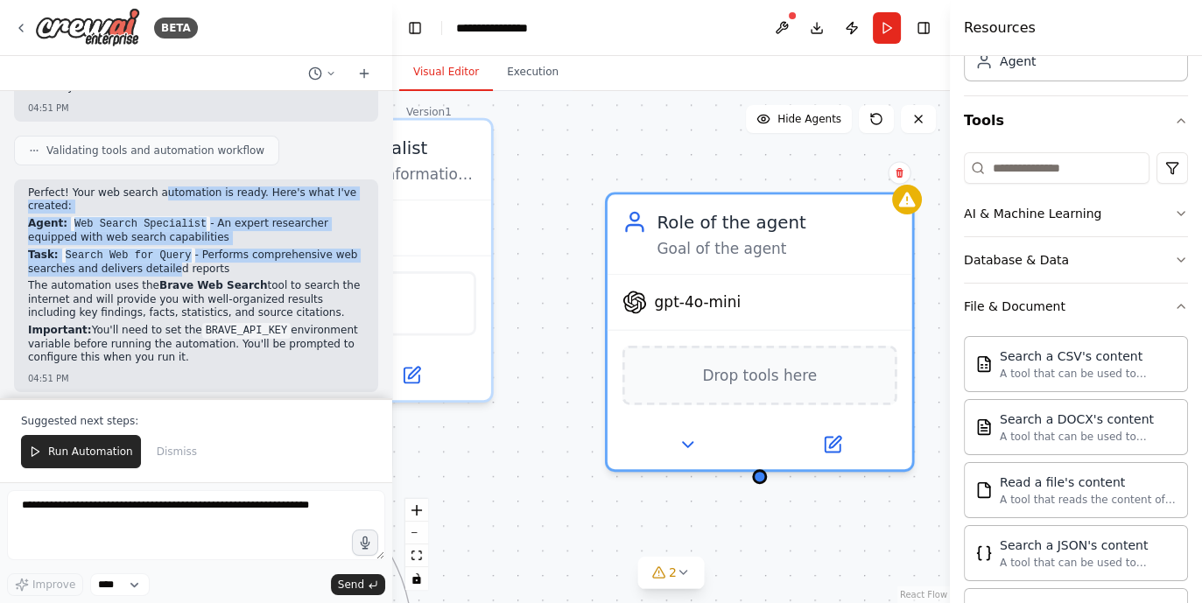
drag, startPoint x: 148, startPoint y: 166, endPoint x: 154, endPoint y: 239, distance: 73.8
click at [154, 240] on div "Perfect! Your web search automation is ready. Here's what I've created: Agent: …" at bounding box center [196, 278] width 336 height 182
click at [154, 249] on p "Task: Search Web for Query - Performs comprehensive web searches and delivers d…" at bounding box center [196, 263] width 336 height 28
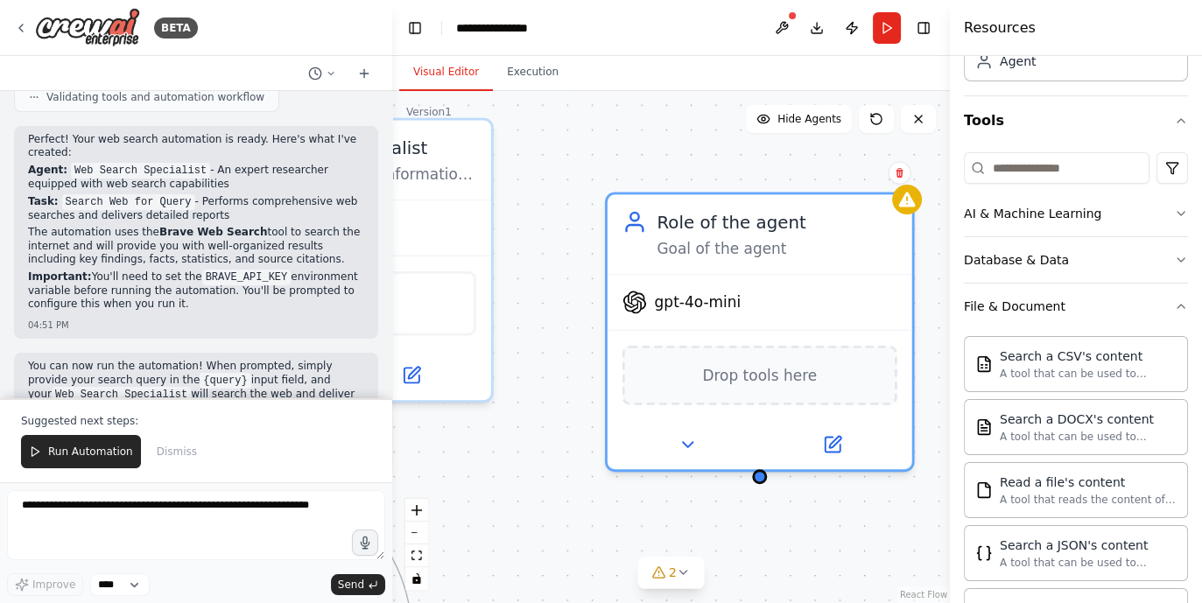
scroll to position [737, 0]
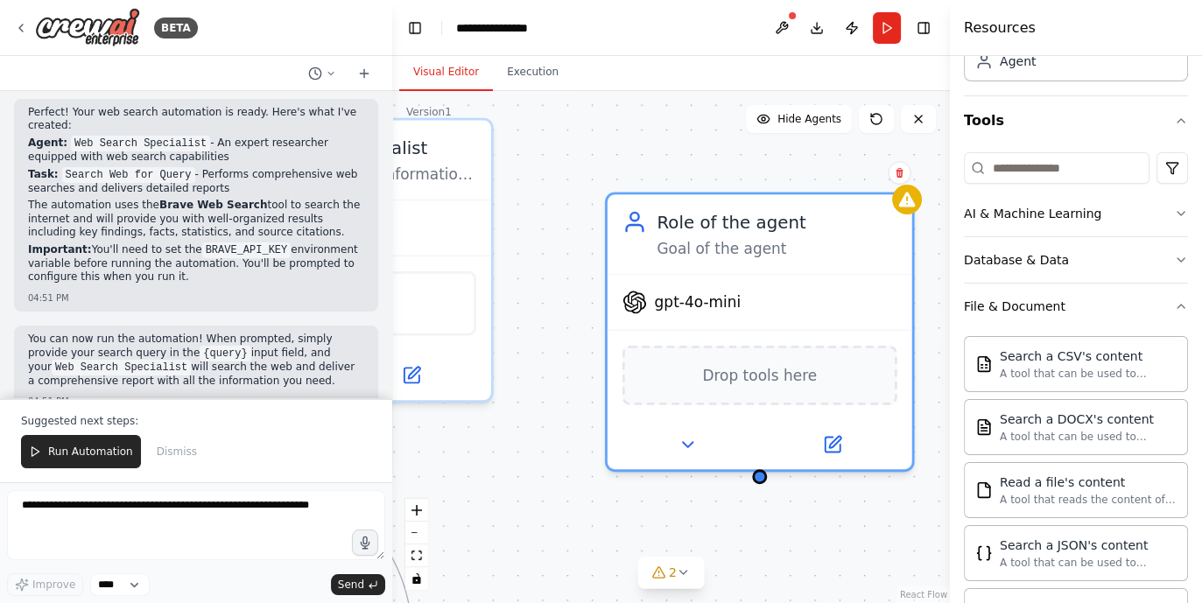
drag, startPoint x: 109, startPoint y: 212, endPoint x: 184, endPoint y: 255, distance: 85.9
click at [184, 255] on div "Perfect! Your web search automation is ready. Here's what I've created: Agent: …" at bounding box center [196, 197] width 336 height 182
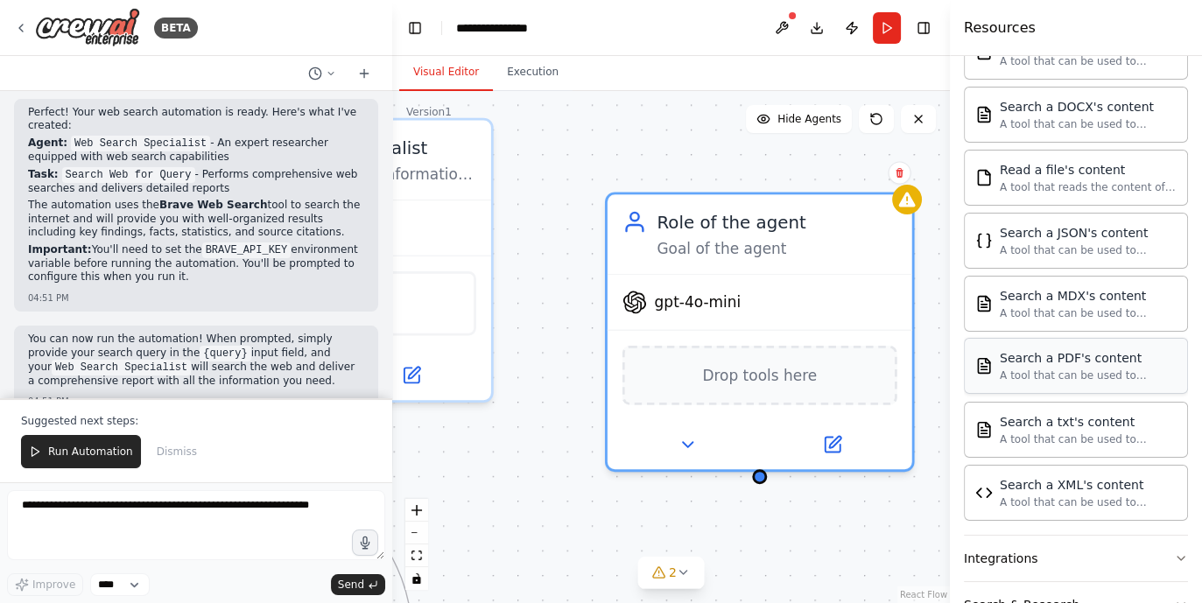
scroll to position [530, 0]
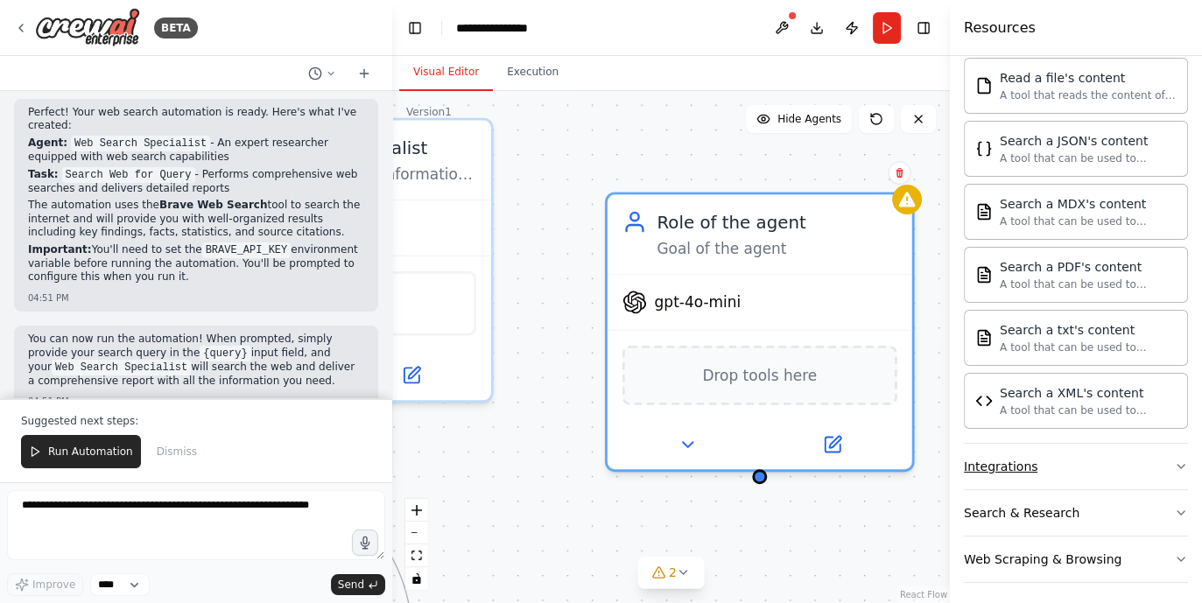
click at [961, 462] on button "Integrations" at bounding box center [1076, 467] width 224 height 46
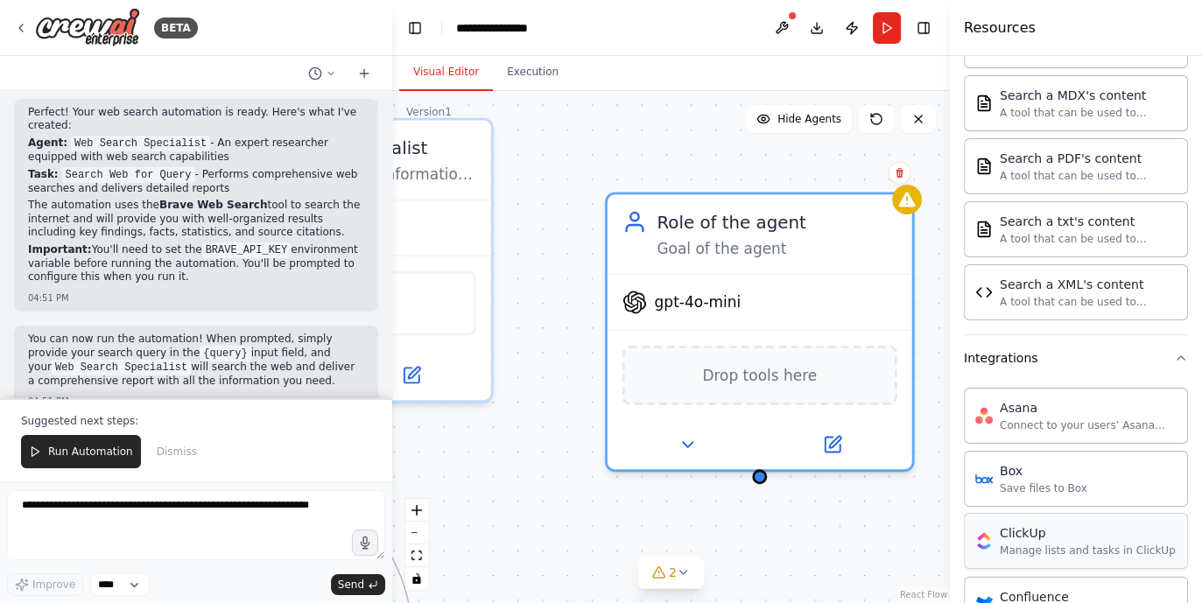
scroll to position [544, 0]
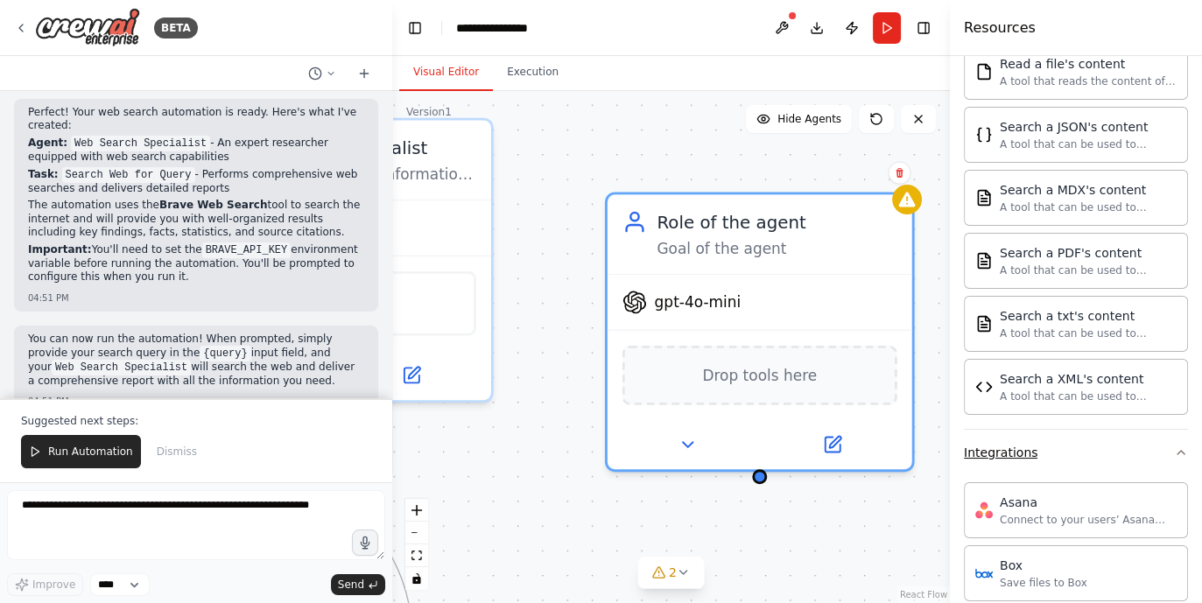
click at [961, 448] on button "Integrations" at bounding box center [1076, 453] width 224 height 46
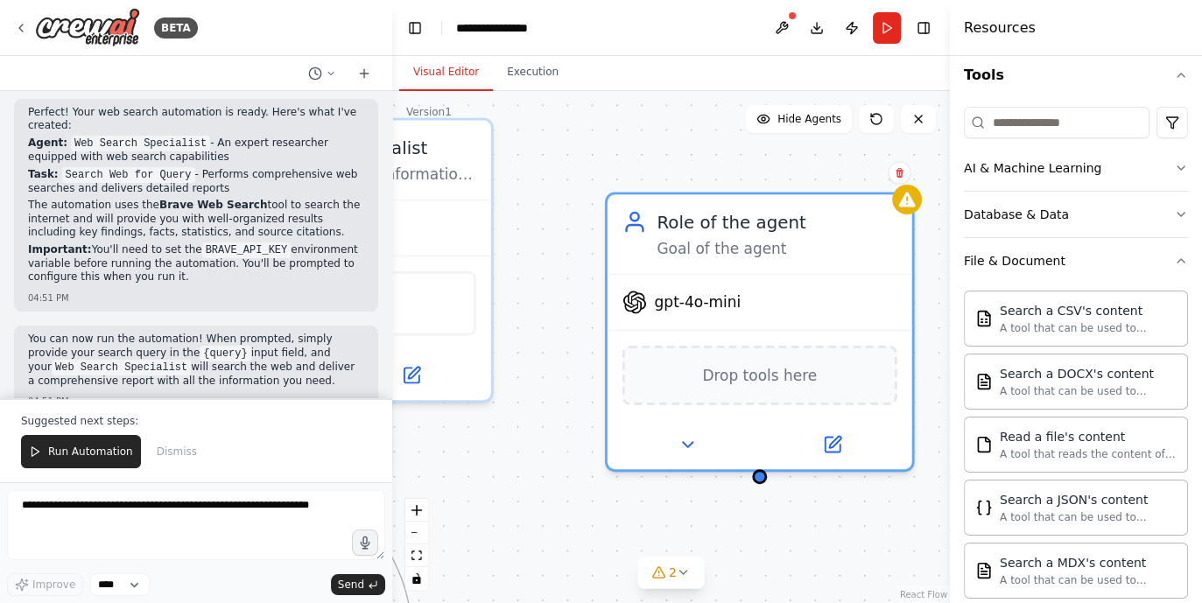
scroll to position [311, 0]
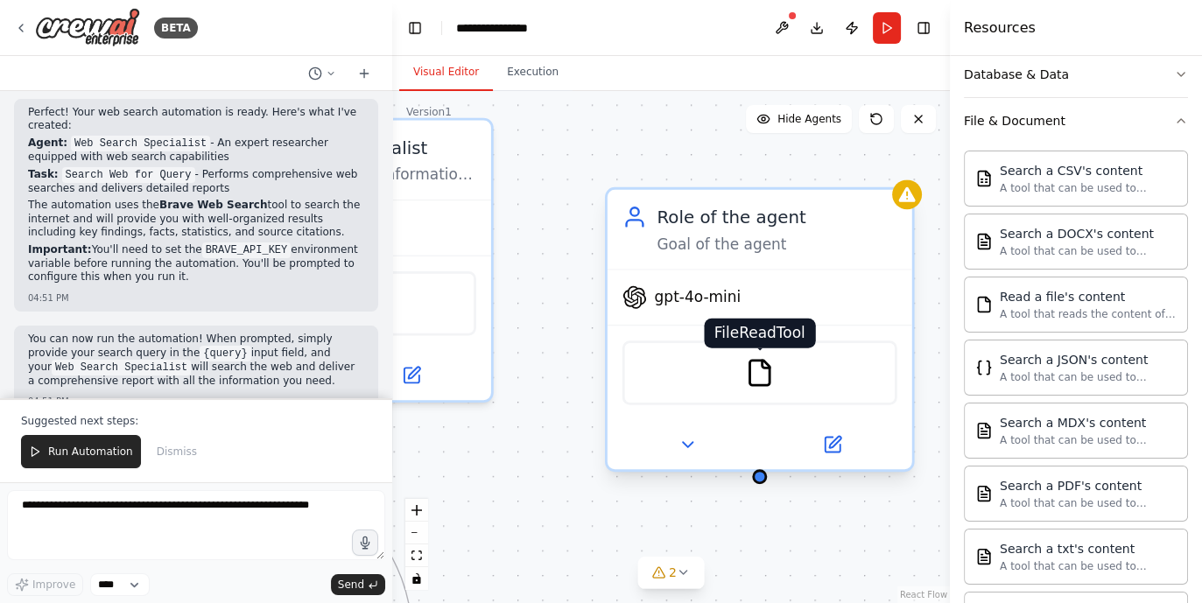
click at [753, 369] on img at bounding box center [760, 373] width 30 height 30
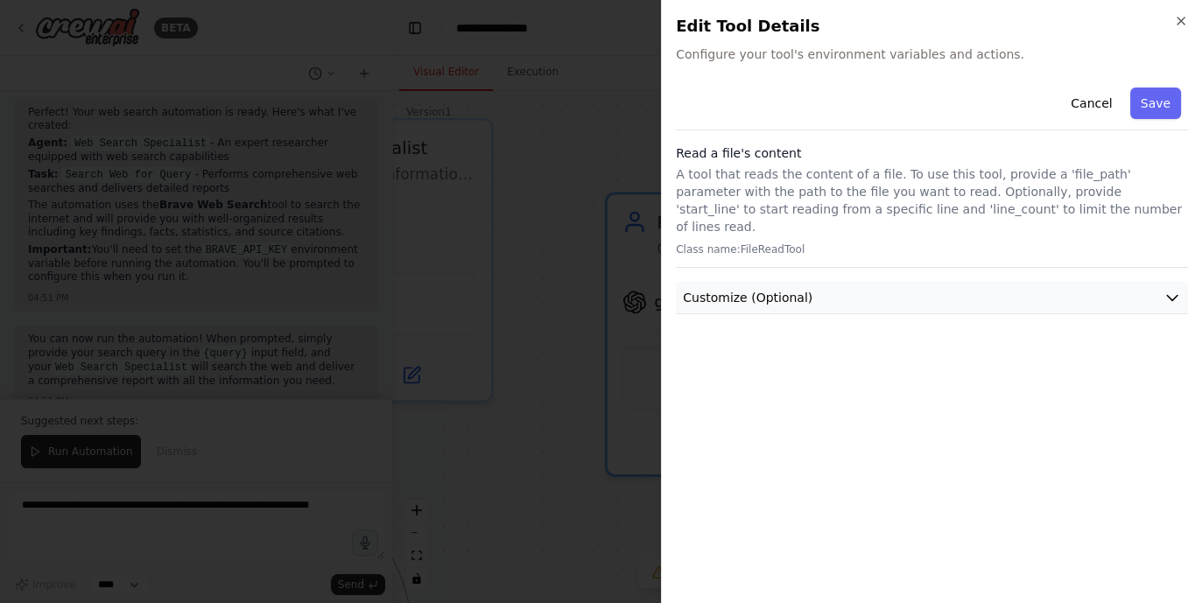
click at [961, 288] on button "Customize (Optional)" at bounding box center [932, 298] width 512 height 32
click at [961, 282] on button "Customize (Optional)" at bounding box center [932, 298] width 512 height 32
click at [961, 100] on button "Cancel" at bounding box center [1092, 104] width 62 height 32
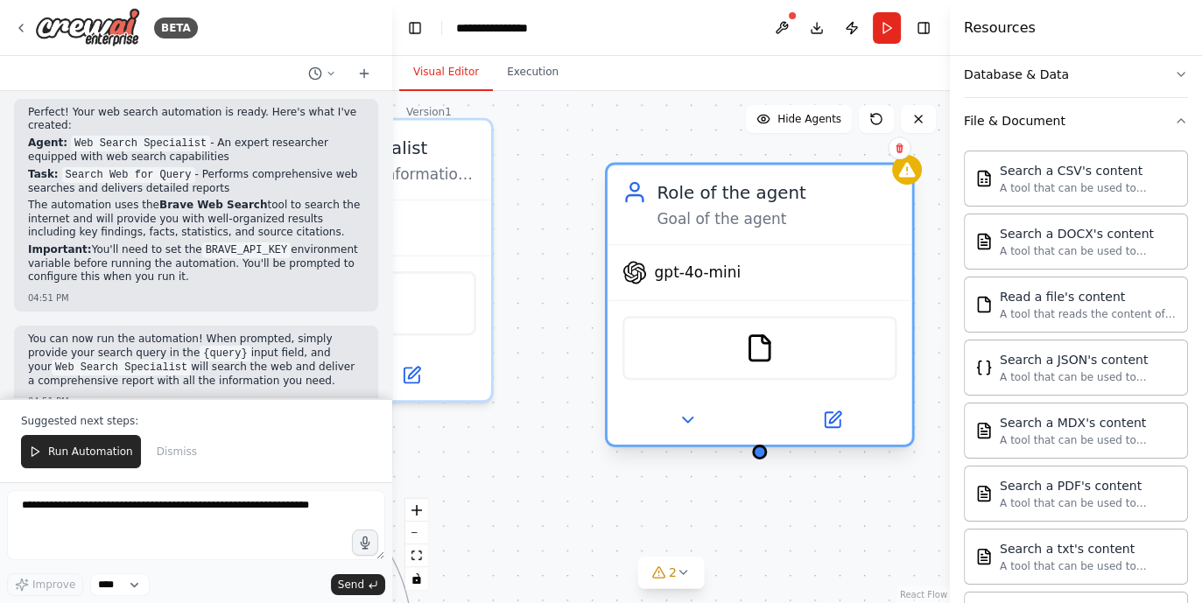
drag, startPoint x: 762, startPoint y: 376, endPoint x: 757, endPoint y: 363, distance: 14.1
click at [757, 363] on div "FileReadTool" at bounding box center [760, 348] width 275 height 65
click at [765, 355] on img at bounding box center [760, 349] width 30 height 30
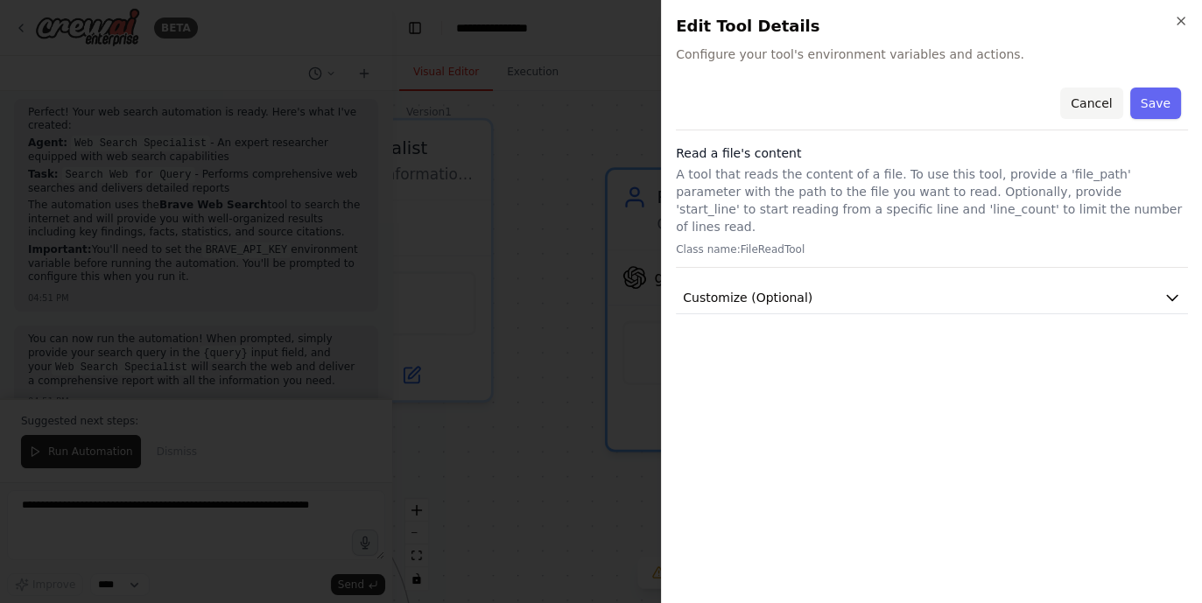
click at [961, 102] on button "Cancel" at bounding box center [1092, 104] width 62 height 32
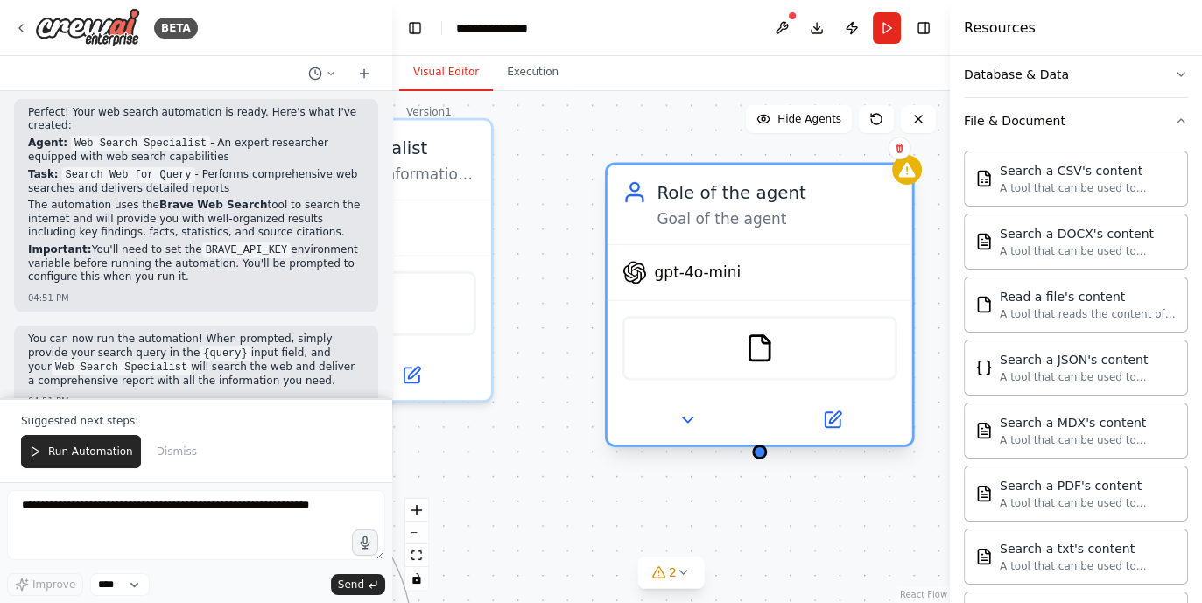
drag, startPoint x: 758, startPoint y: 346, endPoint x: 699, endPoint y: 351, distance: 59.8
click at [699, 351] on div "FileReadTool" at bounding box center [760, 348] width 275 height 65
click at [684, 405] on button at bounding box center [687, 420] width 140 height 30
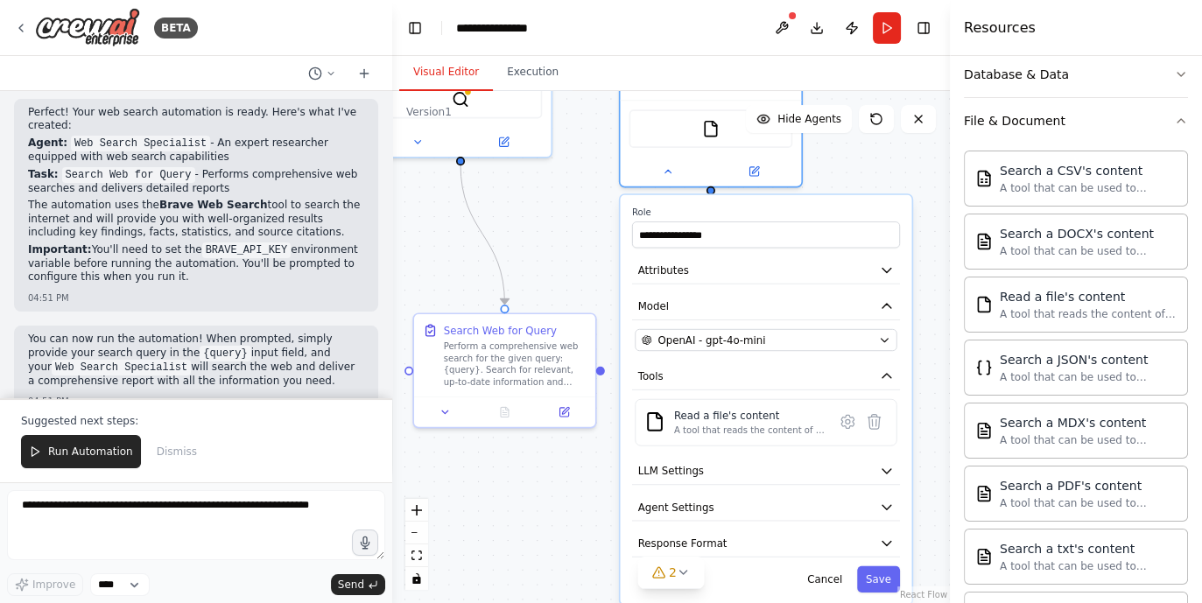
drag, startPoint x: 828, startPoint y: 405, endPoint x: 817, endPoint y: 150, distance: 255.9
click at [817, 150] on div ".deletable-edge-delete-btn { width: 20px; height: 20px; border: 0px solid #ffff…" at bounding box center [671, 347] width 558 height 512
click at [878, 419] on icon at bounding box center [875, 422] width 12 height 14
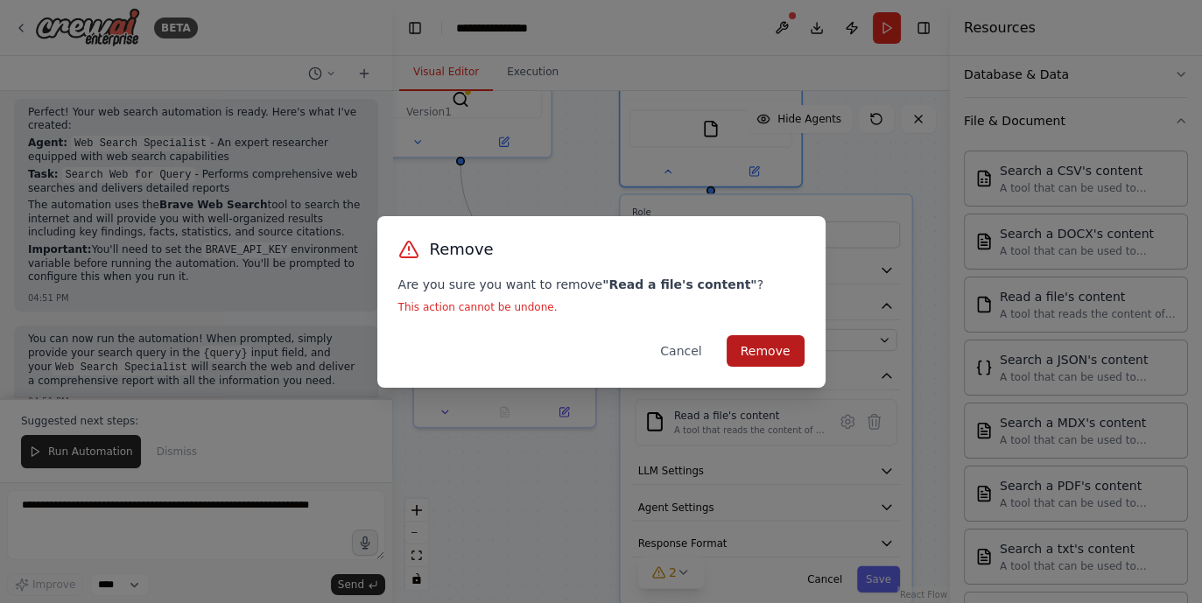
click at [755, 347] on button "Remove" at bounding box center [766, 351] width 78 height 32
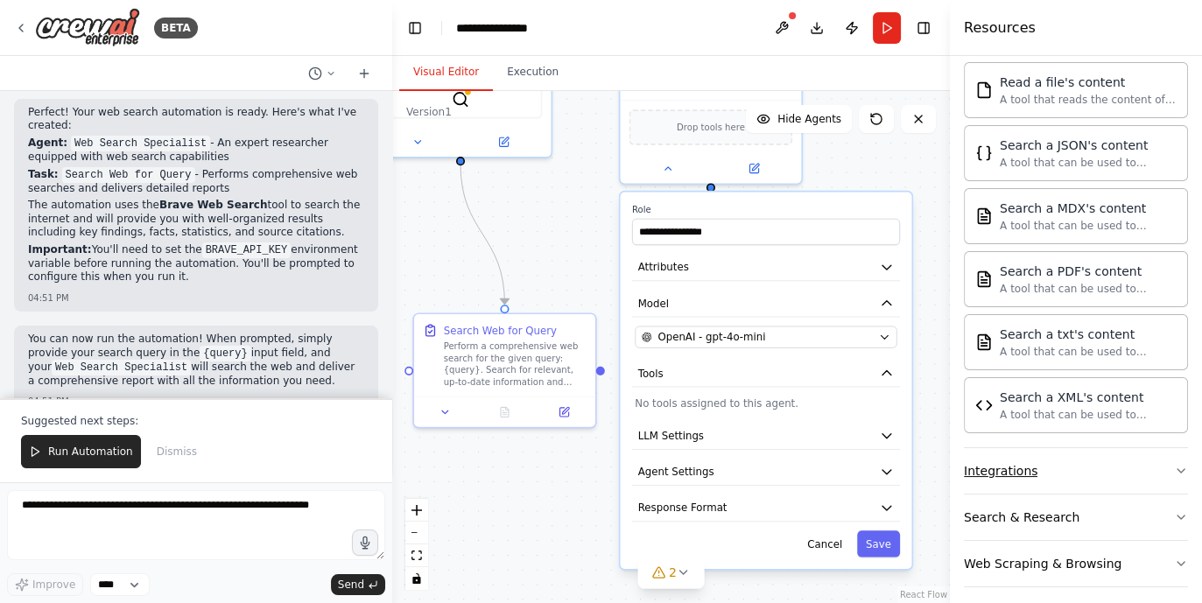
scroll to position [530, 0]
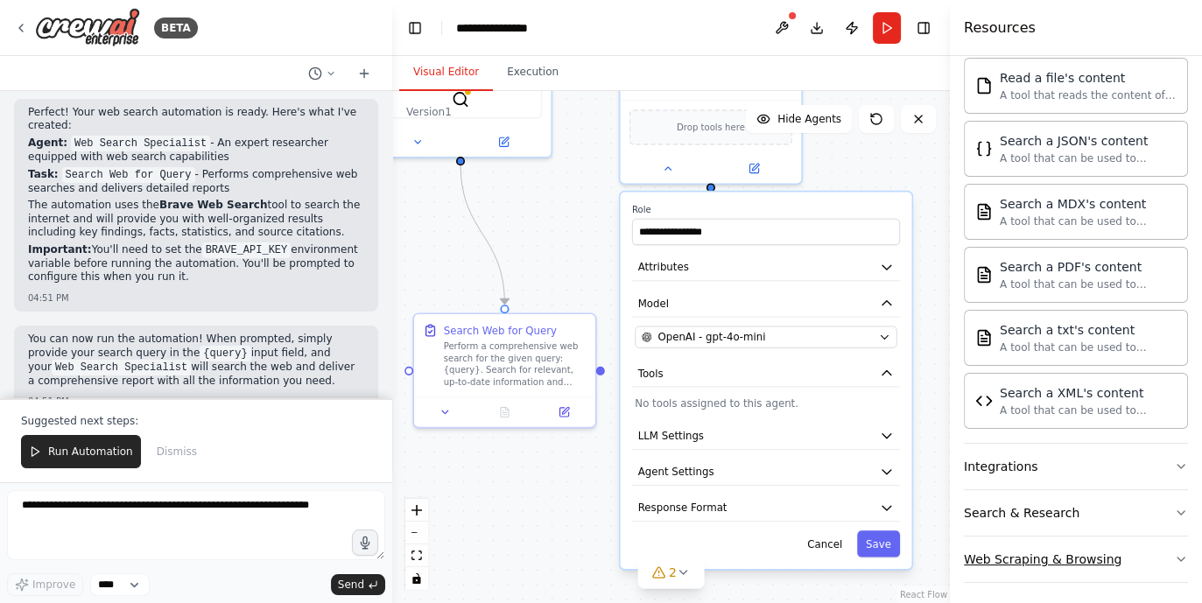
click at [961, 482] on div "Web Scraping & Browsing" at bounding box center [1043, 560] width 158 height 18
click at [961, 482] on div "Search & Research" at bounding box center [1022, 513] width 116 height 18
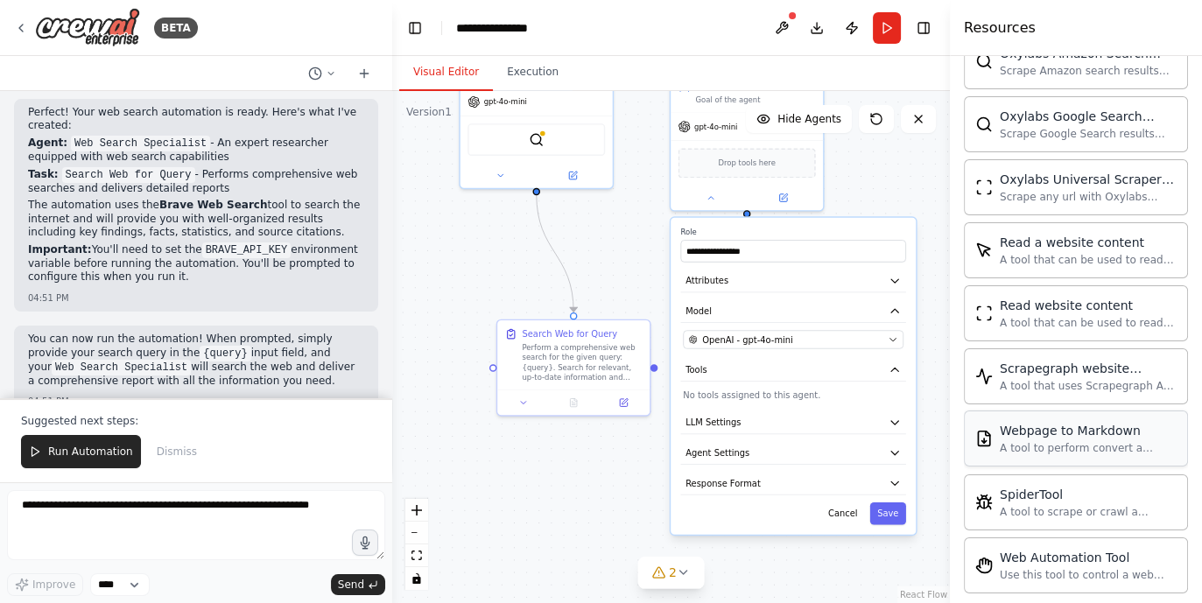
scroll to position [2372, 0]
